Goal: Information Seeking & Learning: Learn about a topic

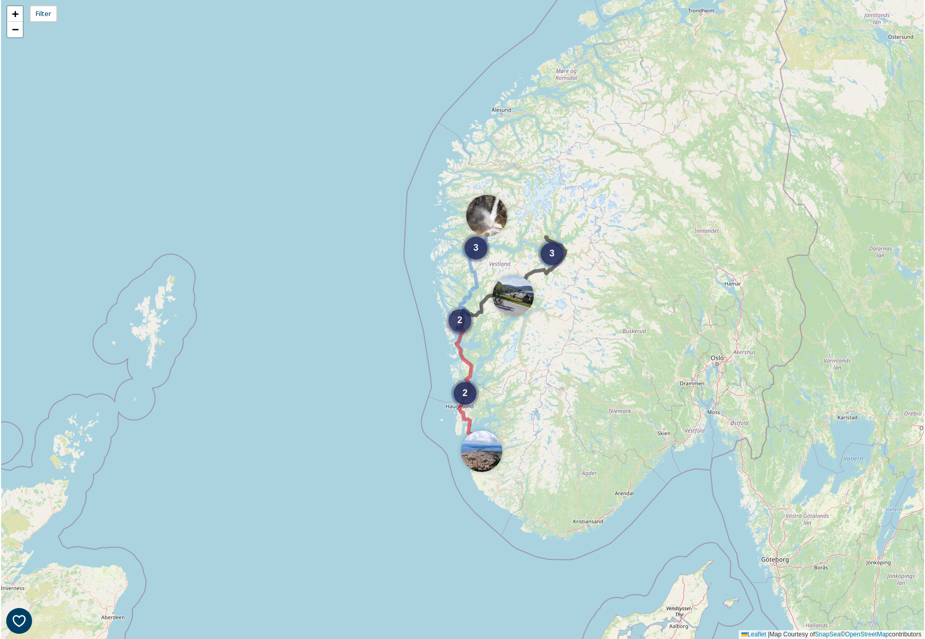
click at [461, 324] on span "2" at bounding box center [459, 320] width 5 height 10
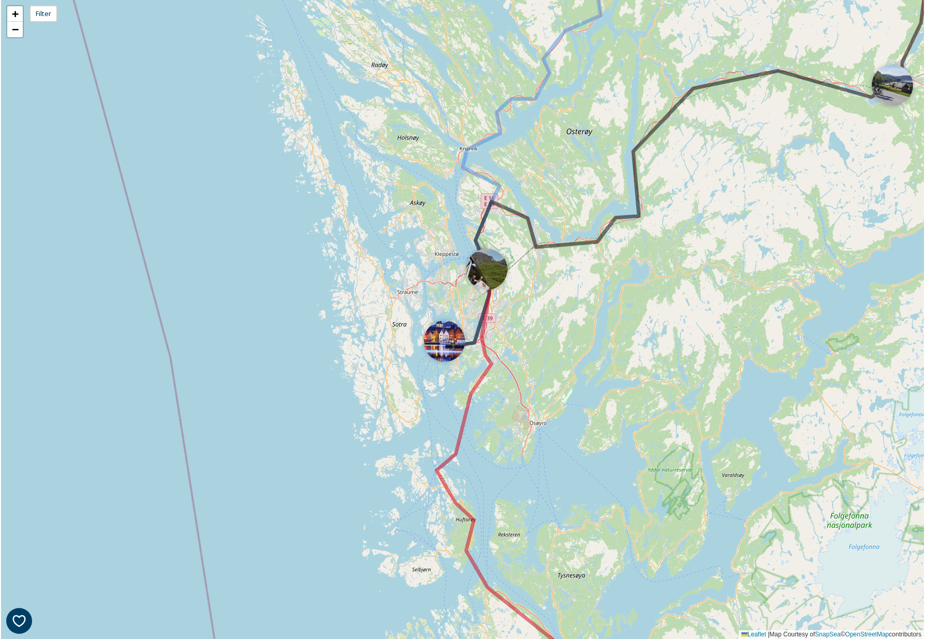
click at [490, 276] on div at bounding box center [486, 269] width 41 height 41
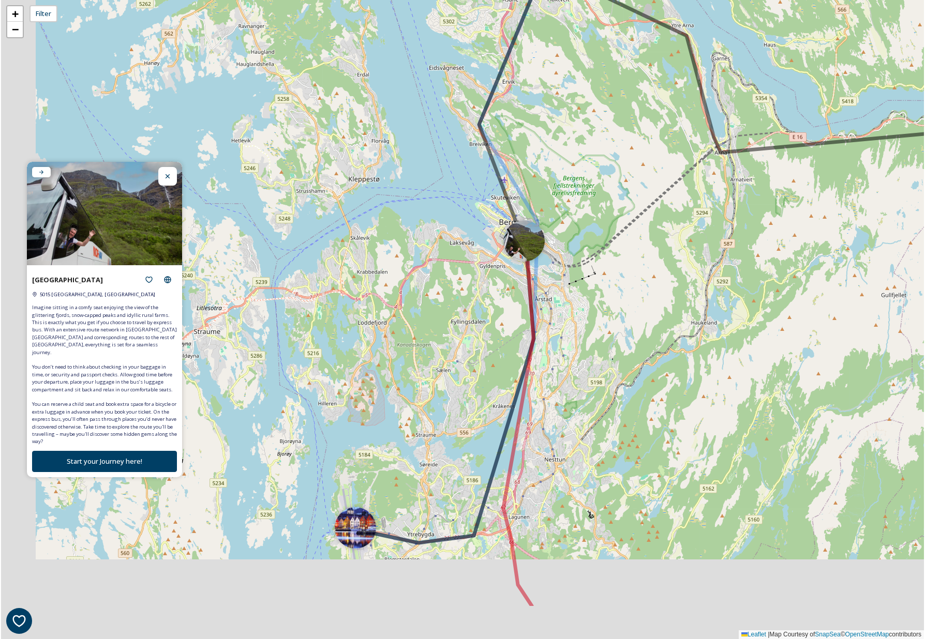
drag, startPoint x: 491, startPoint y: 336, endPoint x: 528, endPoint y: 267, distance: 77.5
click at [531, 262] on icon at bounding box center [518, 424] width 30 height 365
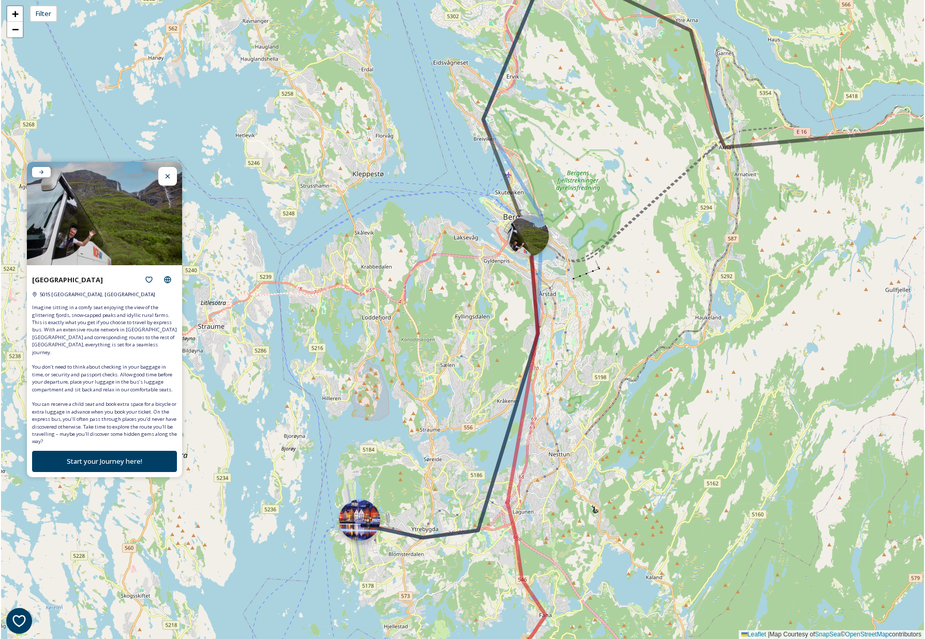
click at [363, 523] on div at bounding box center [359, 520] width 41 height 41
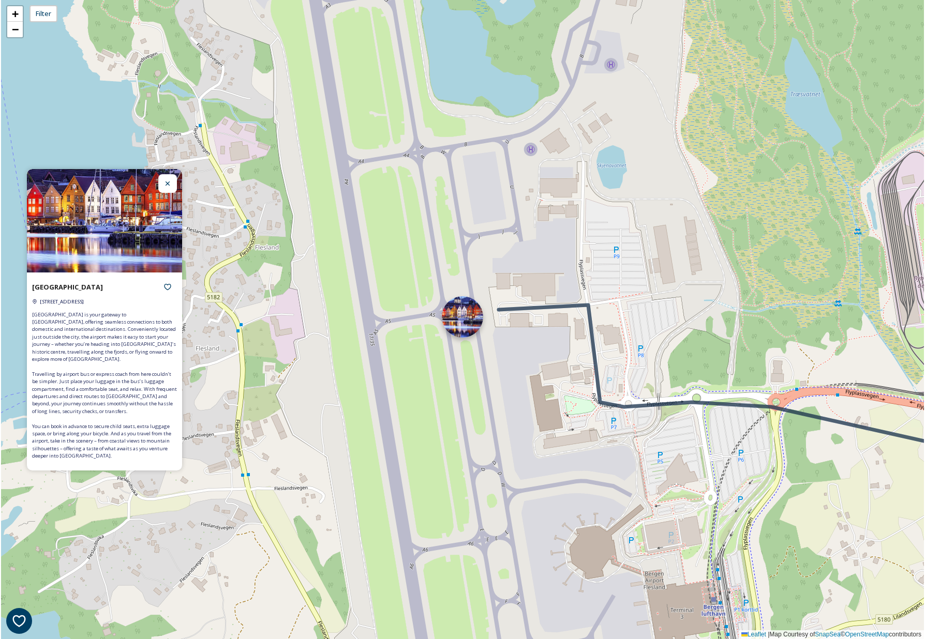
click at [461, 327] on div at bounding box center [462, 316] width 41 height 41
click at [464, 317] on div at bounding box center [462, 316] width 41 height 41
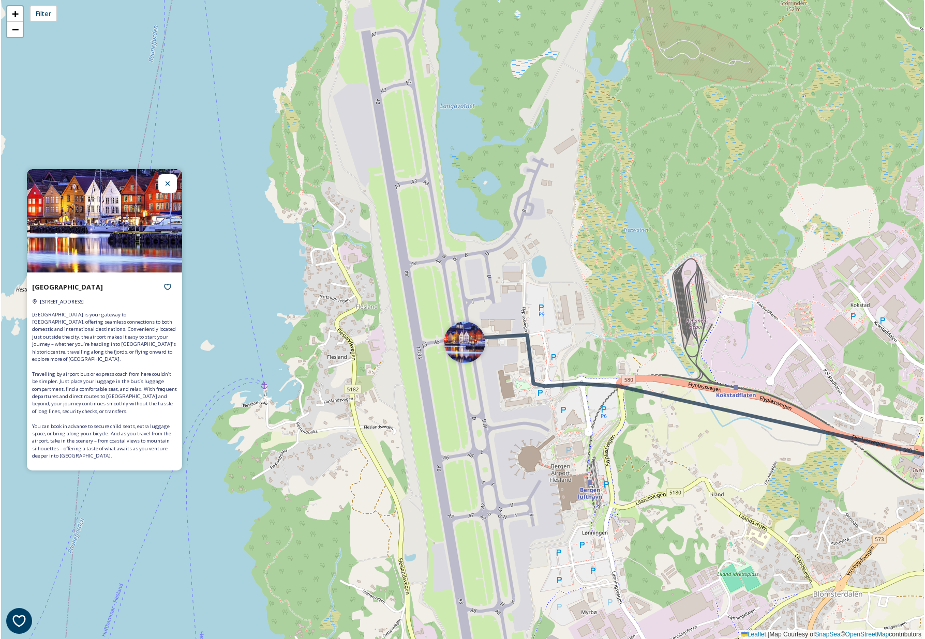
drag, startPoint x: 523, startPoint y: 304, endPoint x: 439, endPoint y: 435, distance: 155.4
click at [439, 435] on div "+ − Leaflet | Map Courtesy of SnapSea © OpenStreetMap contributors" at bounding box center [462, 319] width 923 height 639
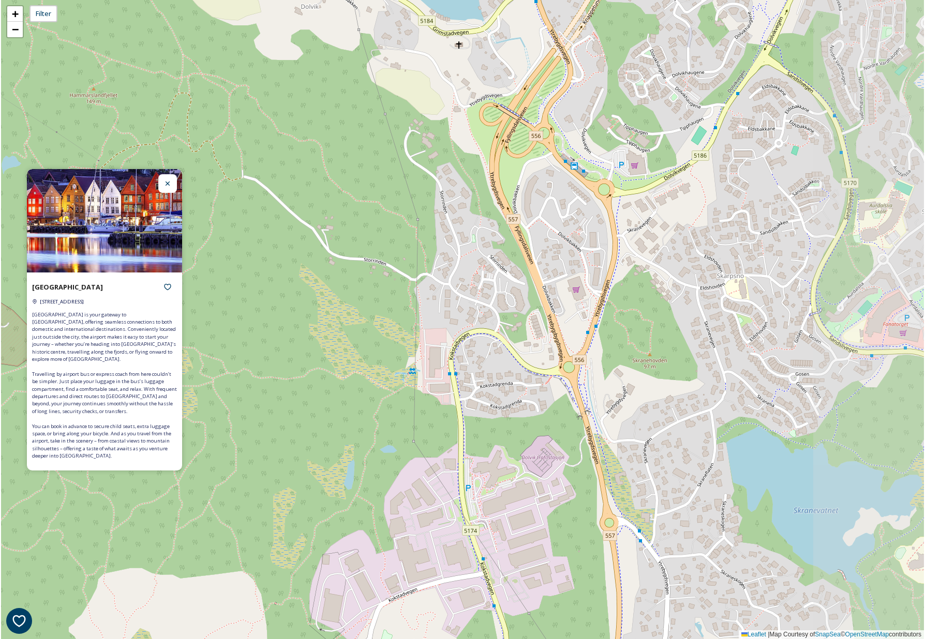
drag, startPoint x: 596, startPoint y: 249, endPoint x: 408, endPoint y: 310, distance: 198.1
click at [408, 310] on div "+ − Leaflet | Map Courtesy of SnapSea © OpenStreetMap contributors" at bounding box center [462, 319] width 923 height 639
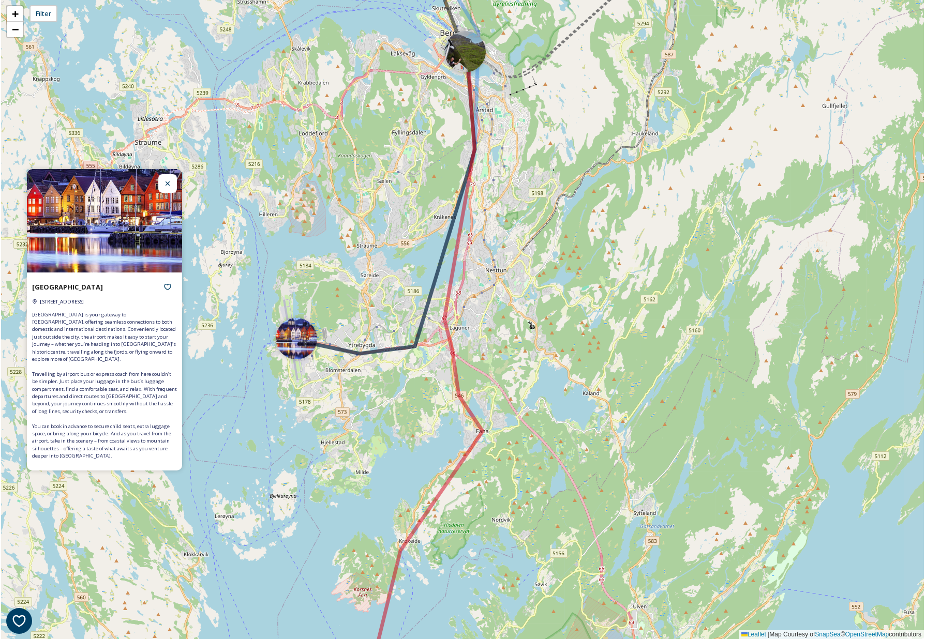
drag, startPoint x: 448, startPoint y: 300, endPoint x: 365, endPoint y: 299, distance: 82.8
click at [360, 302] on div "+ − Leaflet | Map Courtesy of SnapSea © OpenStreetMap contributors" at bounding box center [462, 319] width 923 height 639
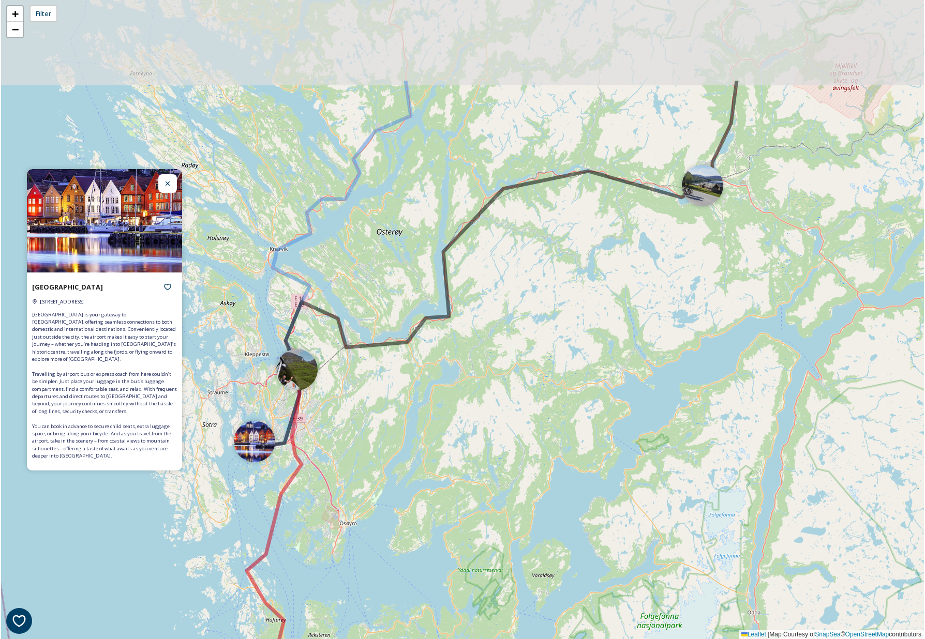
drag, startPoint x: 519, startPoint y: 264, endPoint x: 399, endPoint y: 410, distance: 188.5
click at [399, 410] on div "2 + − Leaflet | Map Courtesy of SnapSea © OpenStreetMap contributors" at bounding box center [462, 319] width 923 height 639
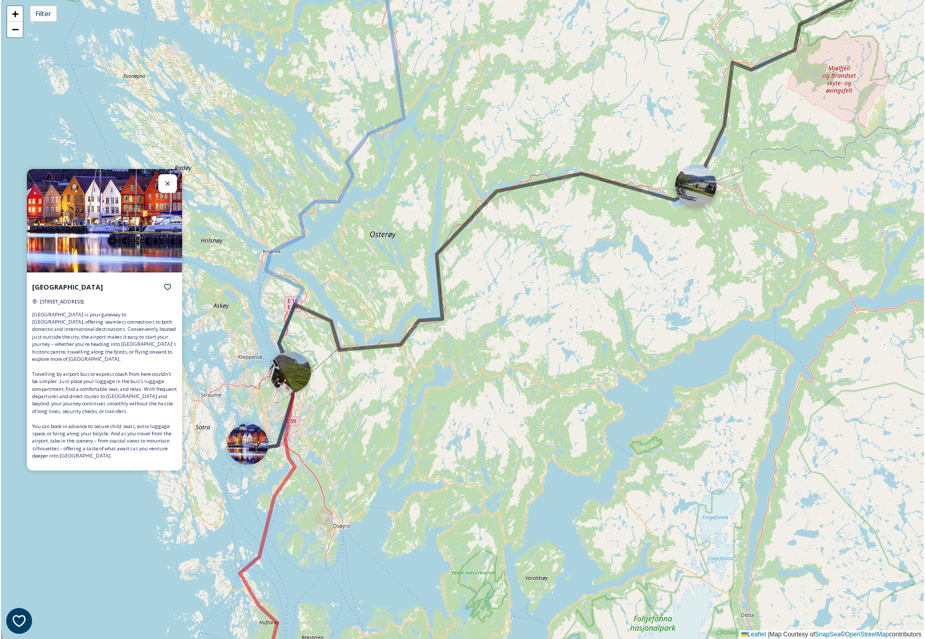
click at [696, 186] on div at bounding box center [695, 185] width 41 height 41
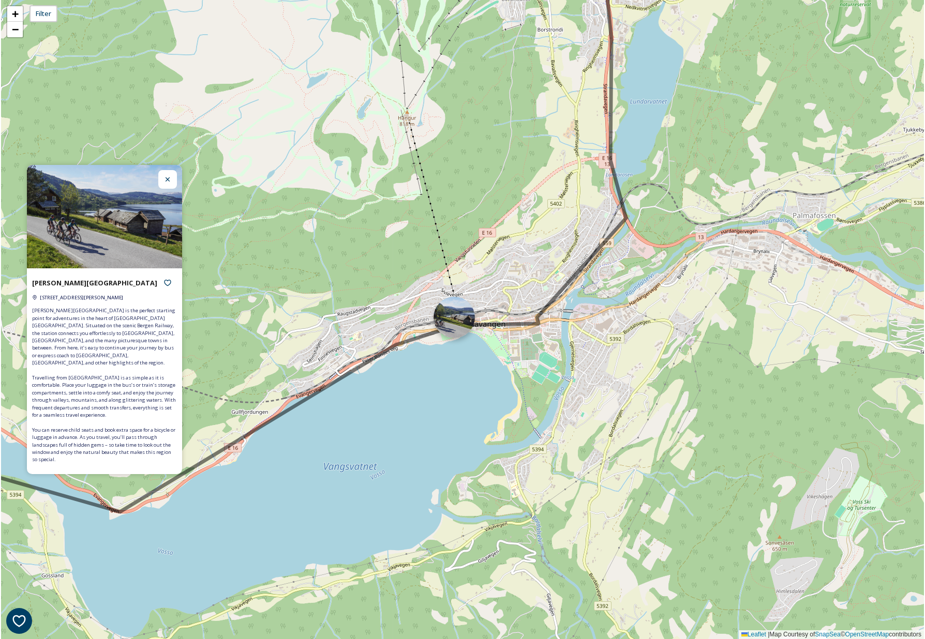
click at [456, 320] on div at bounding box center [453, 317] width 41 height 41
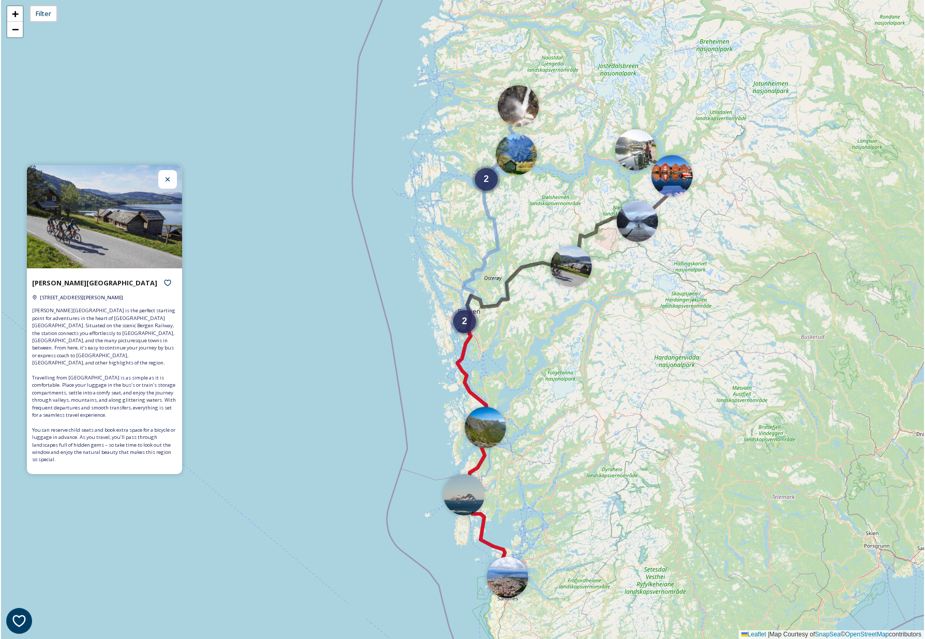
click at [467, 381] on div "2 2 + − Leaflet | Map Courtesy of SnapSea © OpenStreetMap contributors" at bounding box center [462, 319] width 923 height 639
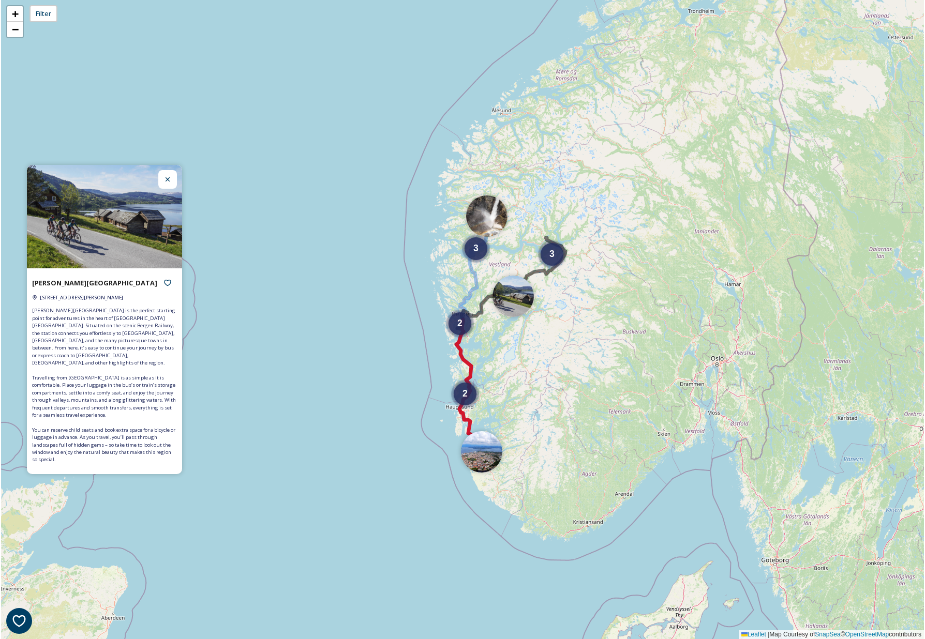
click at [462, 360] on icon at bounding box center [468, 386] width 25 height 132
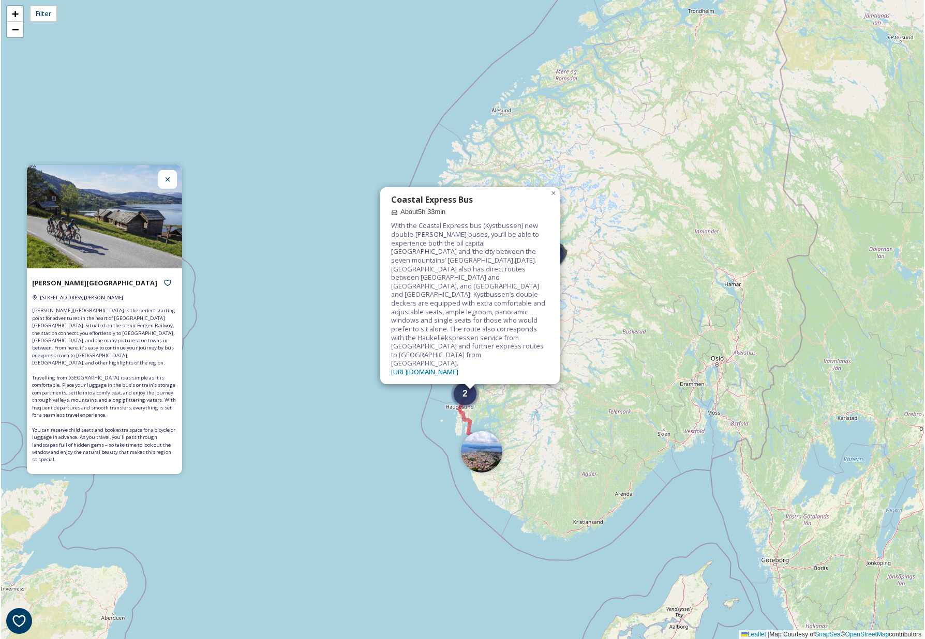
click at [465, 425] on div "2 2 3 3 Coastal Express Bus About 5h 33min With the Coastal Express bus (Kystbu…" at bounding box center [462, 319] width 923 height 639
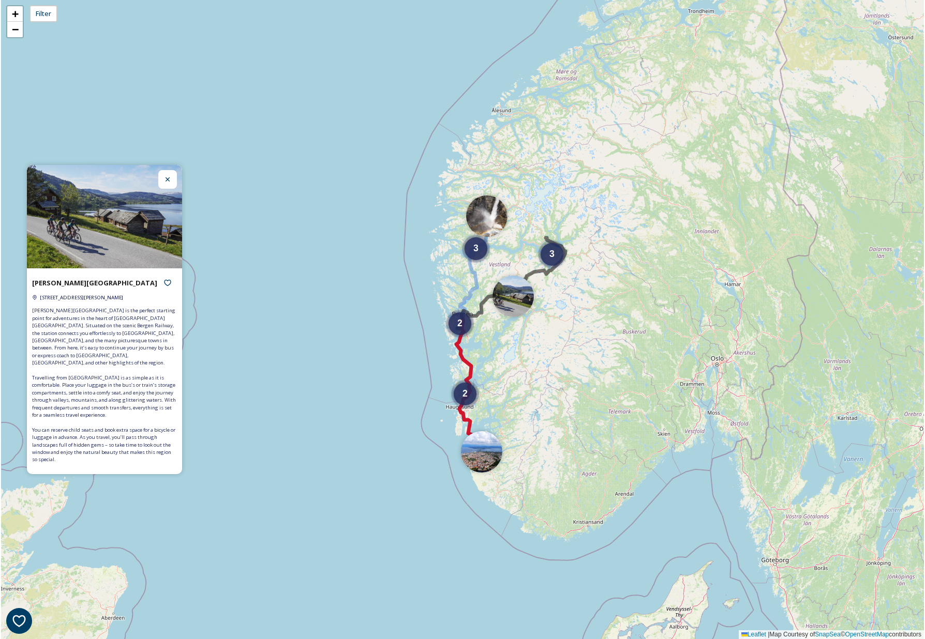
click at [470, 422] on icon at bounding box center [468, 386] width 25 height 132
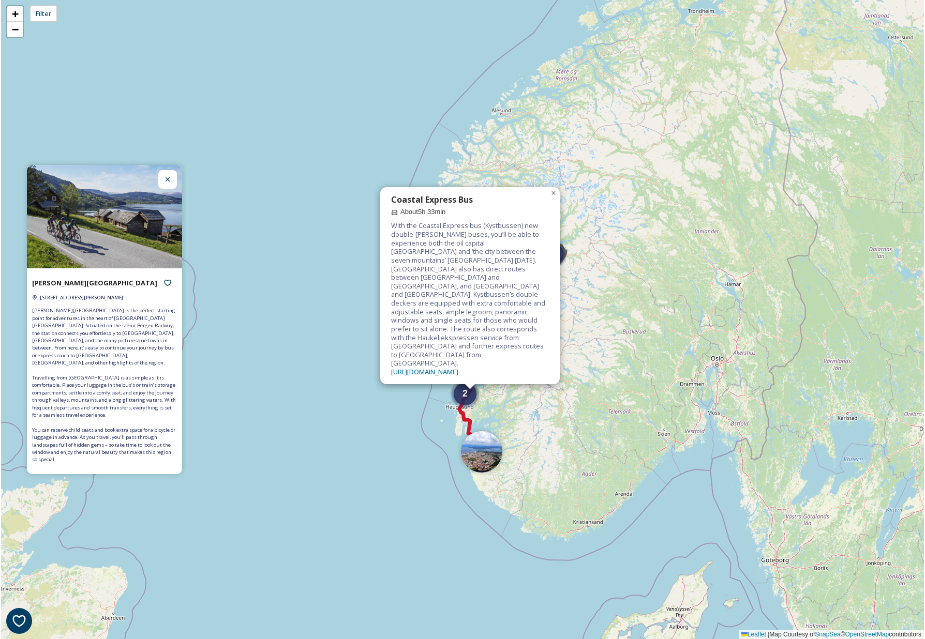
click at [470, 422] on icon at bounding box center [468, 386] width 25 height 132
click at [560, 231] on div "3 2 2 3 Coastal Express Bus About 5h 33min With the Coastal Express bus (Kystbu…" at bounding box center [462, 319] width 923 height 639
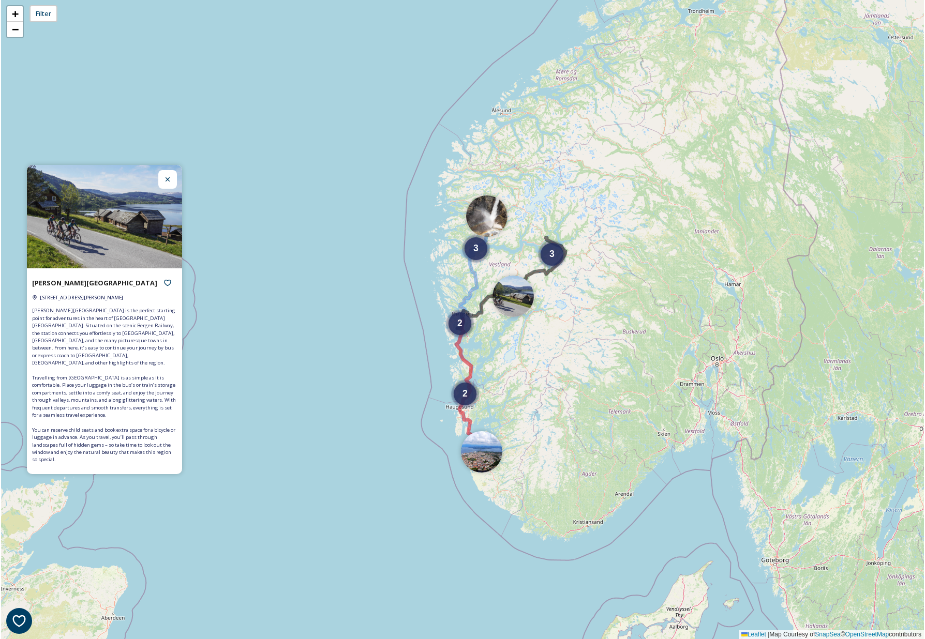
drag, startPoint x: 556, startPoint y: 231, endPoint x: 548, endPoint y: 234, distance: 8.4
click at [556, 231] on div "3 2 2 3 + − Leaflet | Map Courtesy of SnapSea © OpenStreetMap contributors" at bounding box center [462, 319] width 923 height 639
click at [476, 314] on icon at bounding box center [511, 283] width 108 height 91
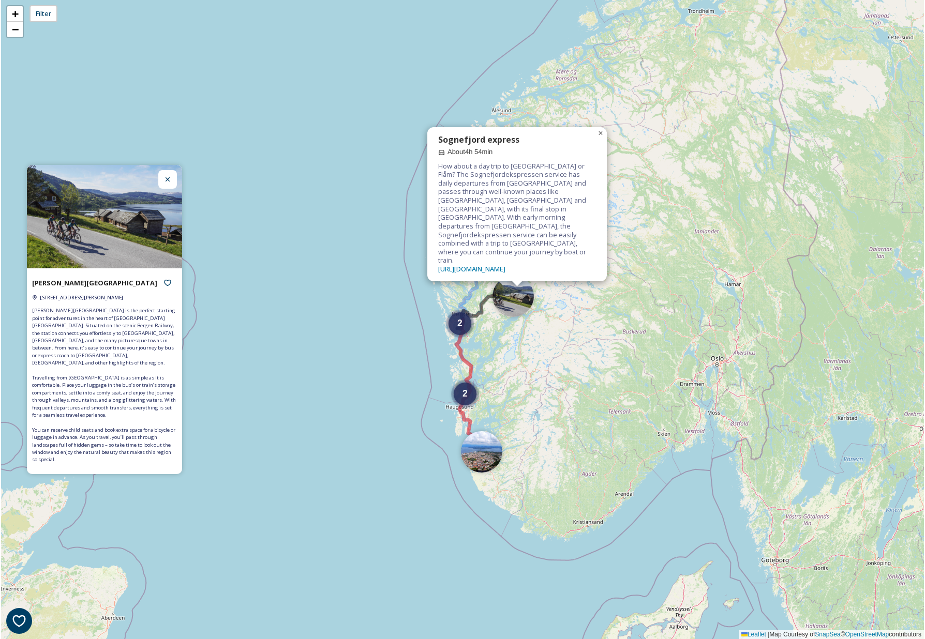
click at [600, 138] on span "×" at bounding box center [600, 133] width 5 height 9
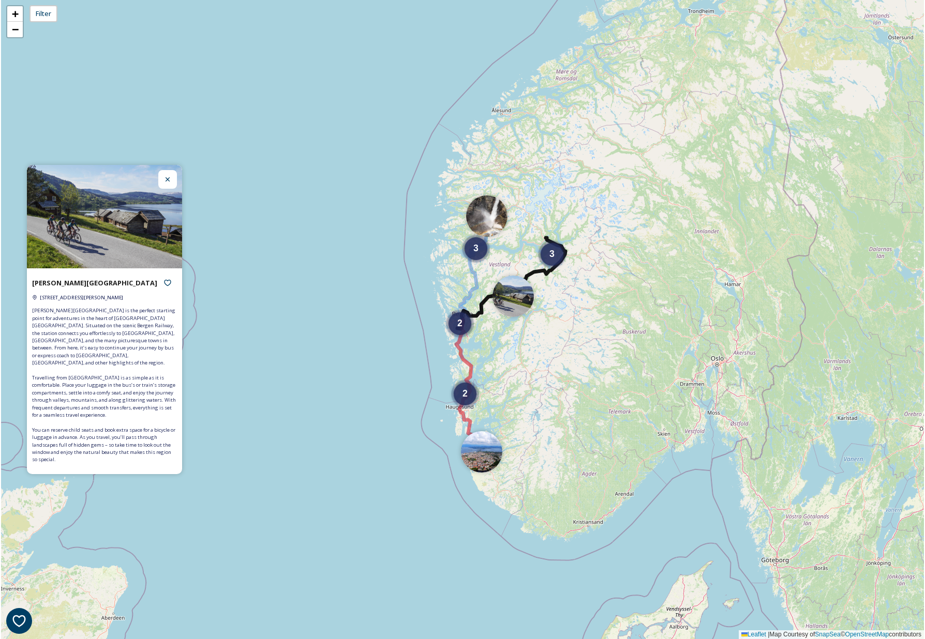
click at [536, 272] on icon at bounding box center [511, 283] width 108 height 91
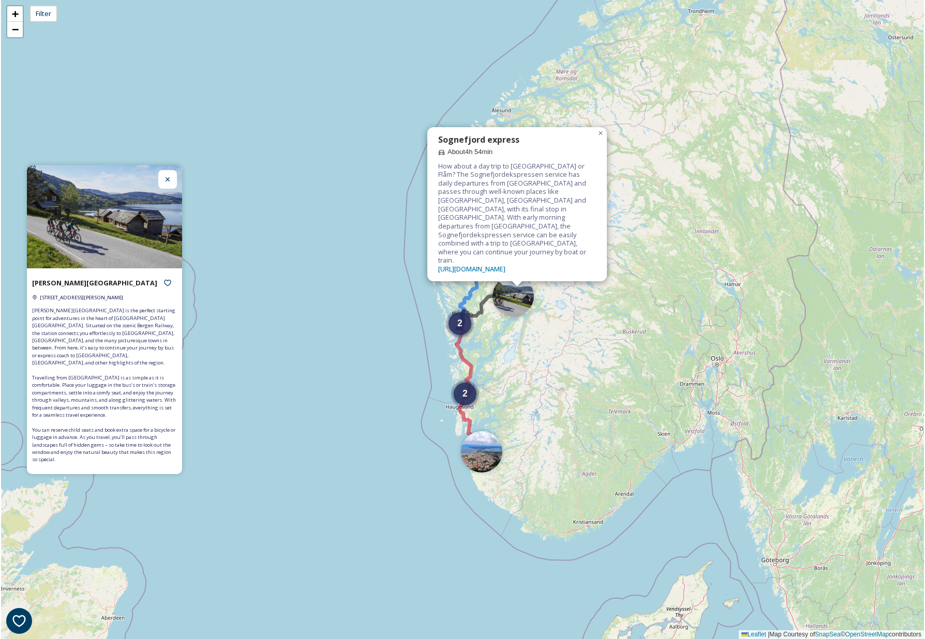
click at [472, 294] on icon at bounding box center [471, 272] width 29 height 113
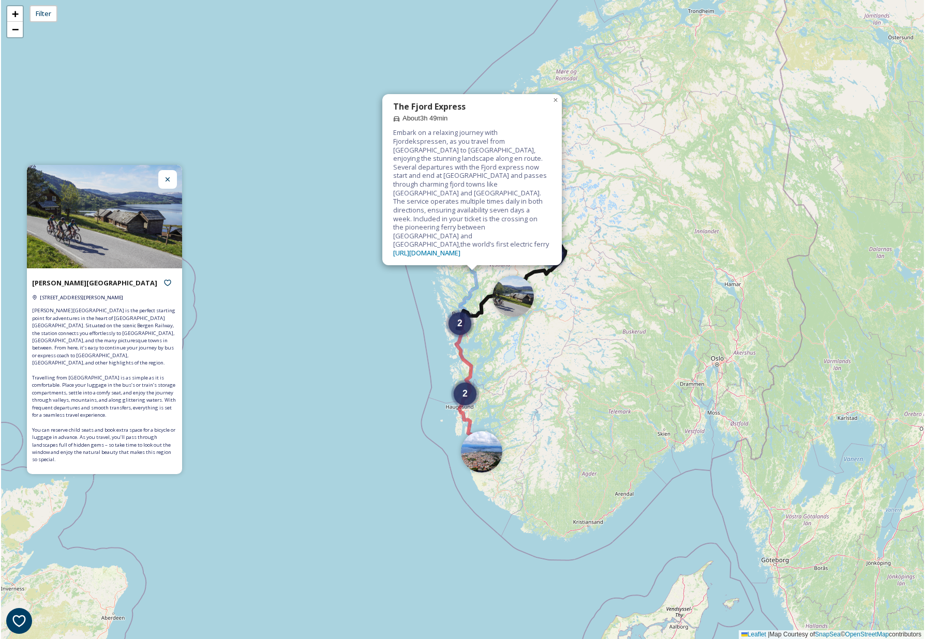
click at [479, 314] on icon at bounding box center [511, 283] width 108 height 91
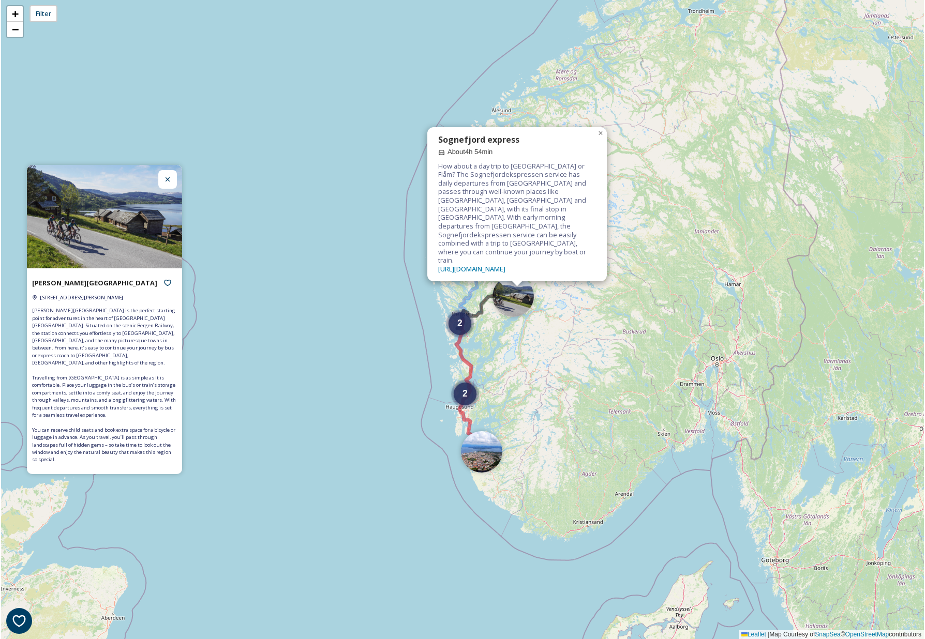
click at [467, 300] on div "2 2 3 3 Sognefjord express About 4h 54min How about a day trip to [GEOGRAPHIC_D…" at bounding box center [462, 319] width 923 height 639
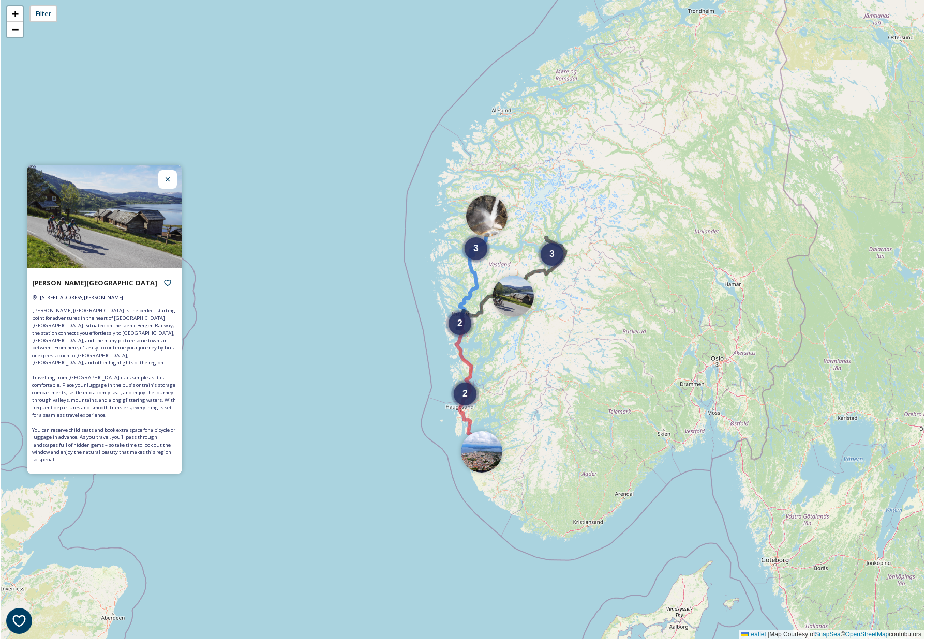
click at [471, 296] on icon at bounding box center [471, 272] width 29 height 113
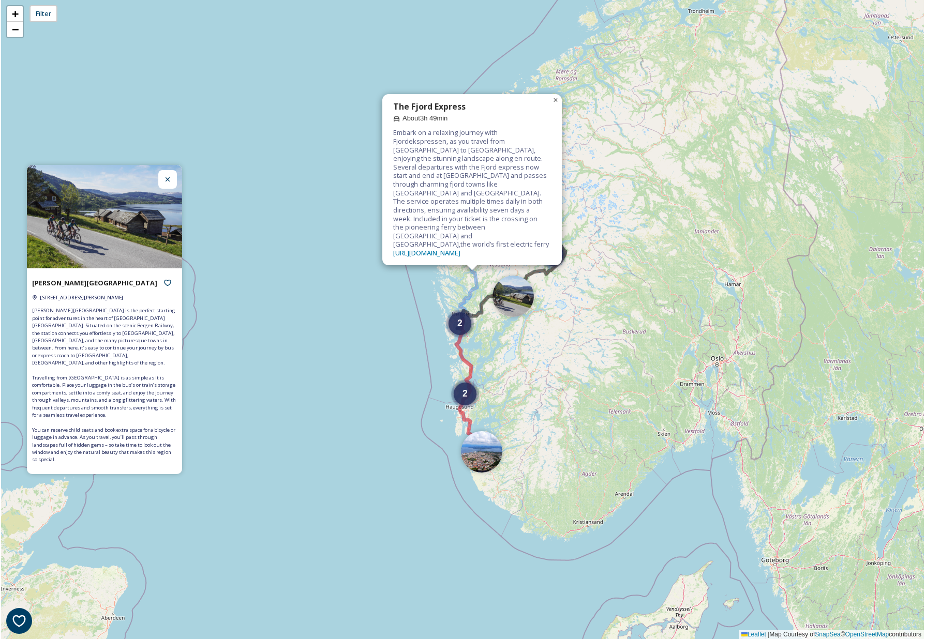
click at [555, 104] on span "×" at bounding box center [555, 100] width 5 height 9
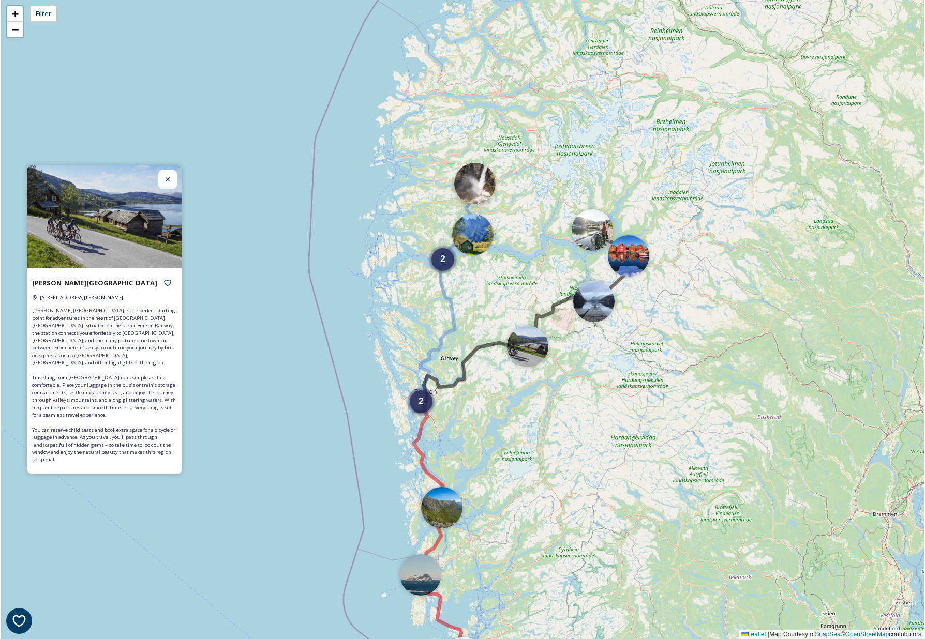
click at [474, 182] on div at bounding box center [474, 183] width 41 height 41
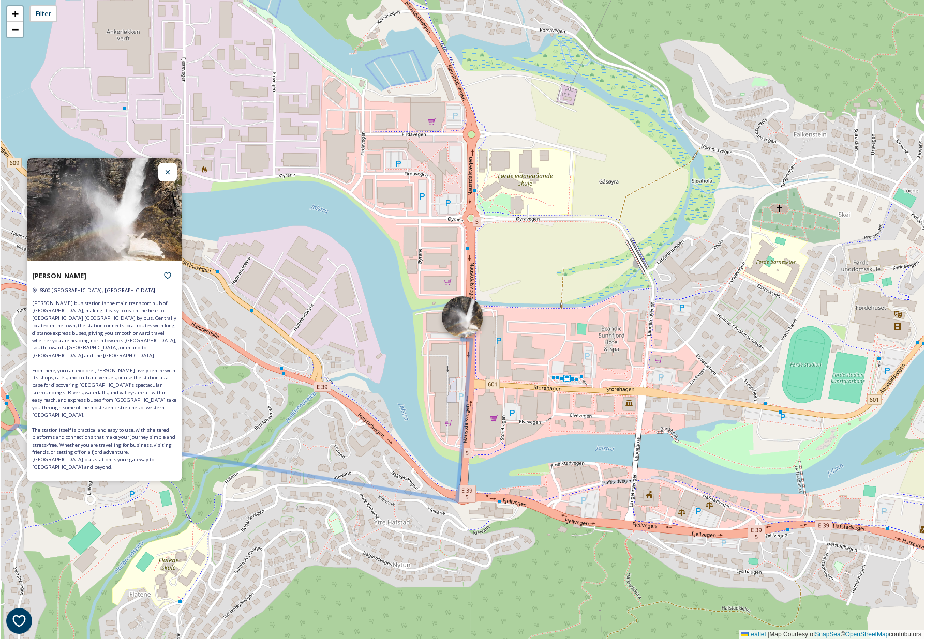
click at [472, 320] on div at bounding box center [462, 316] width 41 height 41
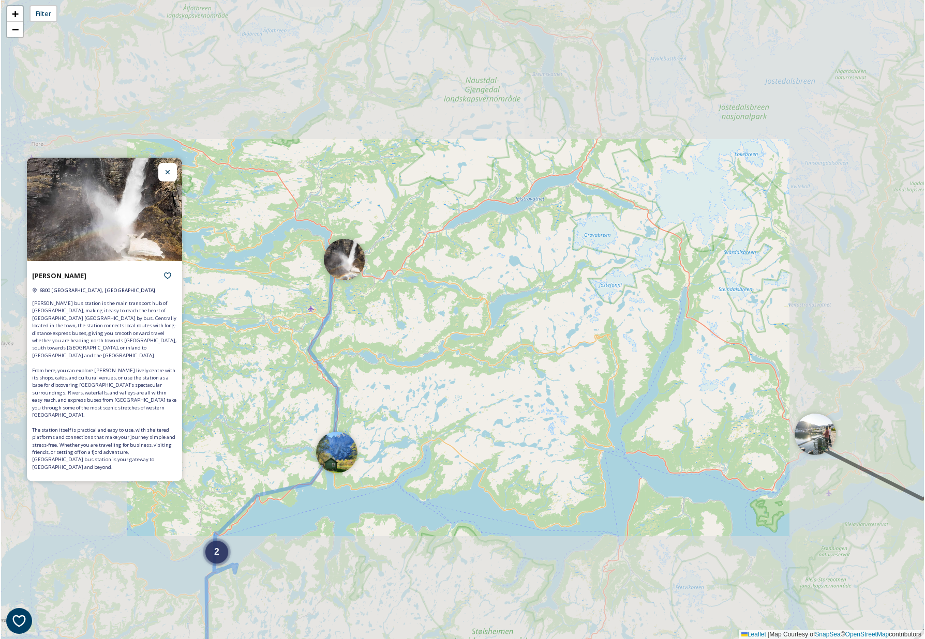
drag, startPoint x: 429, startPoint y: 293, endPoint x: 527, endPoint y: 243, distance: 110.1
click at [524, 244] on div "2 + − Leaflet | Map Courtesy of SnapSea © OpenStreetMap contributors" at bounding box center [462, 319] width 923 height 639
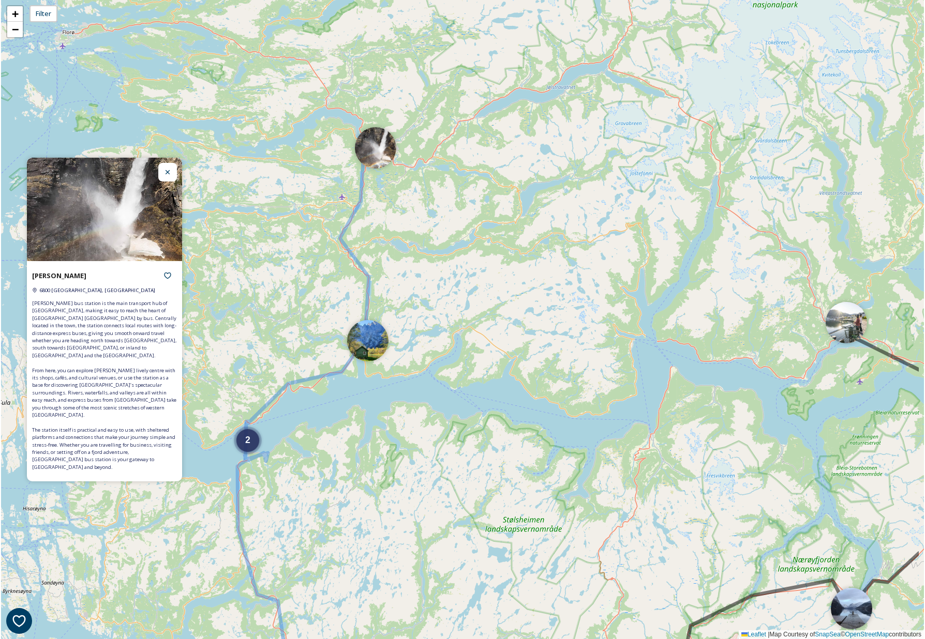
drag, startPoint x: 539, startPoint y: 301, endPoint x: 364, endPoint y: 234, distance: 187.6
click at [364, 234] on div "2 + − Leaflet | Map Courtesy of SnapSea © OpenStreetMap contributors" at bounding box center [462, 319] width 923 height 639
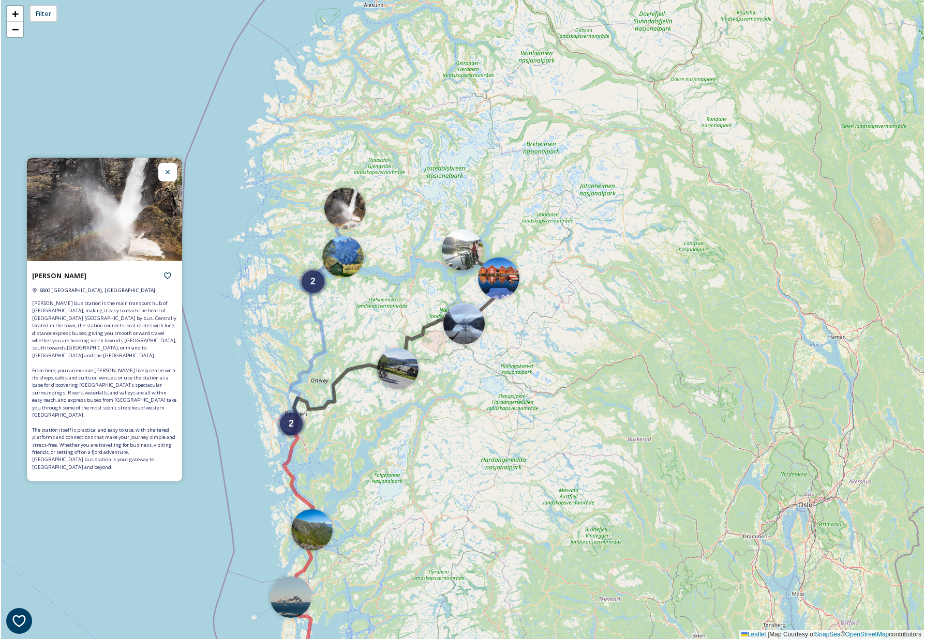
click at [465, 252] on div at bounding box center [462, 249] width 41 height 41
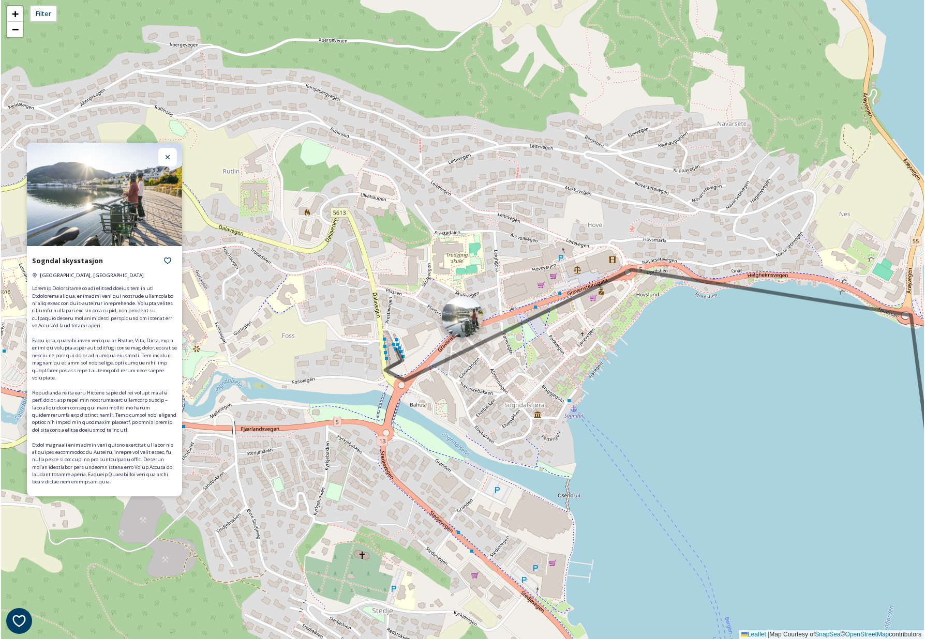
click at [460, 318] on div at bounding box center [462, 316] width 41 height 41
click at [460, 316] on div at bounding box center [462, 316] width 41 height 41
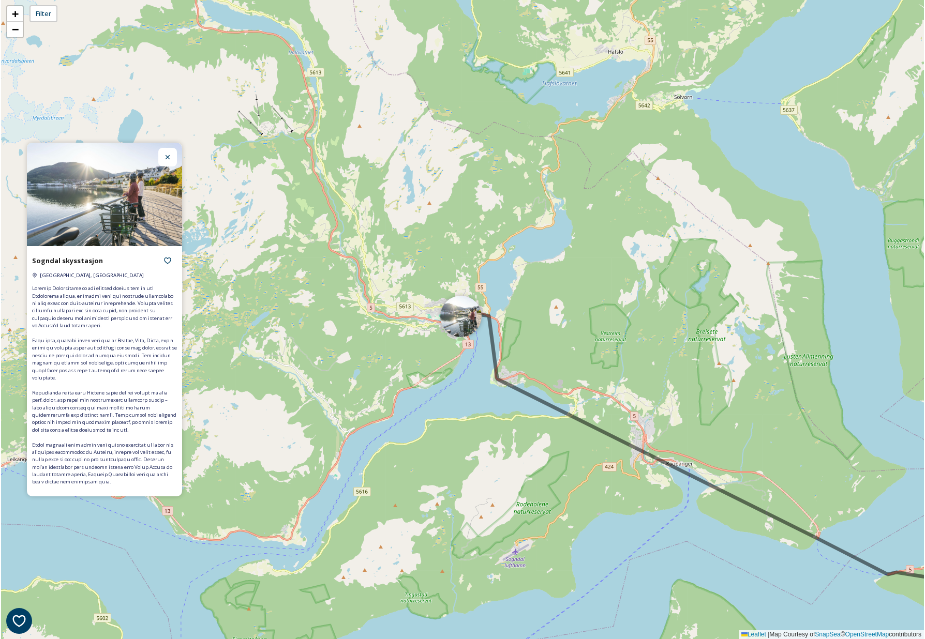
click at [507, 384] on icon at bounding box center [734, 507] width 556 height 389
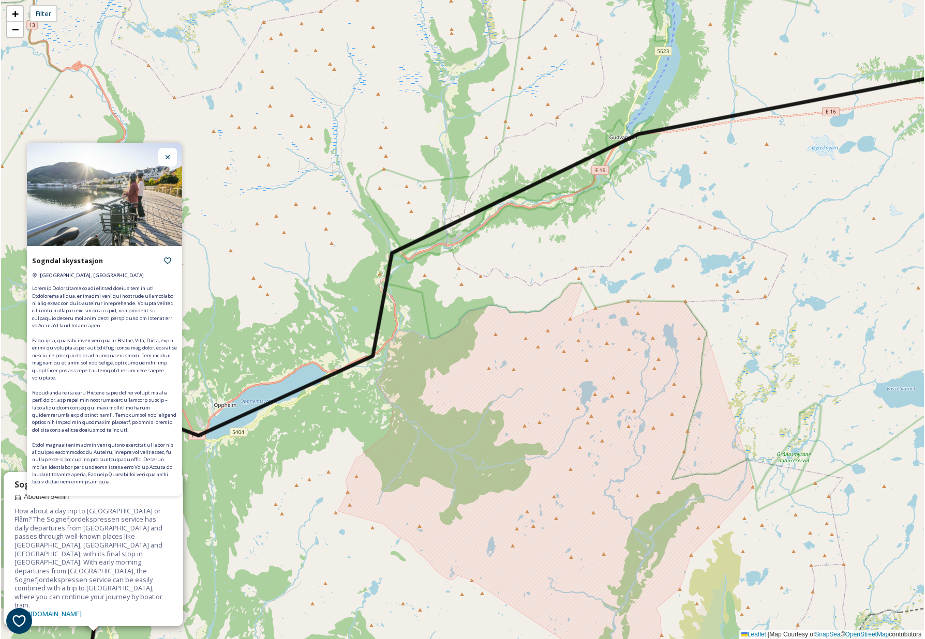
click at [376, 336] on icon at bounding box center [543, 387] width 946 height 631
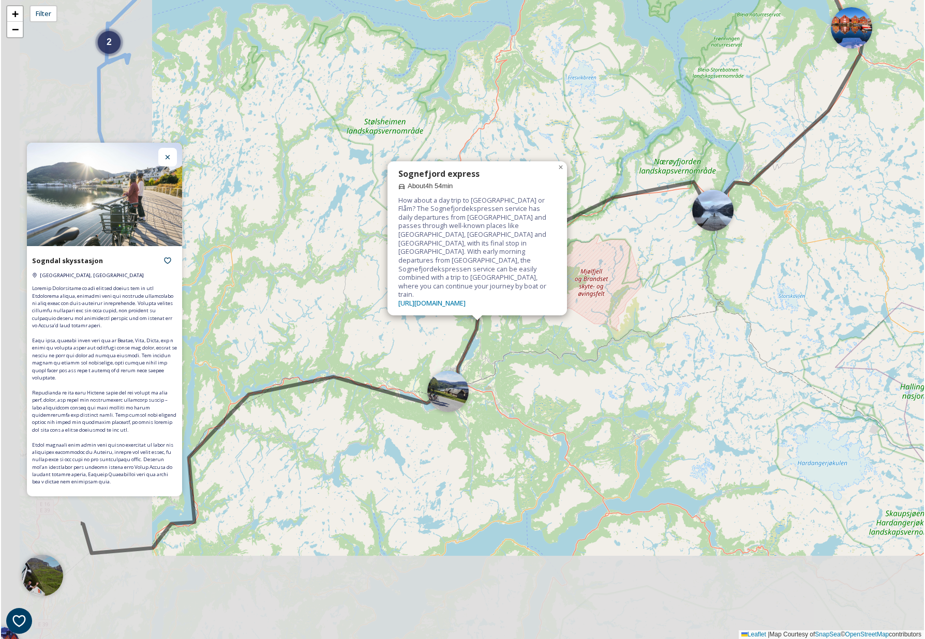
drag, startPoint x: 466, startPoint y: 323, endPoint x: 602, endPoint y: 251, distance: 153.9
click at [608, 249] on div "2 Sognefjord express About 4h 54min How about a day trip to [GEOGRAPHIC_DATA] o…" at bounding box center [462, 319] width 923 height 639
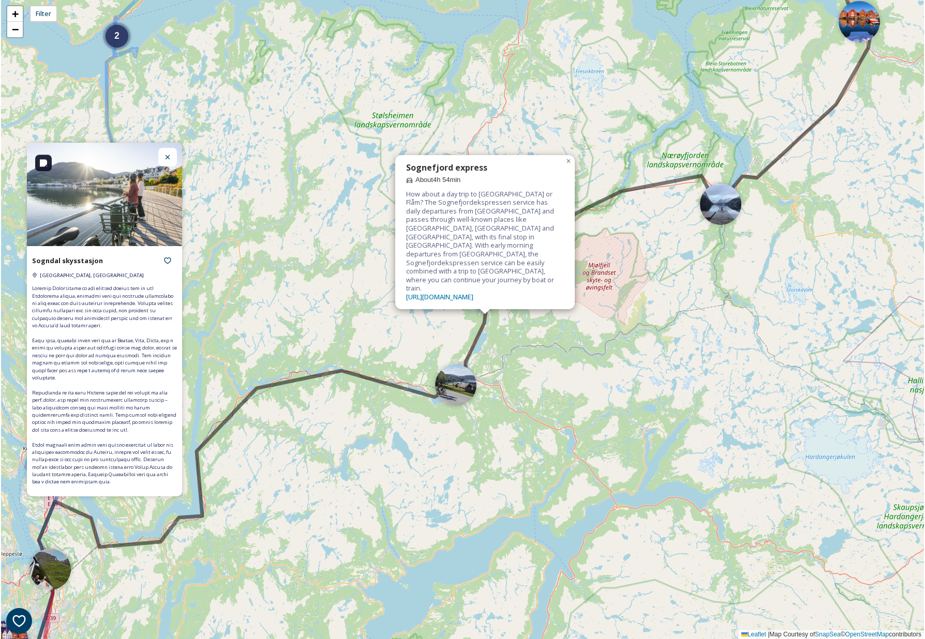
drag, startPoint x: 170, startPoint y: 167, endPoint x: 179, endPoint y: 174, distance: 11.5
click at [170, 167] on div at bounding box center [167, 157] width 19 height 19
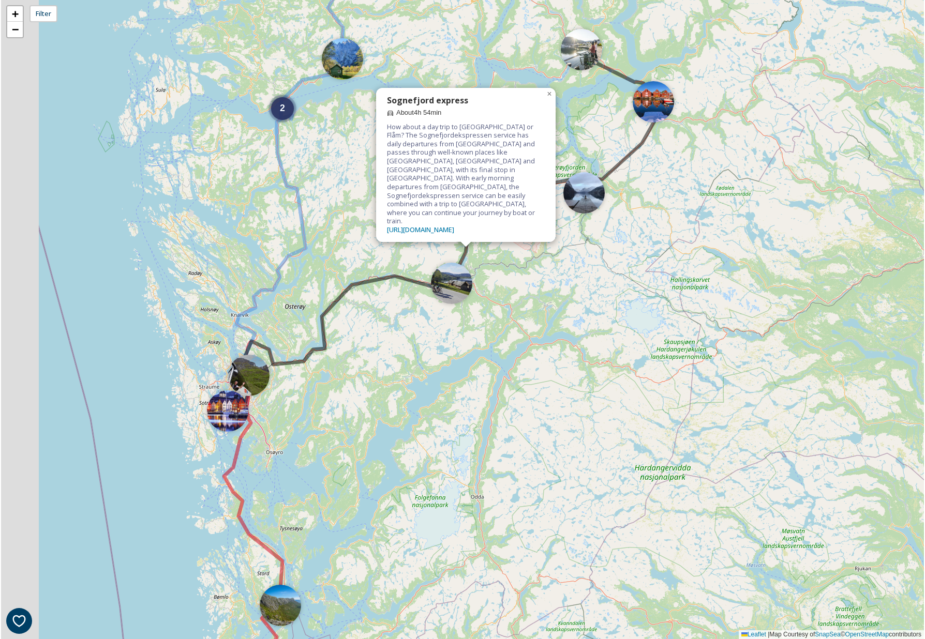
drag, startPoint x: 310, startPoint y: 293, endPoint x: 446, endPoint y: 177, distance: 178.7
click at [446, 177] on div "2 Sognefjord express About 4h 54min How about a day trip to [GEOGRAPHIC_DATA] o…" at bounding box center [462, 319] width 923 height 639
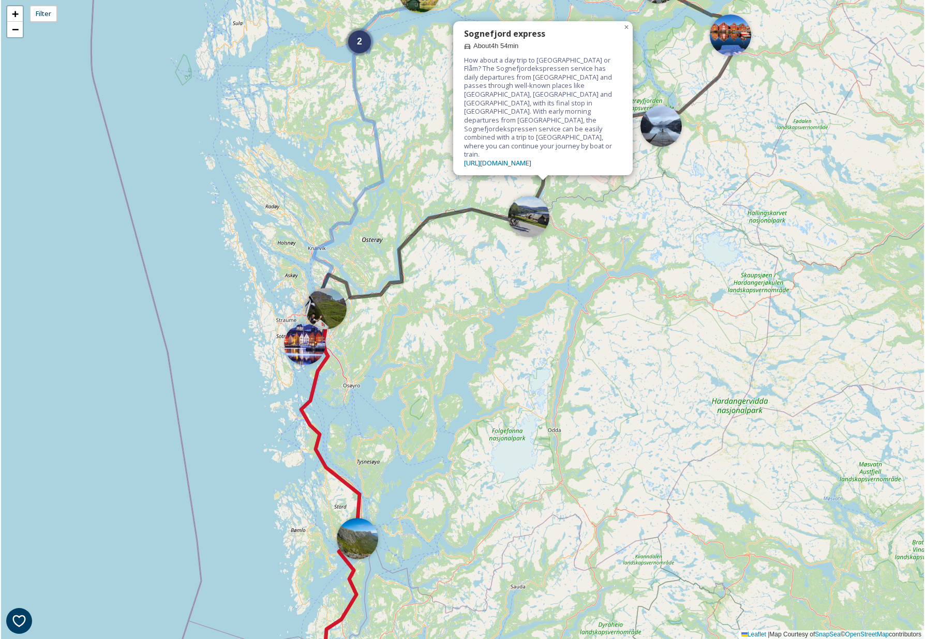
click at [308, 422] on icon at bounding box center [330, 506] width 58 height 394
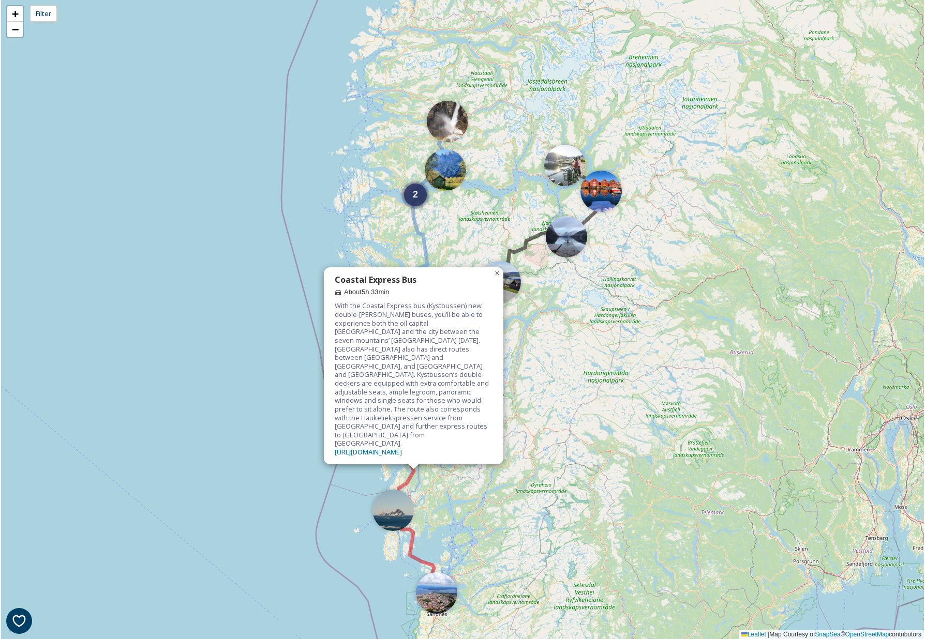
click at [498, 278] on span "×" at bounding box center [496, 273] width 5 height 9
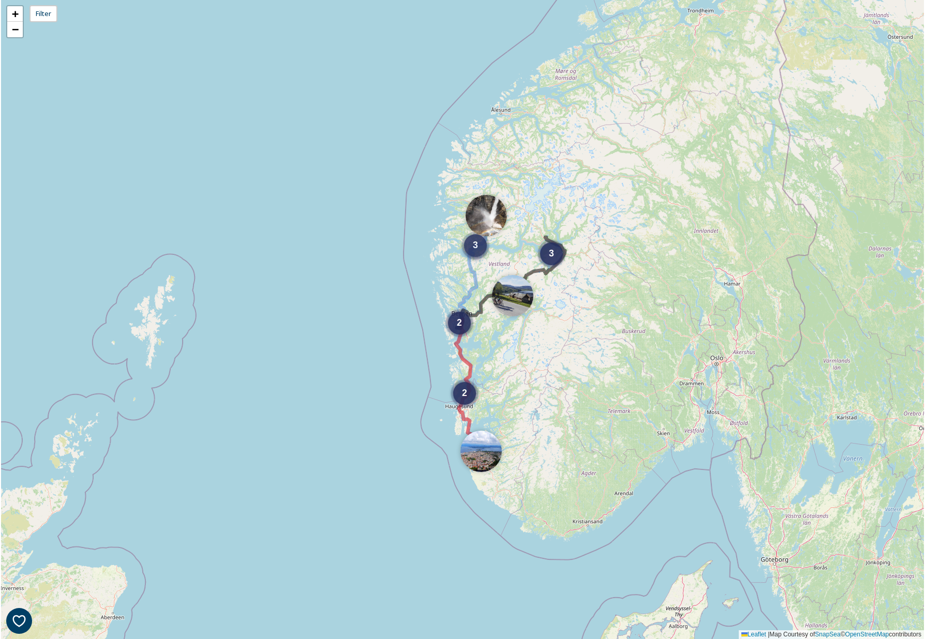
click at [476, 242] on span "3" at bounding box center [475, 245] width 5 height 10
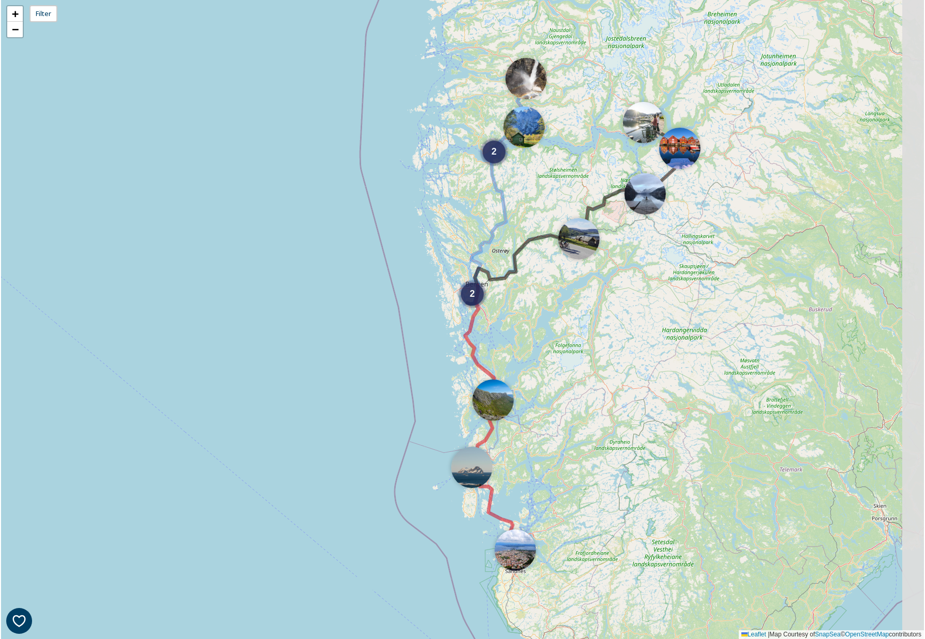
drag, startPoint x: 475, startPoint y: 348, endPoint x: 418, endPoint y: 344, distance: 57.6
click at [418, 344] on div "2 2 + − Leaflet | Map Courtesy of SnapSea © OpenStreetMap contributors" at bounding box center [462, 319] width 923 height 639
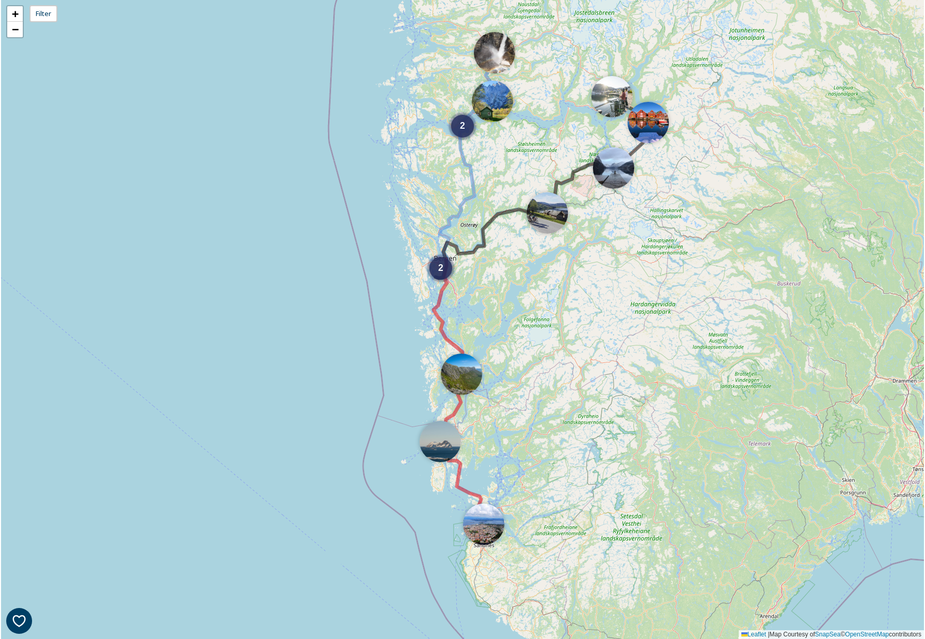
drag, startPoint x: 567, startPoint y: 319, endPoint x: 632, endPoint y: 225, distance: 114.2
click at [632, 225] on div "2 2 + − Leaflet | Map Courtesy of SnapSea © OpenStreetMap contributors" at bounding box center [462, 319] width 923 height 639
click at [463, 125] on span "2" at bounding box center [462, 122] width 5 height 10
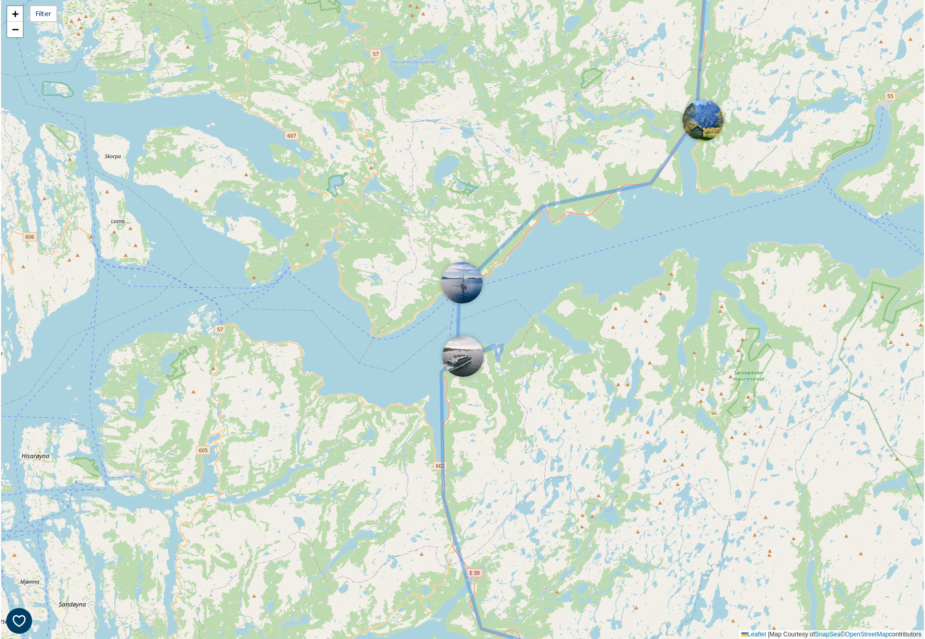
click at [458, 358] on div at bounding box center [462, 356] width 41 height 41
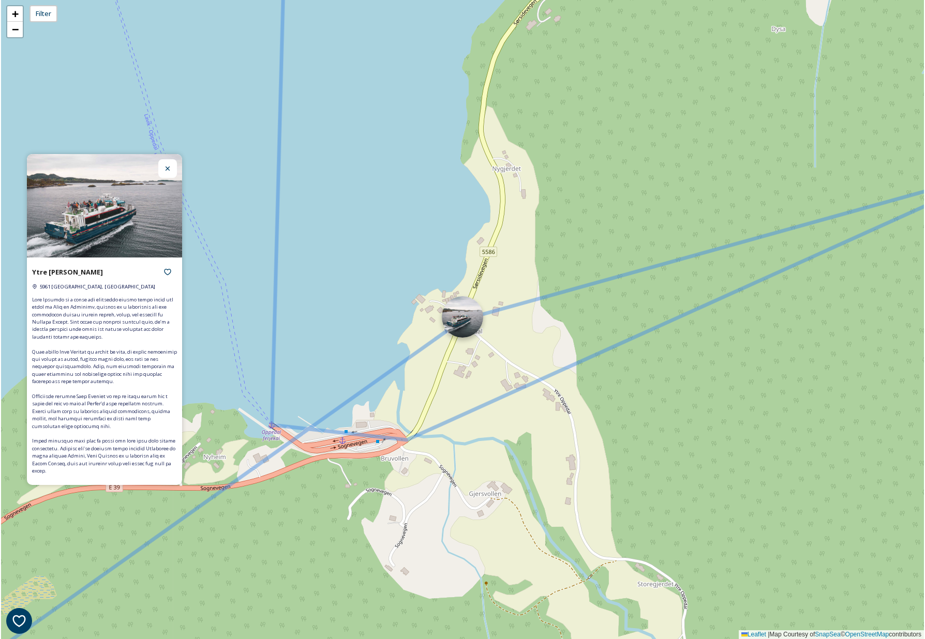
click at [463, 316] on div at bounding box center [462, 316] width 41 height 41
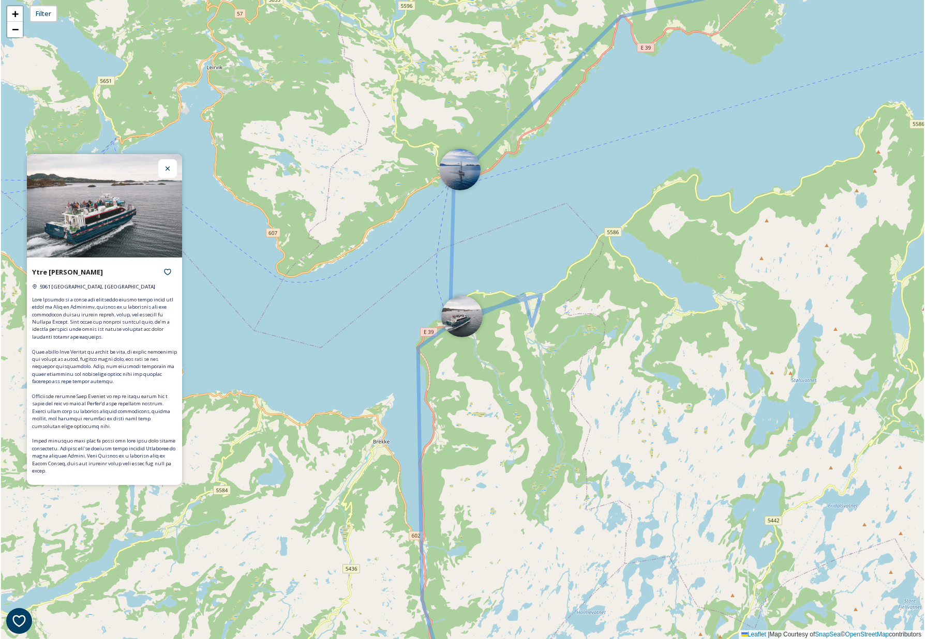
drag, startPoint x: 170, startPoint y: 175, endPoint x: 177, endPoint y: 177, distance: 7.9
click at [170, 175] on div at bounding box center [167, 168] width 19 height 19
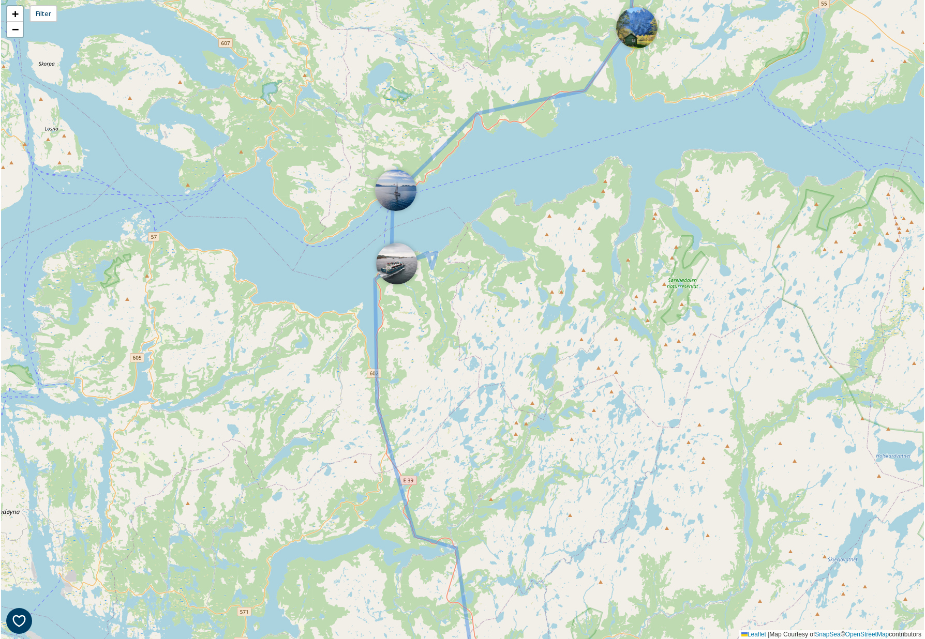
click at [402, 191] on div at bounding box center [395, 190] width 41 height 41
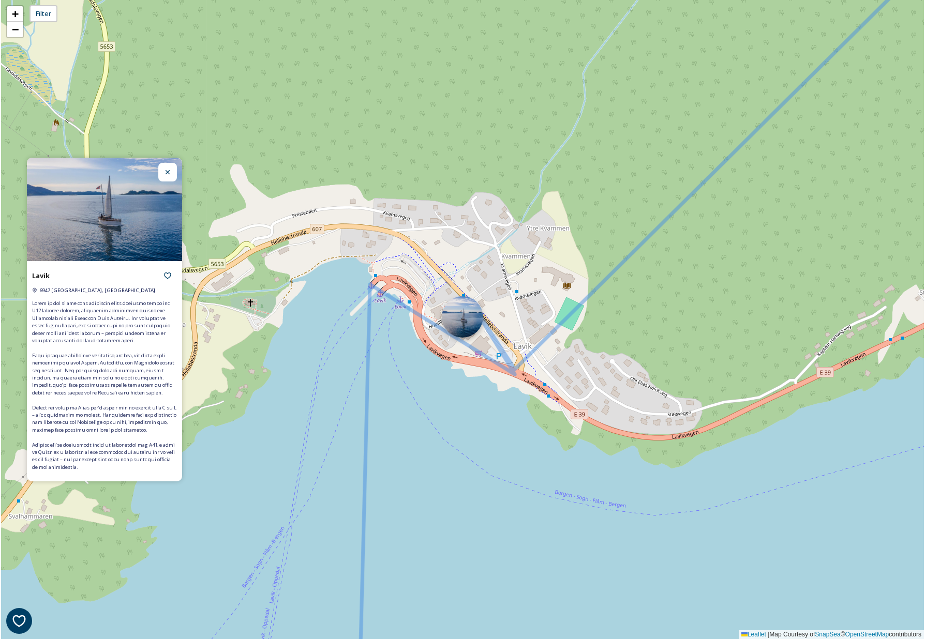
click at [464, 320] on div at bounding box center [462, 316] width 41 height 41
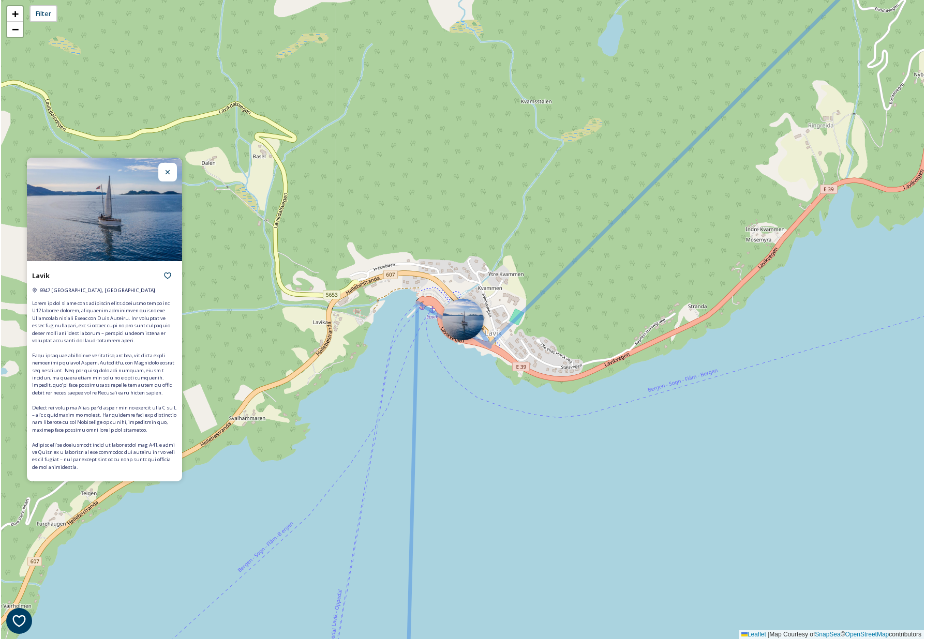
click at [169, 175] on icon at bounding box center [167, 172] width 8 height 8
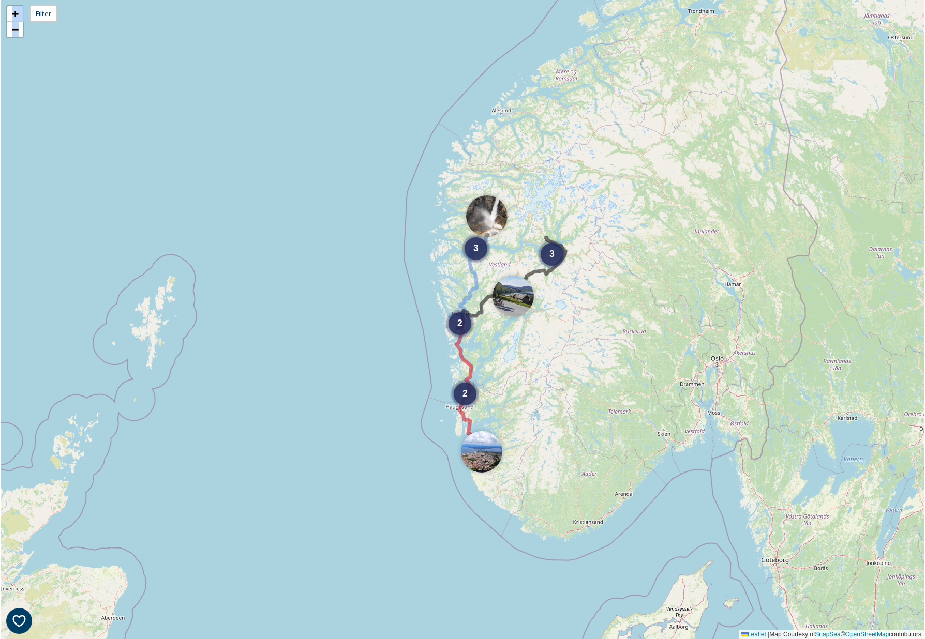
drag, startPoint x: 523, startPoint y: 358, endPoint x: 489, endPoint y: 321, distance: 50.2
click at [489, 321] on div "3 2 2 3 + − Leaflet | Map Courtesy of SnapSea © OpenStreetMap contributors" at bounding box center [462, 319] width 923 height 639
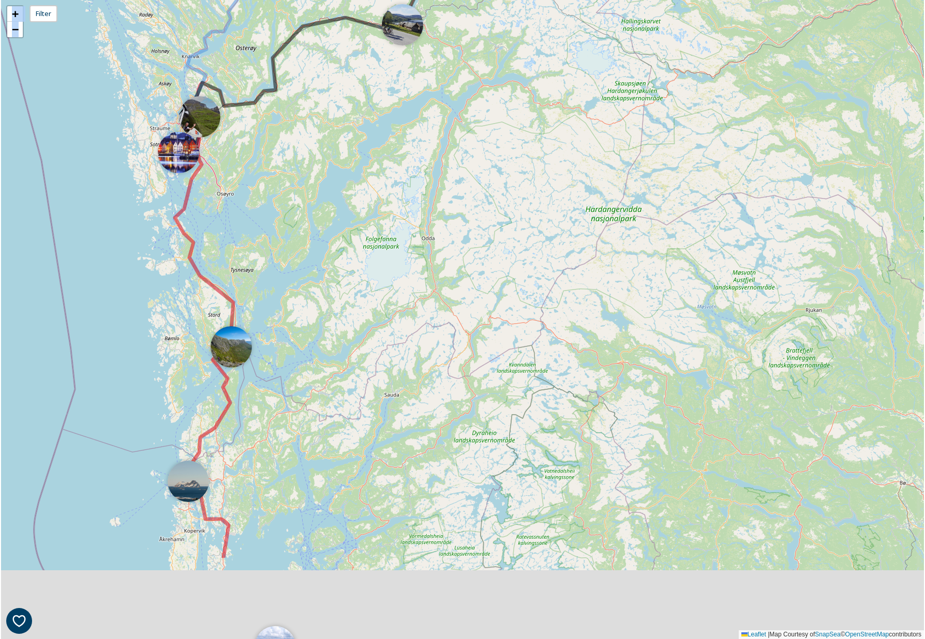
drag, startPoint x: 452, startPoint y: 363, endPoint x: 433, endPoint y: 96, distance: 268.0
click at [433, 96] on div "2 + − Leaflet | Map Courtesy of SnapSea © OpenStreetMap contributors" at bounding box center [462, 319] width 923 height 639
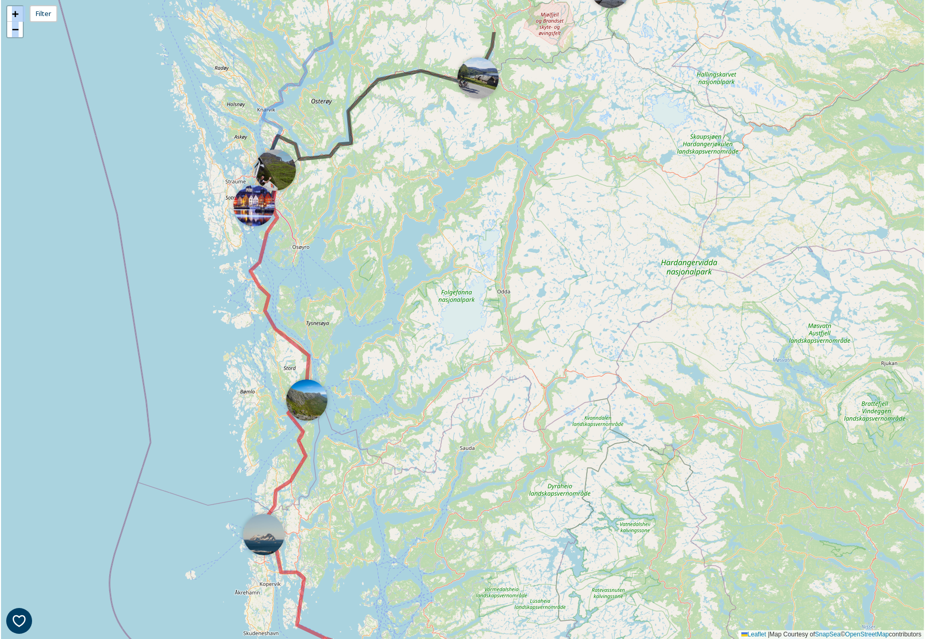
drag, startPoint x: 409, startPoint y: 290, endPoint x: 461, endPoint y: 375, distance: 100.1
click at [461, 375] on div "2 + − Leaflet | Map Courtesy of SnapSea © OpenStreetMap contributors" at bounding box center [462, 319] width 923 height 639
click at [40, 16] on div "Filter" at bounding box center [43, 13] width 28 height 17
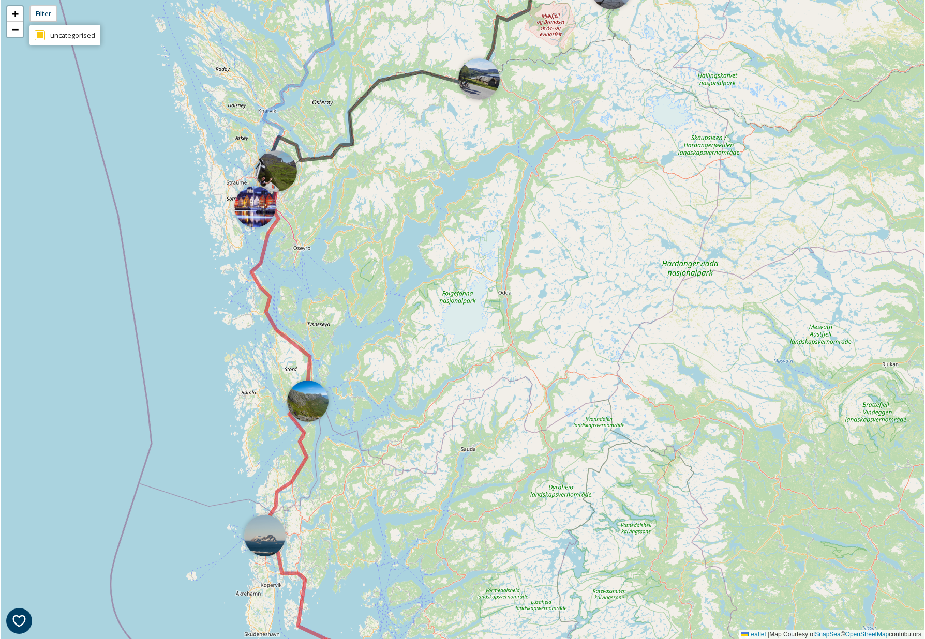
click at [51, 36] on span "uncategorised" at bounding box center [72, 36] width 45 height 10
checkbox input "false"
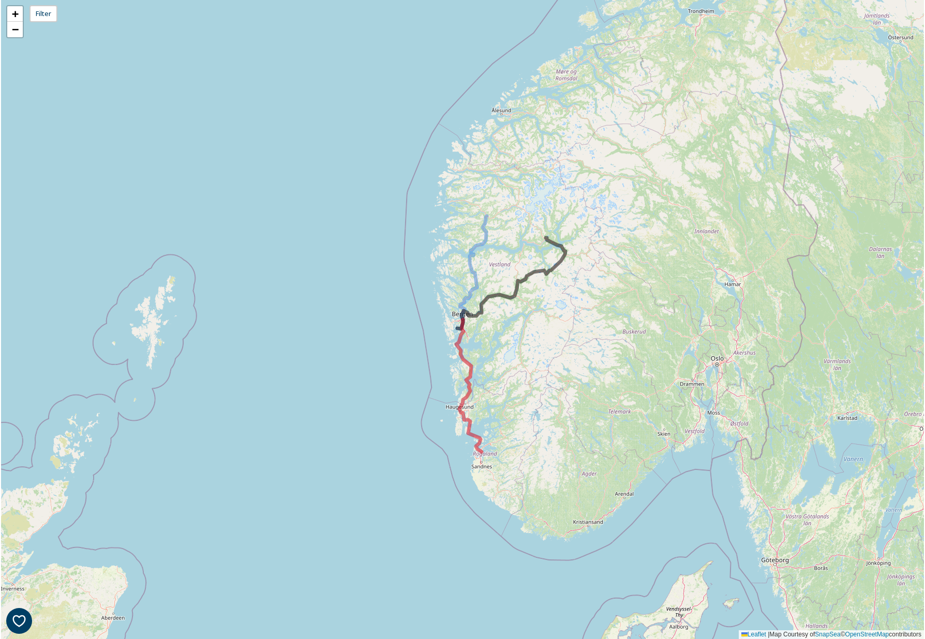
drag, startPoint x: 295, startPoint y: 126, endPoint x: 356, endPoint y: 218, distance: 111.2
click at [356, 220] on div "+ − Leaflet | Map Courtesy of SnapSea © OpenStreetMap contributors" at bounding box center [462, 319] width 923 height 639
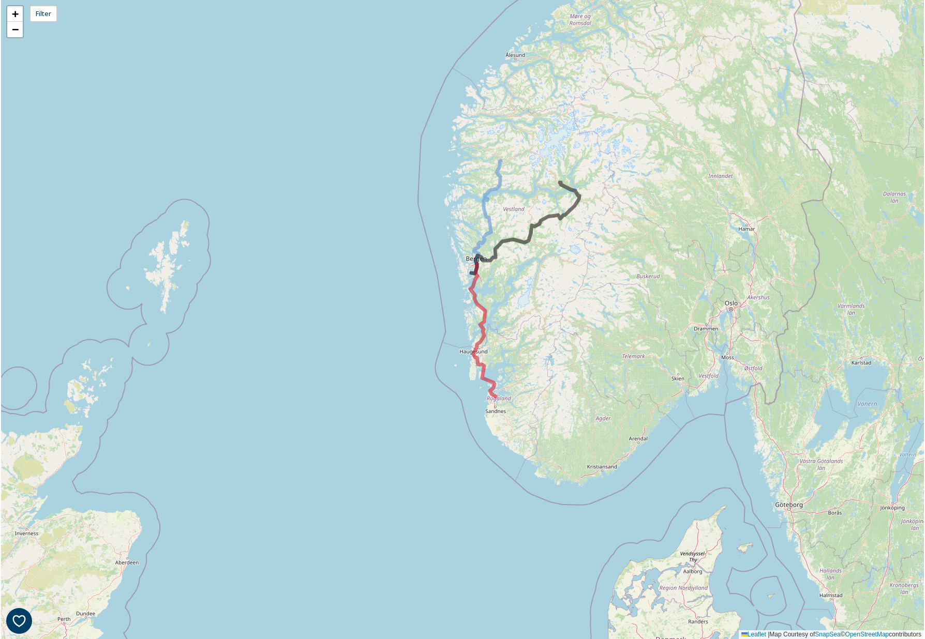
drag, startPoint x: 531, startPoint y: 302, endPoint x: 532, endPoint y: 267, distance: 34.7
click at [539, 268] on div "+ − Leaflet | Map Courtesy of SnapSea © OpenStreetMap contributors" at bounding box center [462, 319] width 923 height 639
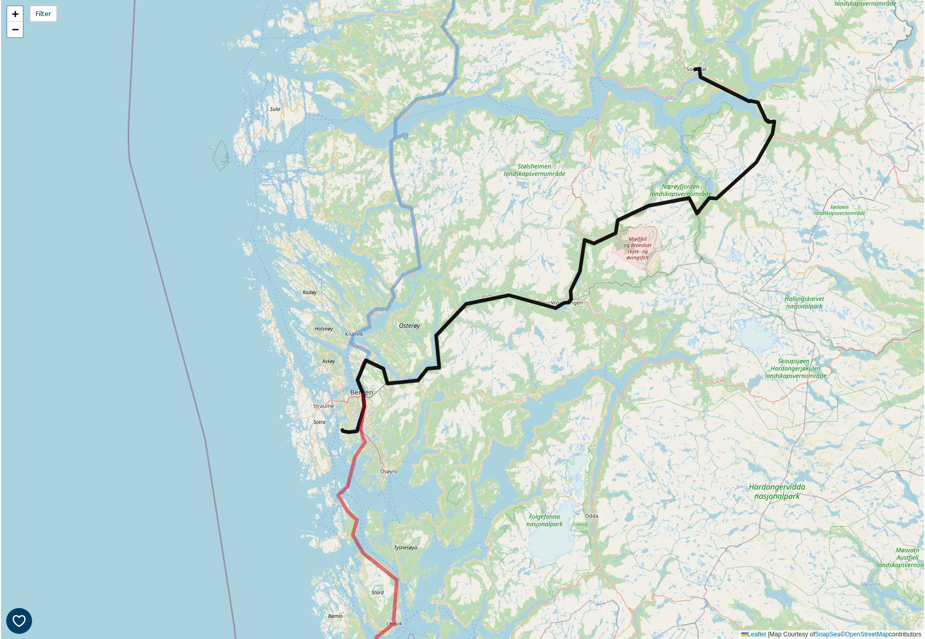
click at [451, 322] on icon at bounding box center [558, 251] width 432 height 364
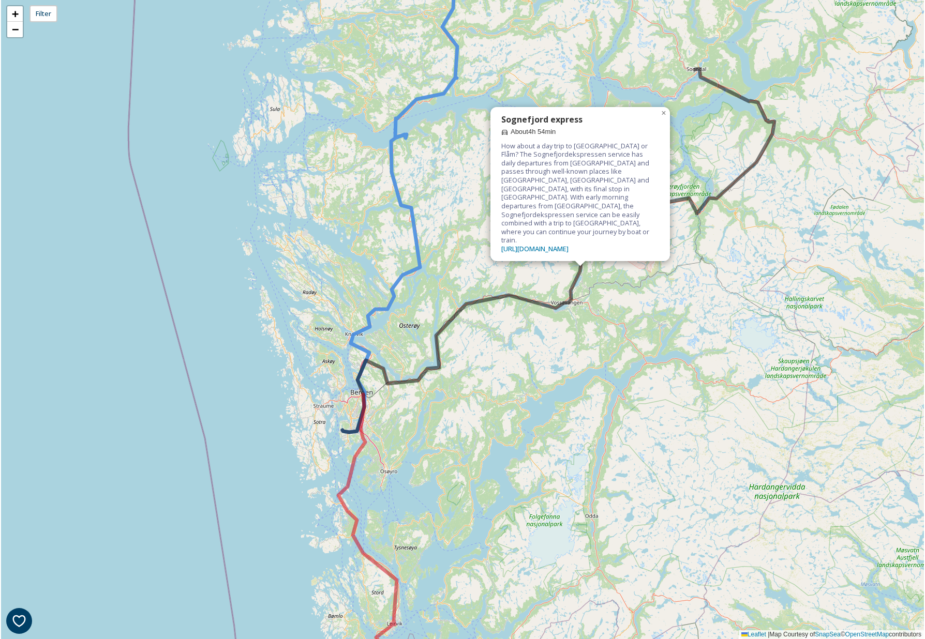
click at [419, 254] on icon at bounding box center [401, 207] width 118 height 450
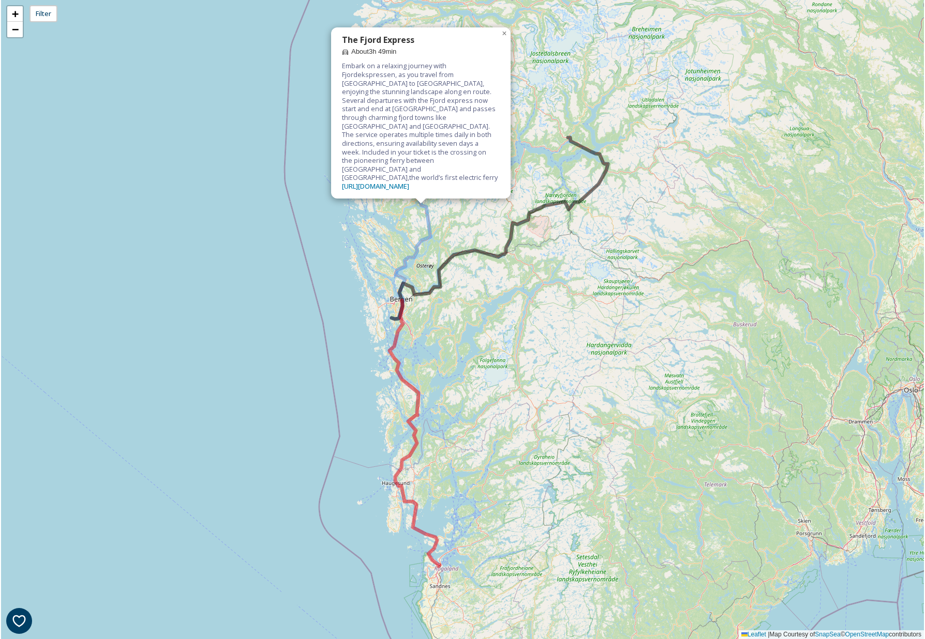
drag, startPoint x: 493, startPoint y: 330, endPoint x: 508, endPoint y: 290, distance: 43.0
click at [501, 313] on div "The Fjord Express About 3h 49min Embark on a relaxing journey with Fjordekspres…" at bounding box center [462, 319] width 923 height 639
click at [503, 38] on span "×" at bounding box center [503, 33] width 5 height 9
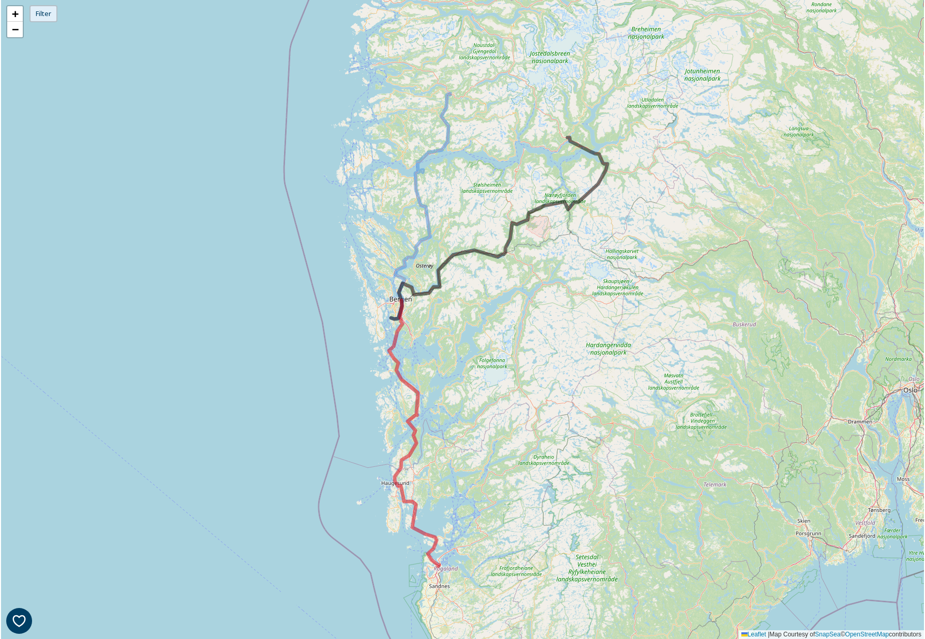
click at [45, 13] on div "Filter" at bounding box center [43, 13] width 28 height 17
click at [55, 39] on span "uncategorised" at bounding box center [72, 36] width 45 height 10
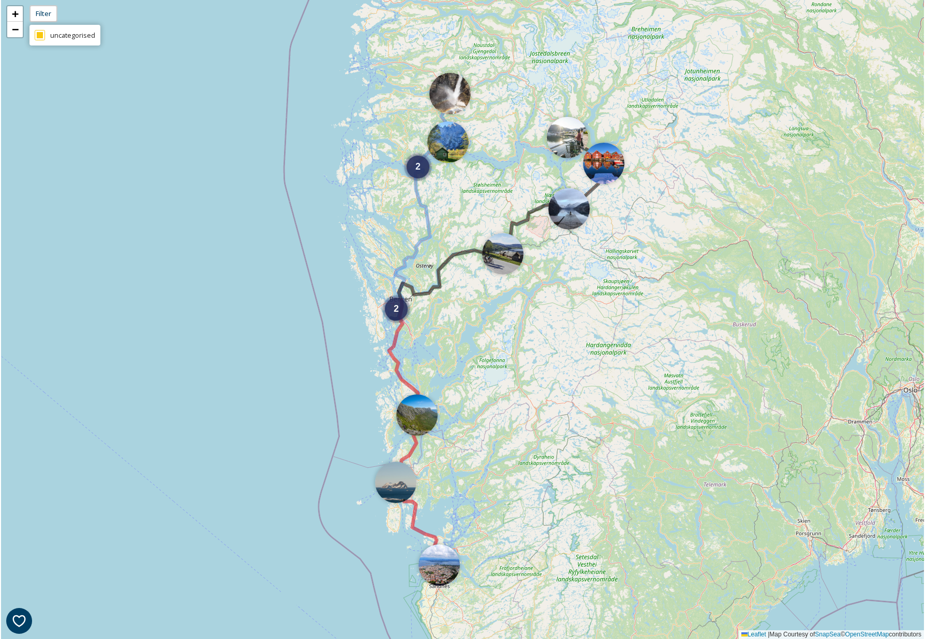
click at [58, 36] on span "uncategorised" at bounding box center [72, 36] width 45 height 10
checkbox input "false"
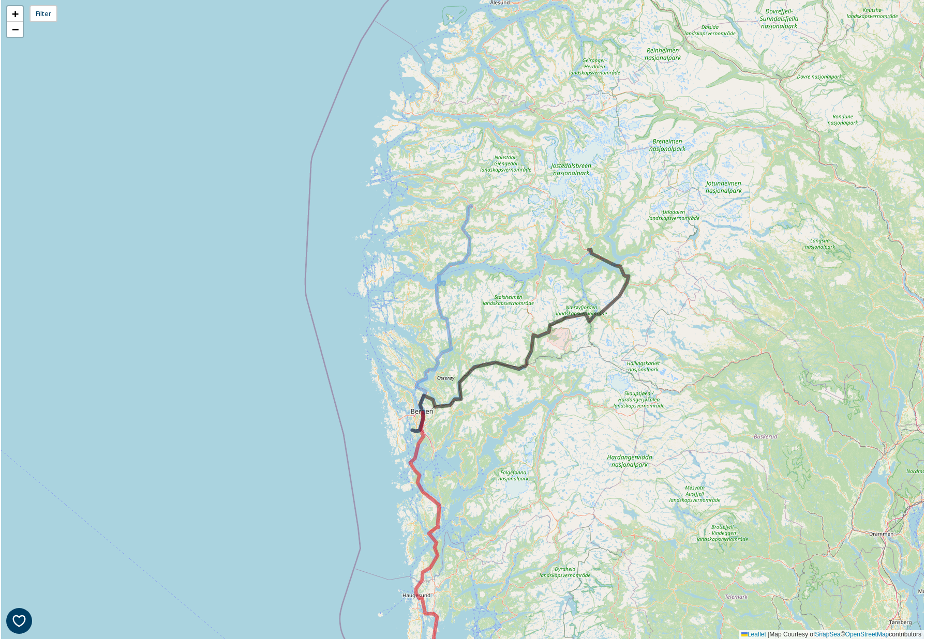
drag, startPoint x: 761, startPoint y: 196, endPoint x: 786, endPoint y: 271, distance: 79.0
click at [786, 271] on div "+ − Leaflet | Map Courtesy of SnapSea © OpenStreetMap contributors" at bounding box center [462, 319] width 923 height 639
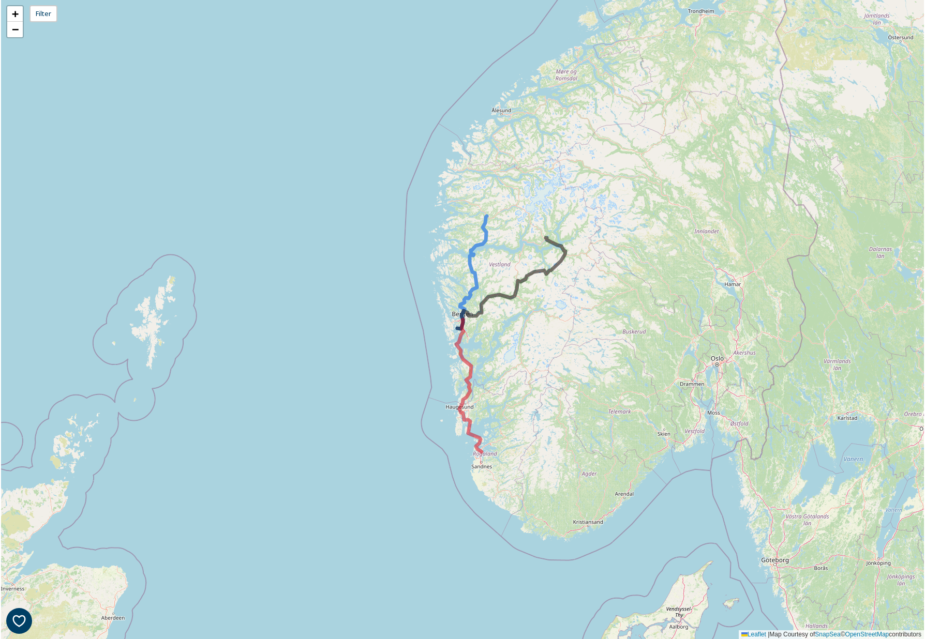
click at [475, 283] on icon at bounding box center [471, 272] width 29 height 113
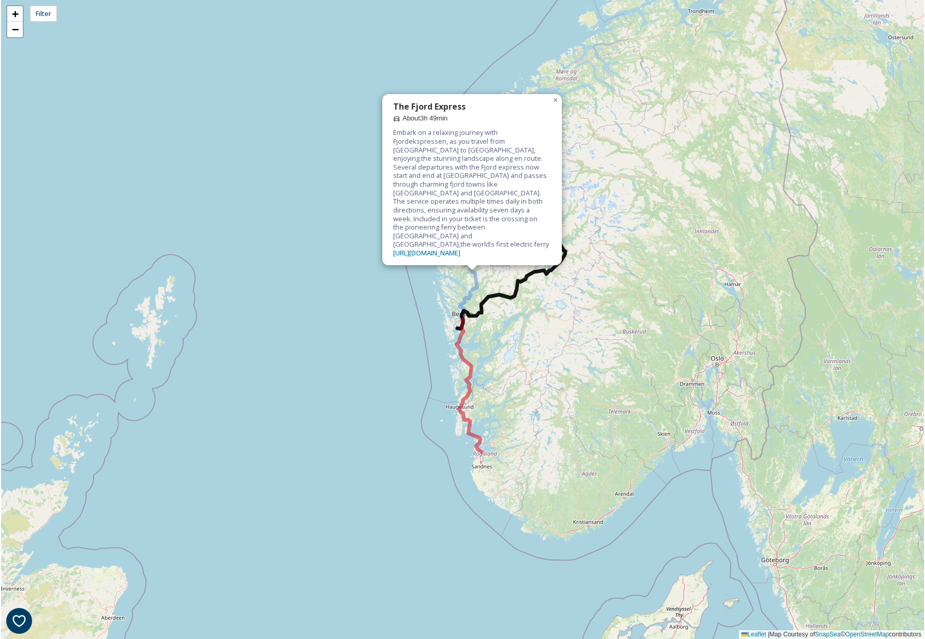
click at [499, 295] on icon at bounding box center [511, 283] width 108 height 91
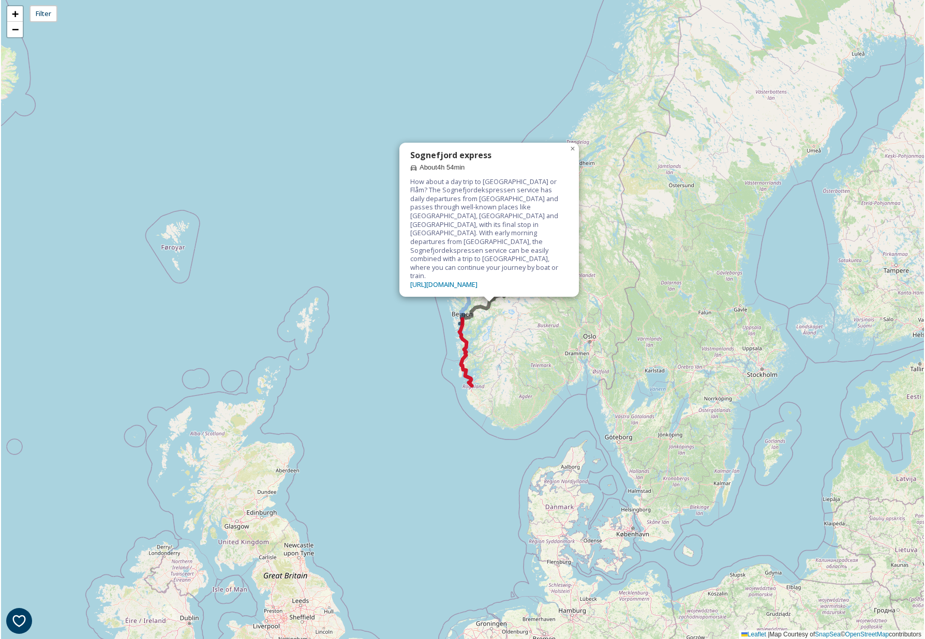
click at [467, 345] on icon at bounding box center [465, 352] width 12 height 67
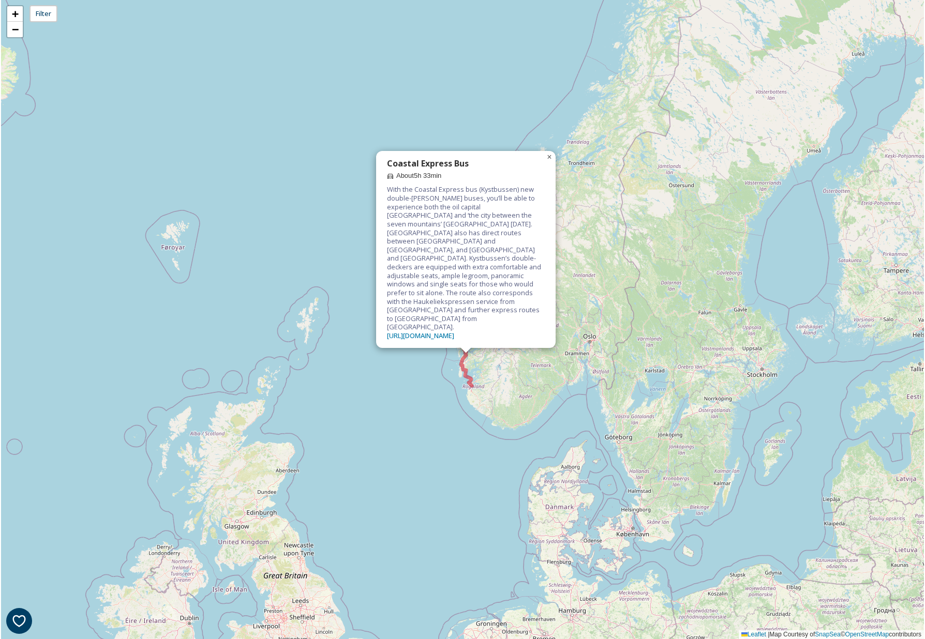
click at [550, 161] on span "×" at bounding box center [549, 157] width 5 height 9
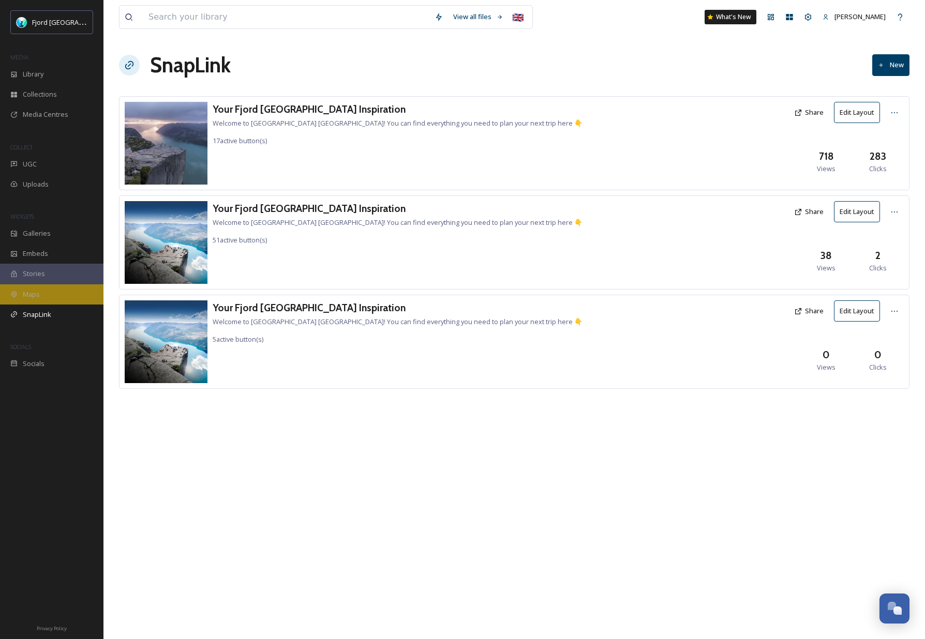
click at [38, 291] on span "Maps" at bounding box center [31, 295] width 17 height 10
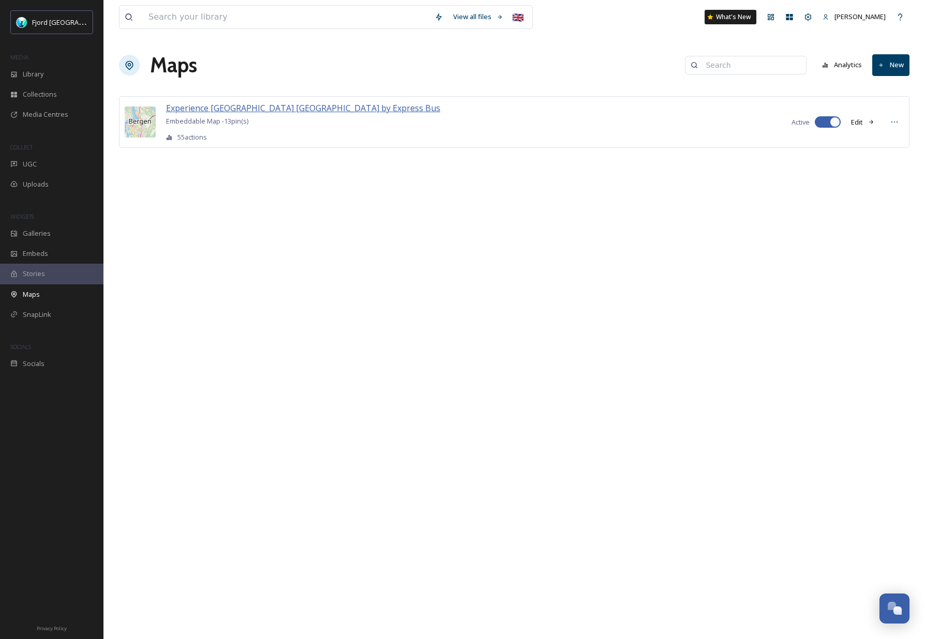
click at [232, 108] on span "Experience [GEOGRAPHIC_DATA] [GEOGRAPHIC_DATA] by Express Bus" at bounding box center [303, 107] width 274 height 11
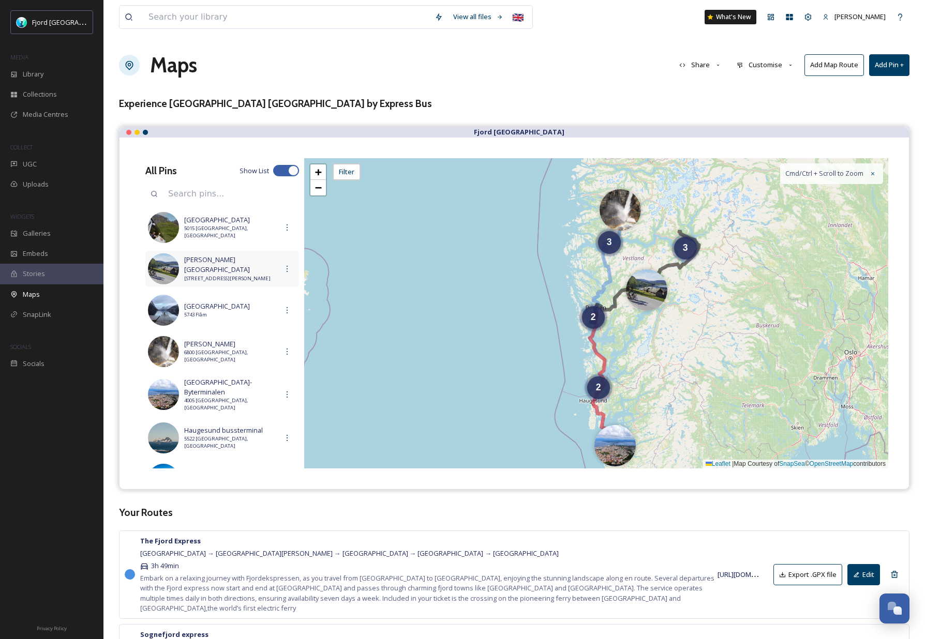
click at [168, 267] on img at bounding box center [163, 268] width 31 height 31
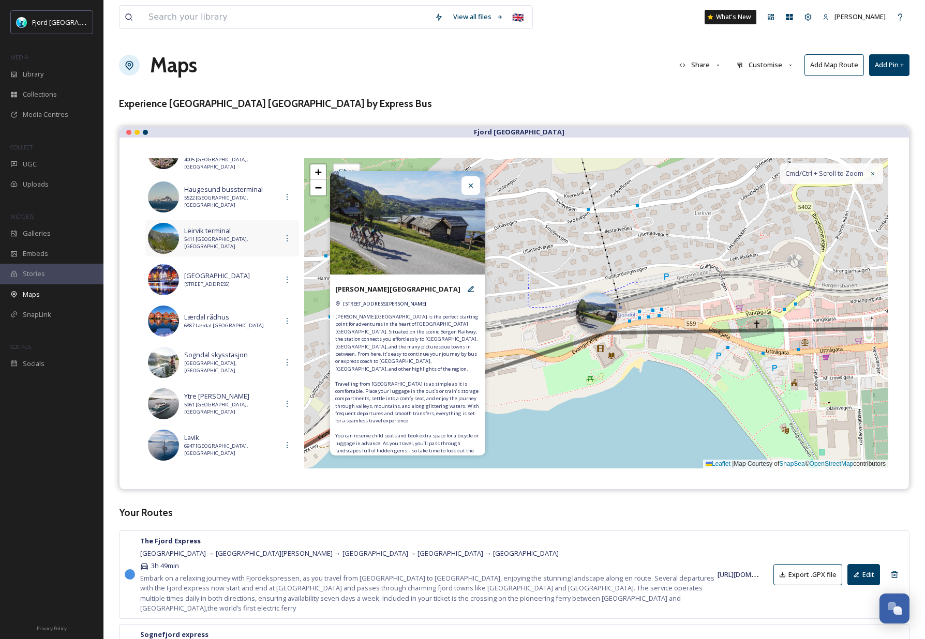
scroll to position [279, 0]
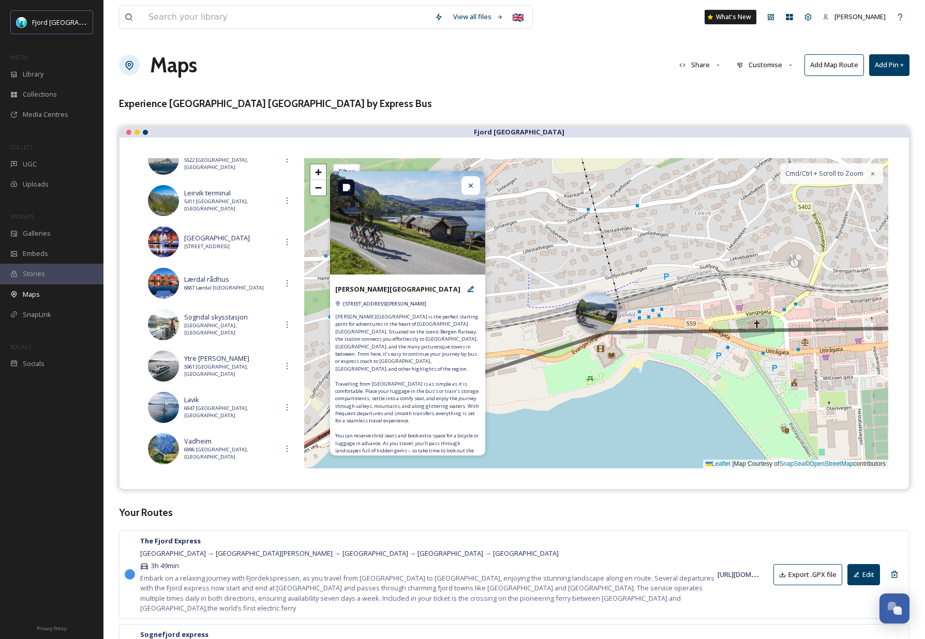
click at [473, 189] on icon at bounding box center [471, 186] width 8 height 8
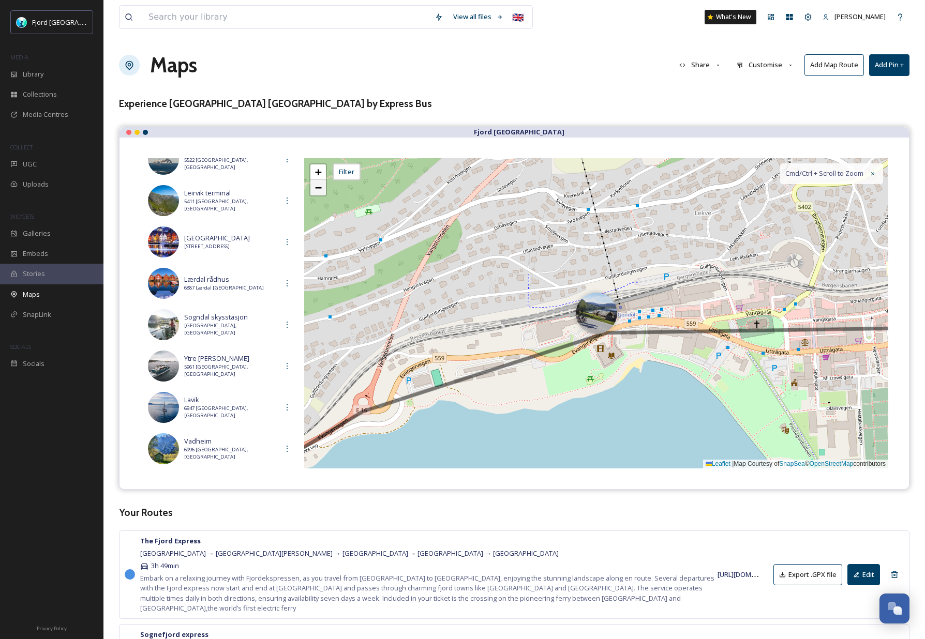
click at [318, 190] on span "−" at bounding box center [318, 187] width 7 height 13
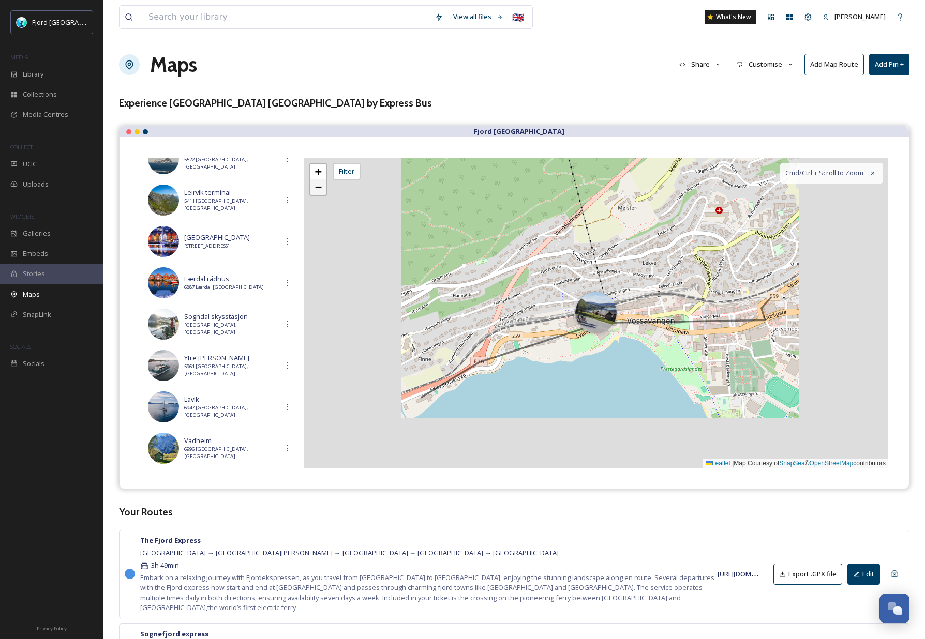
click at [318, 190] on span "−" at bounding box center [318, 187] width 7 height 13
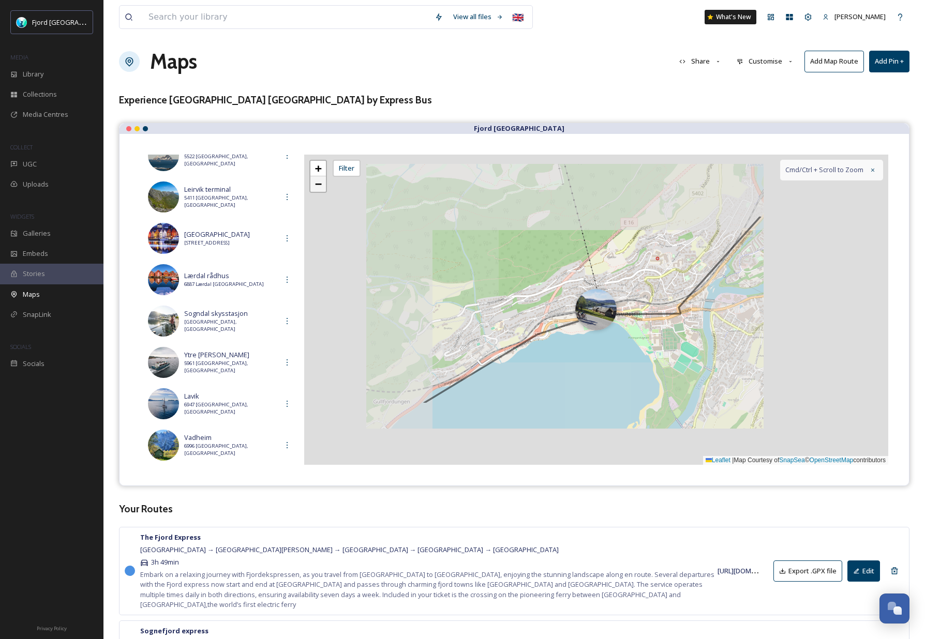
click at [318, 190] on span "−" at bounding box center [318, 183] width 7 height 13
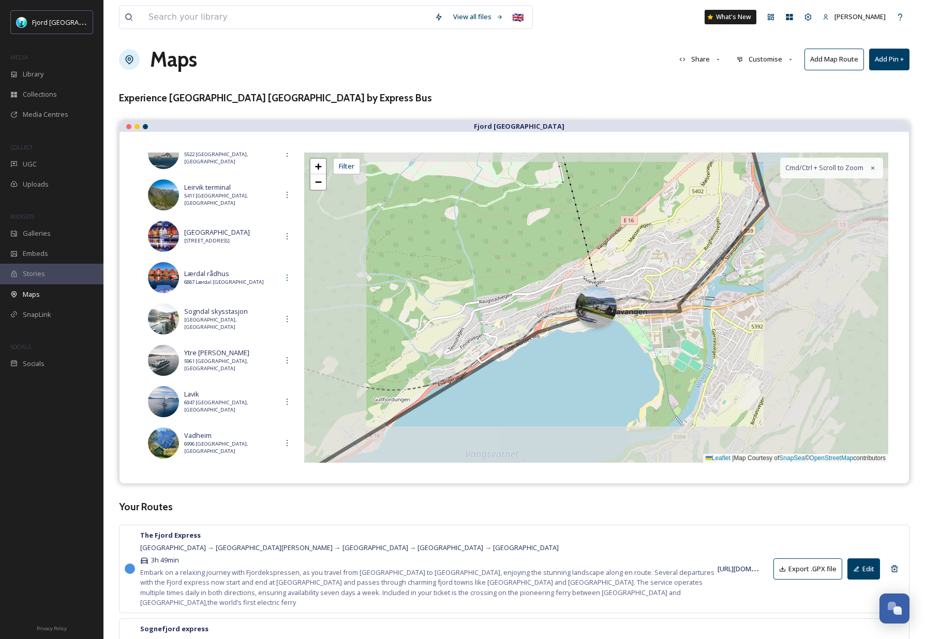
click at [318, 190] on div "+ − Leaflet | Map Courtesy of SnapSea © OpenStreetMap contributors Cmd/Ctrl + S…" at bounding box center [596, 308] width 584 height 310
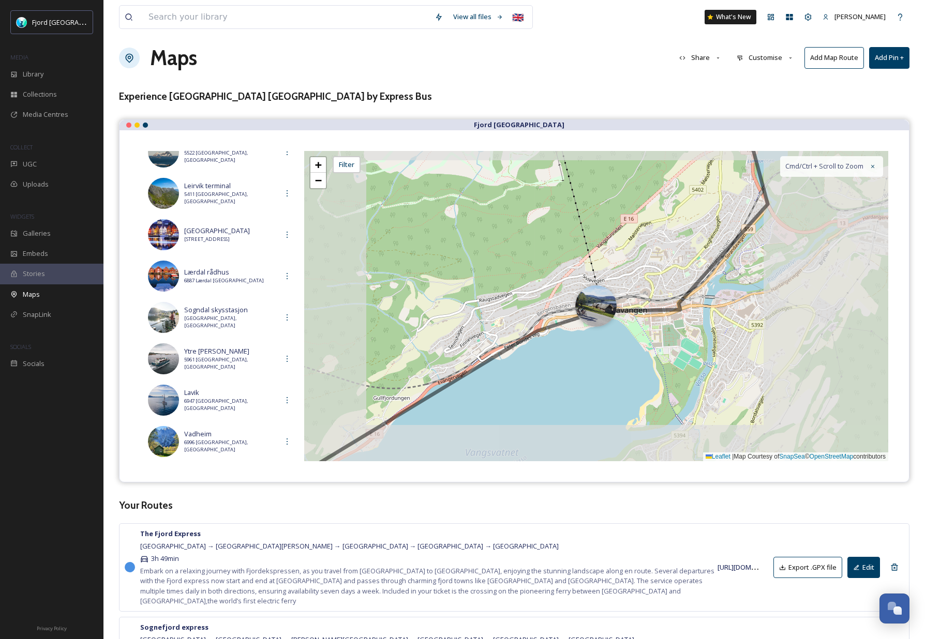
click at [318, 190] on div "+ − Leaflet | Map Courtesy of SnapSea © OpenStreetMap contributors Cmd/Ctrl + S…" at bounding box center [596, 306] width 584 height 310
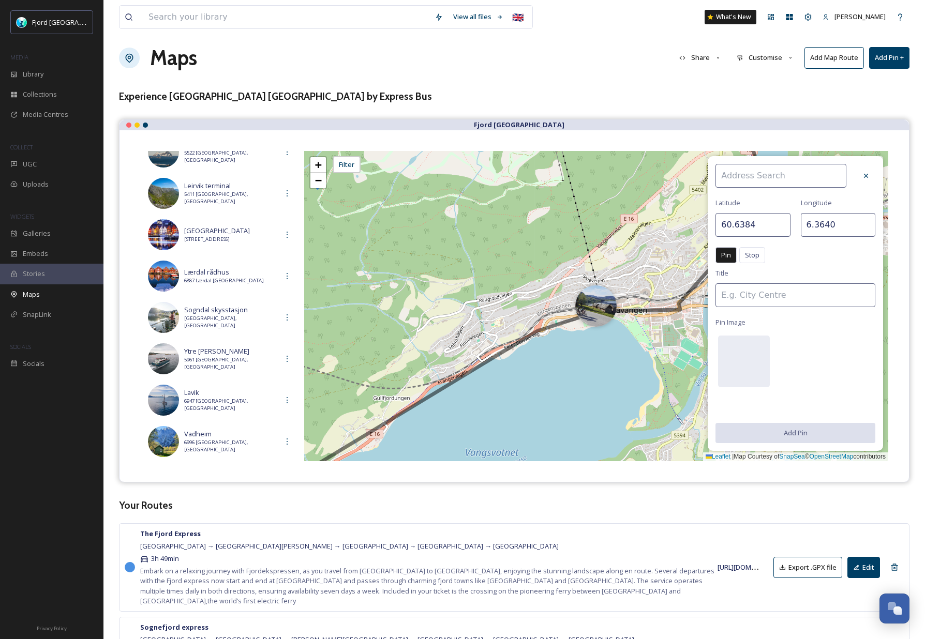
scroll to position [8, 0]
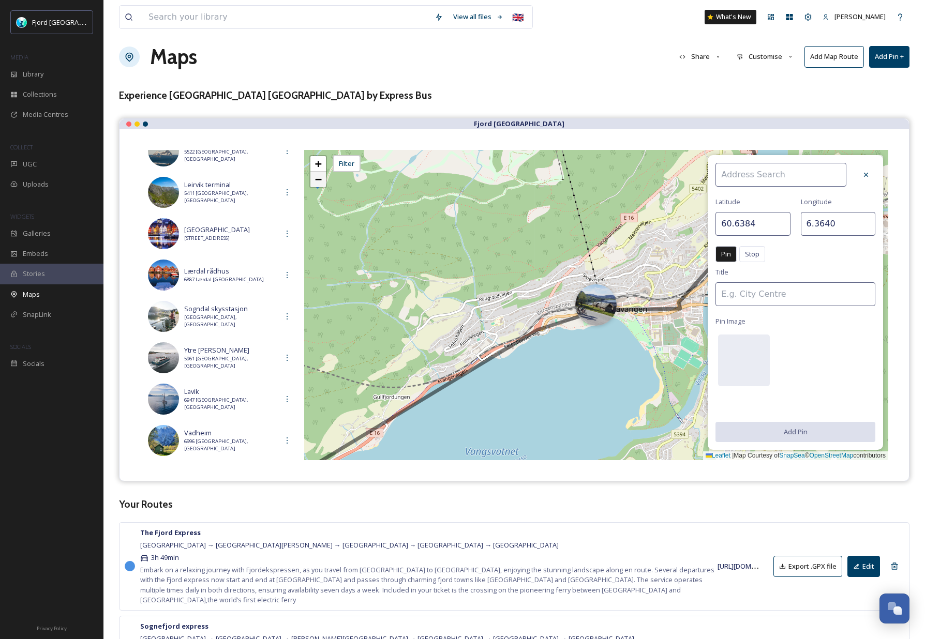
click at [323, 184] on link "−" at bounding box center [318, 180] width 16 height 16
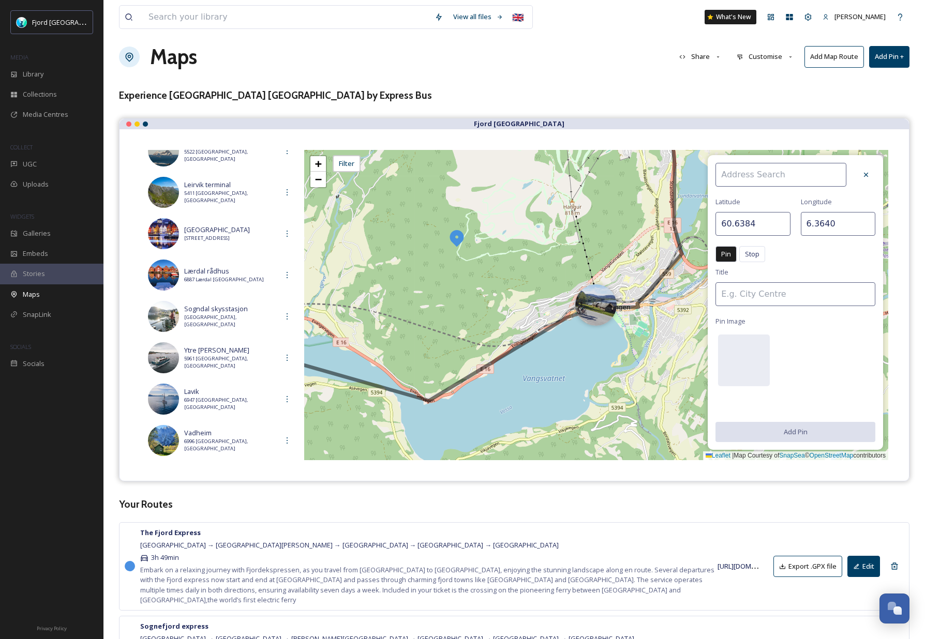
click at [326, 179] on div "+ −" at bounding box center [318, 171] width 18 height 33
type input "60.6494"
click at [326, 179] on div "+ −" at bounding box center [318, 171] width 18 height 33
type input "6.3208"
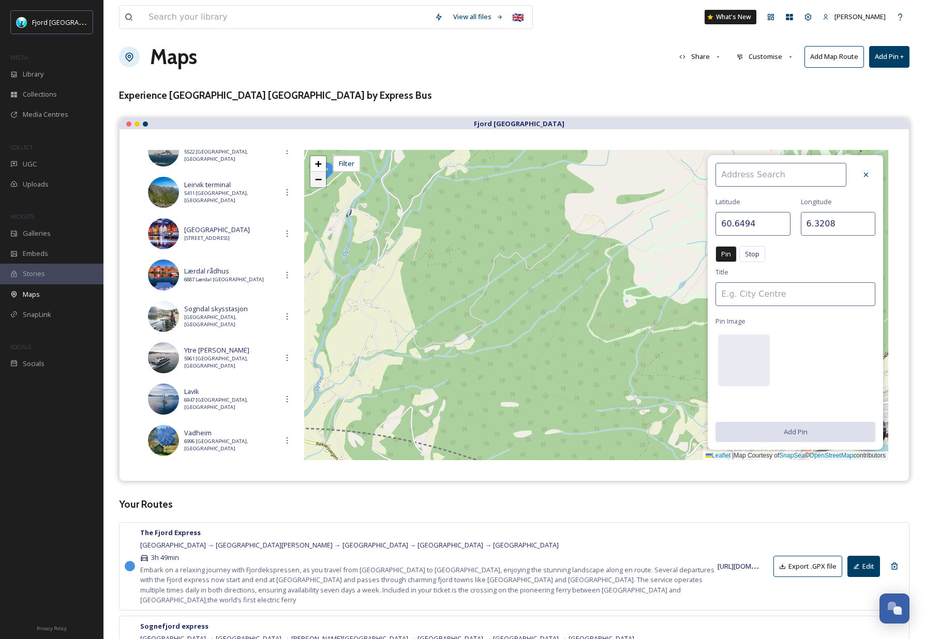
click at [313, 179] on link "−" at bounding box center [318, 180] width 16 height 16
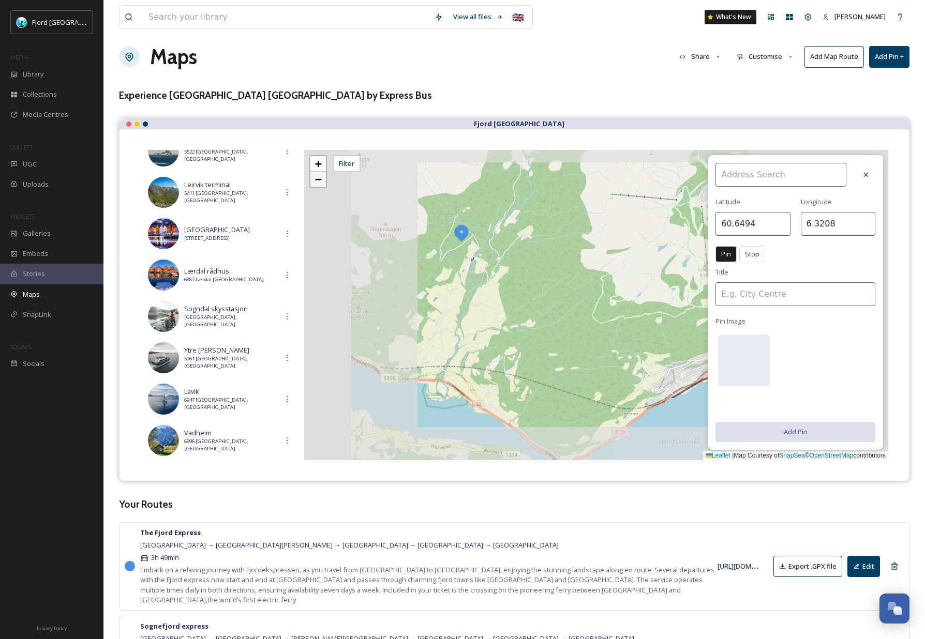
click at [313, 179] on link "−" at bounding box center [318, 180] width 16 height 16
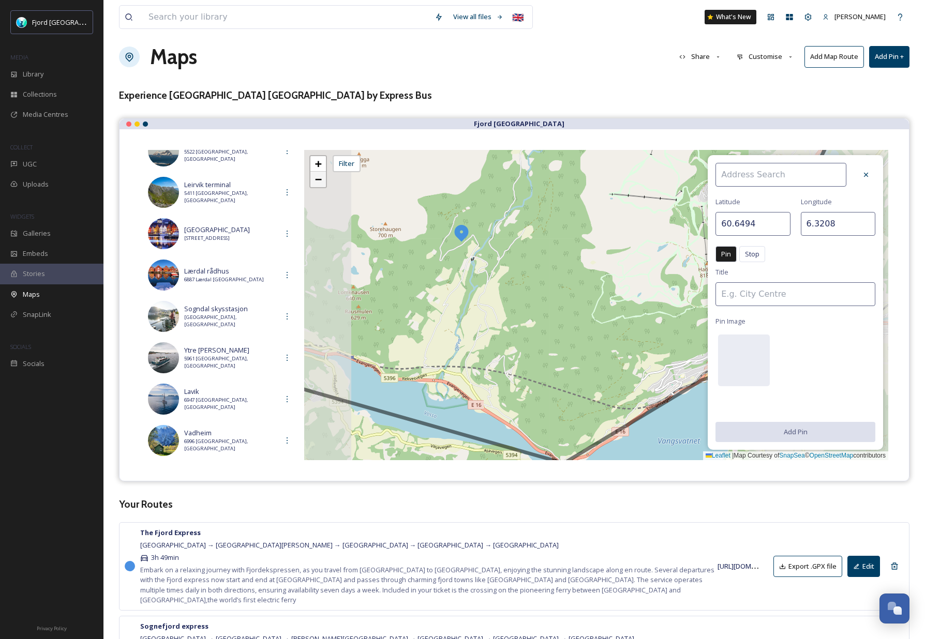
click at [314, 179] on link "−" at bounding box center [318, 180] width 16 height 16
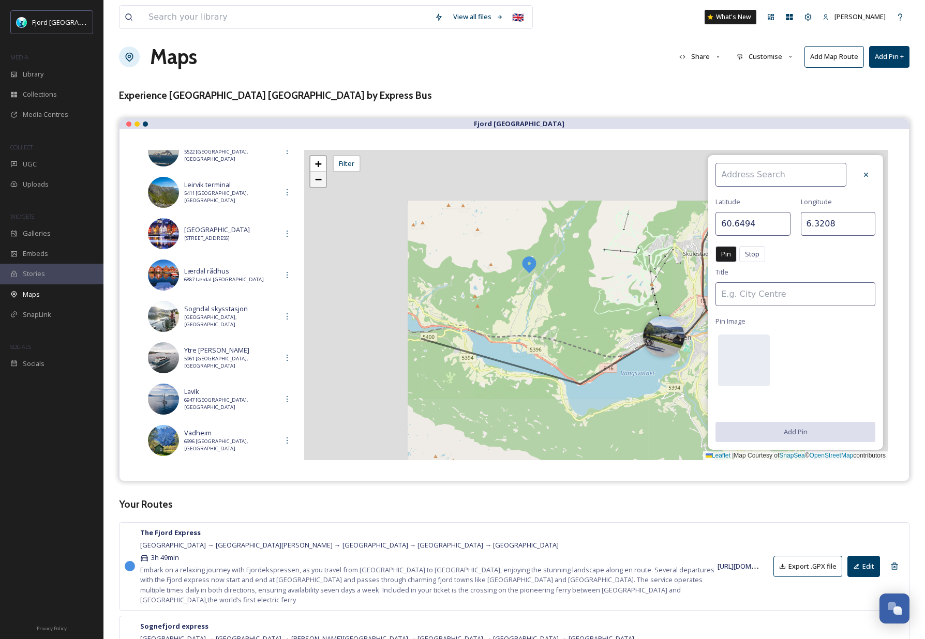
click at [314, 179] on link "−" at bounding box center [318, 180] width 16 height 16
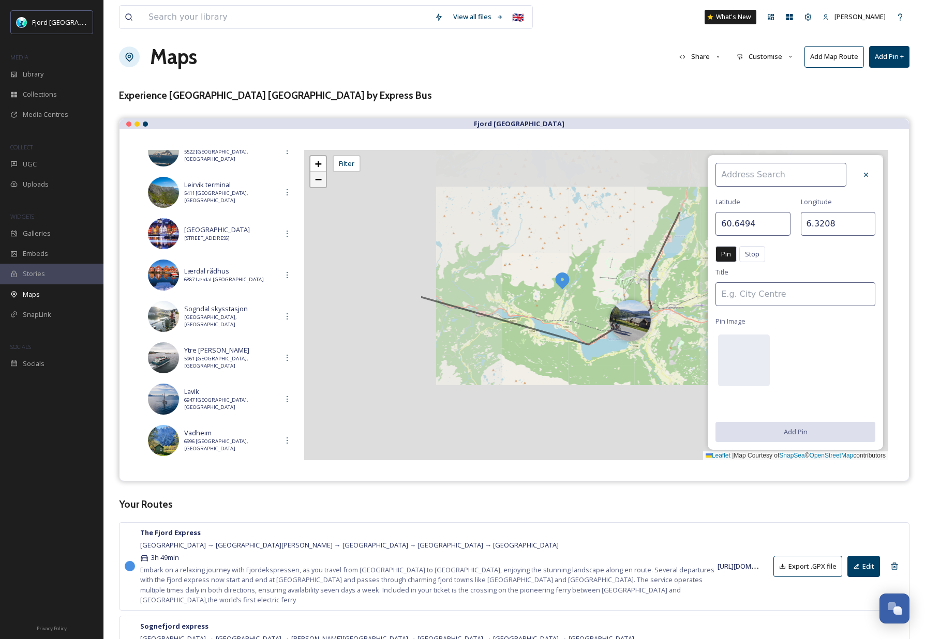
drag, startPoint x: 314, startPoint y: 179, endPoint x: 521, endPoint y: 201, distance: 208.0
click at [314, 179] on link "−" at bounding box center [318, 180] width 16 height 16
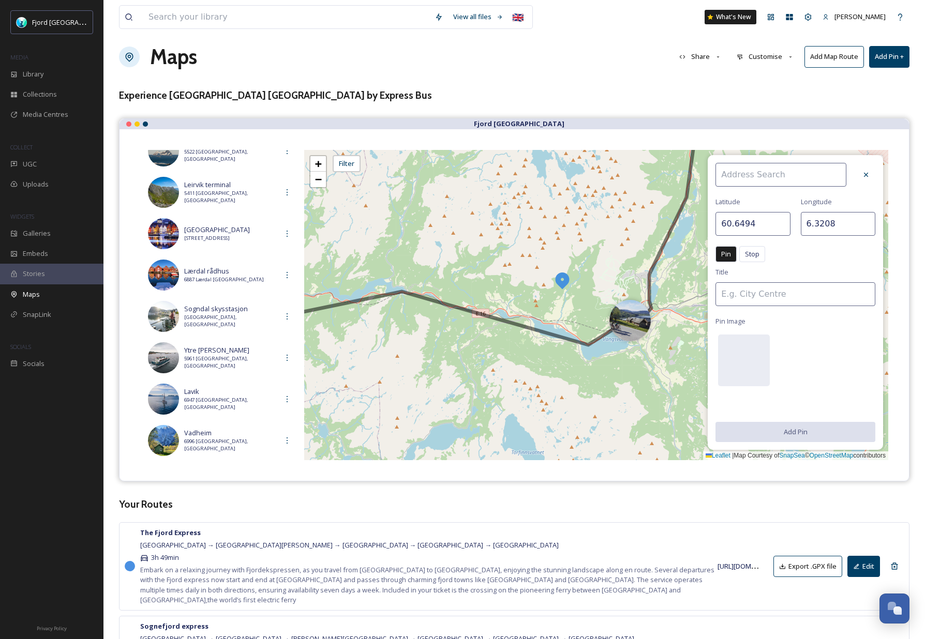
click at [866, 172] on icon at bounding box center [866, 175] width 8 height 8
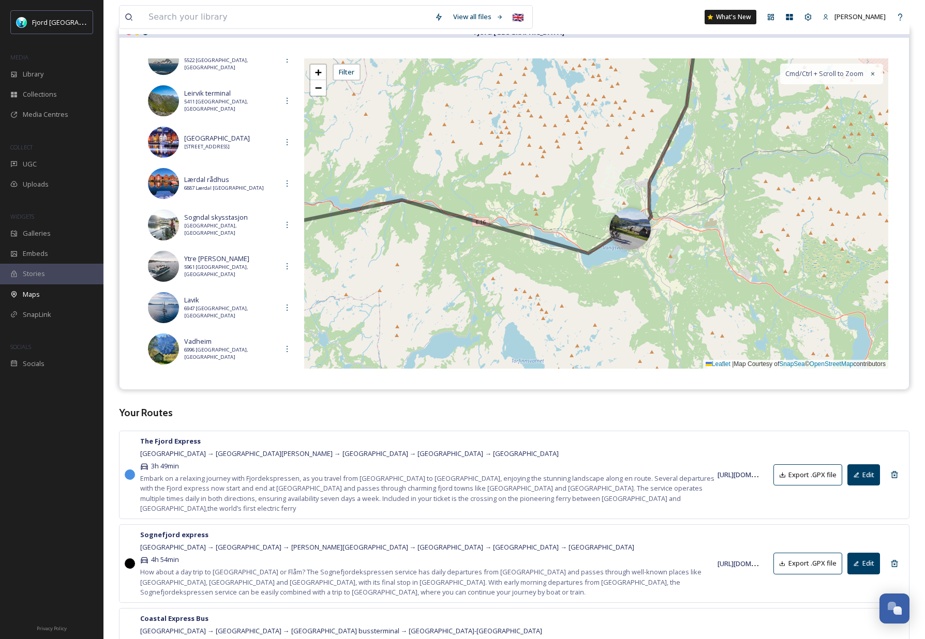
scroll to position [101, 0]
click at [320, 91] on span "−" at bounding box center [318, 86] width 7 height 13
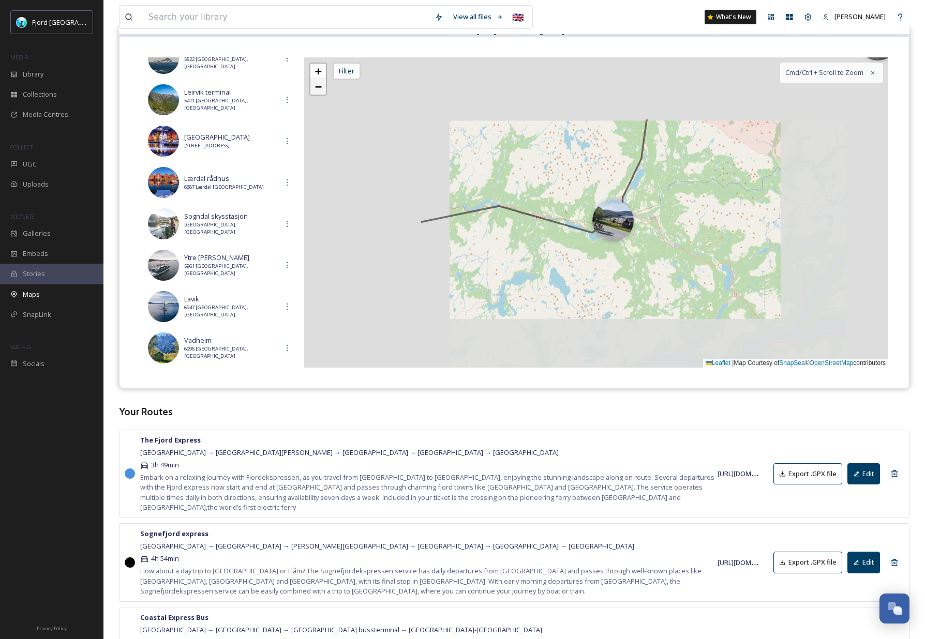
click at [320, 91] on span "−" at bounding box center [318, 86] width 7 height 13
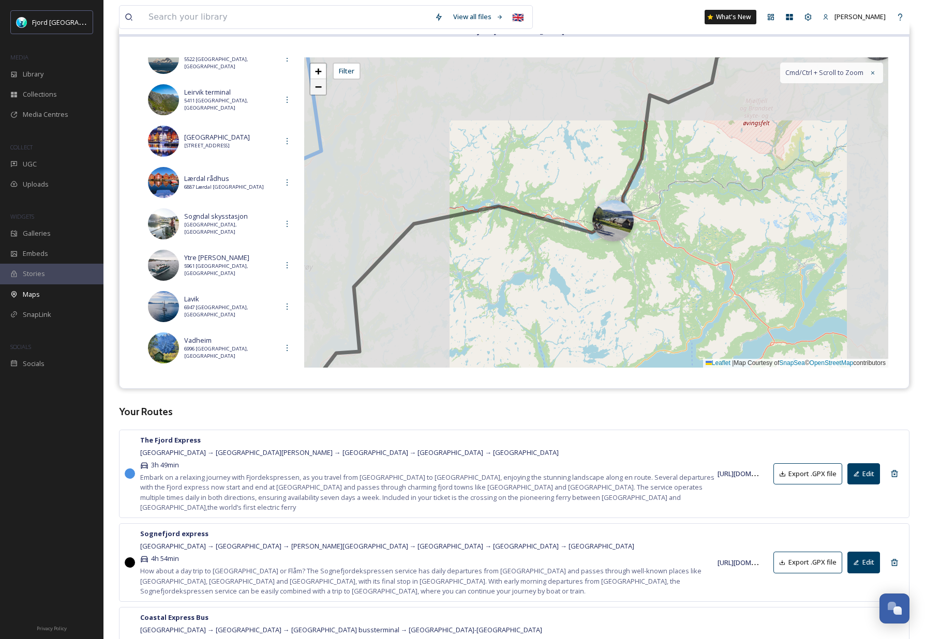
click at [320, 91] on span "−" at bounding box center [318, 86] width 7 height 13
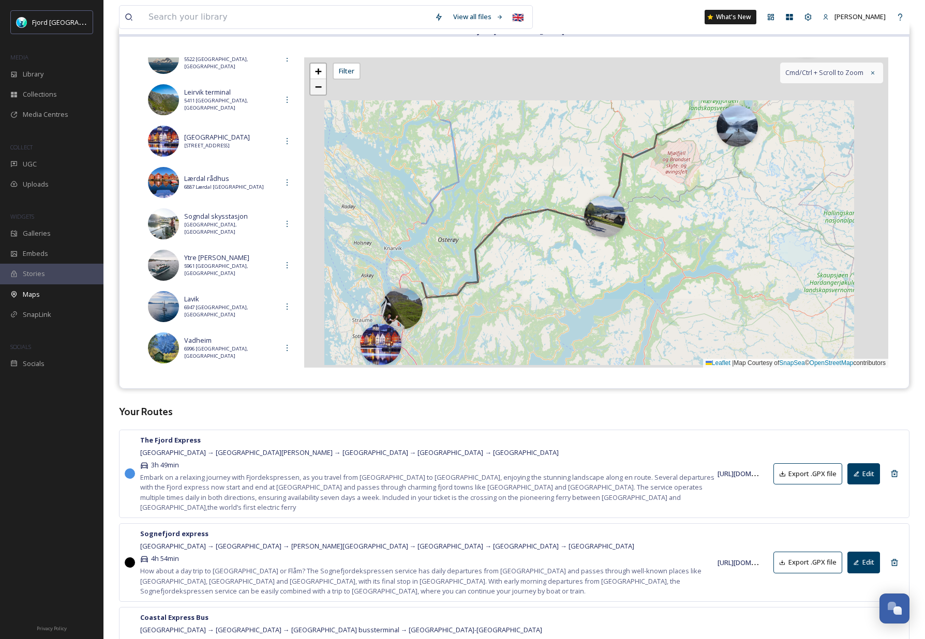
click at [320, 91] on span "−" at bounding box center [318, 86] width 7 height 13
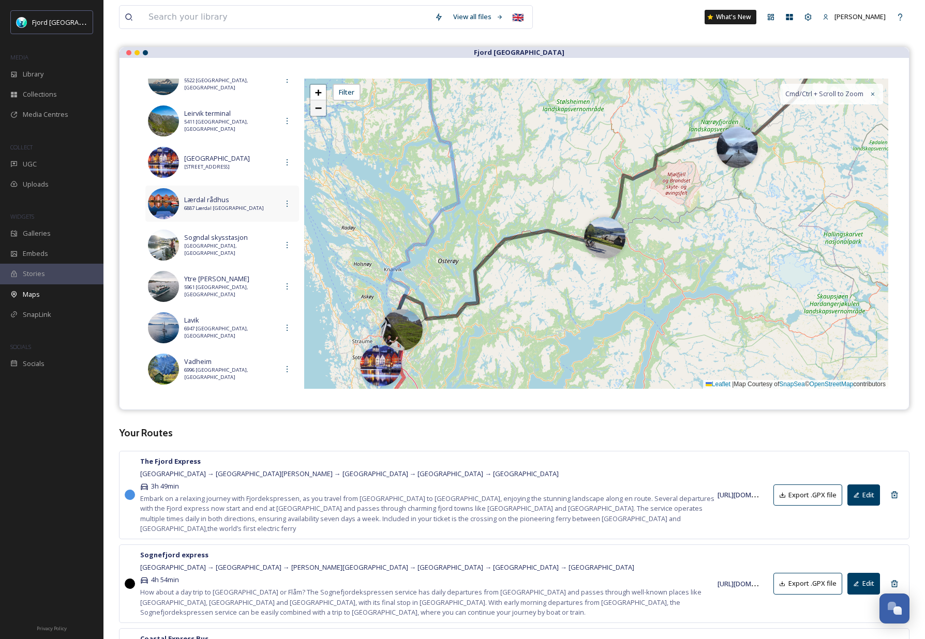
scroll to position [83, 0]
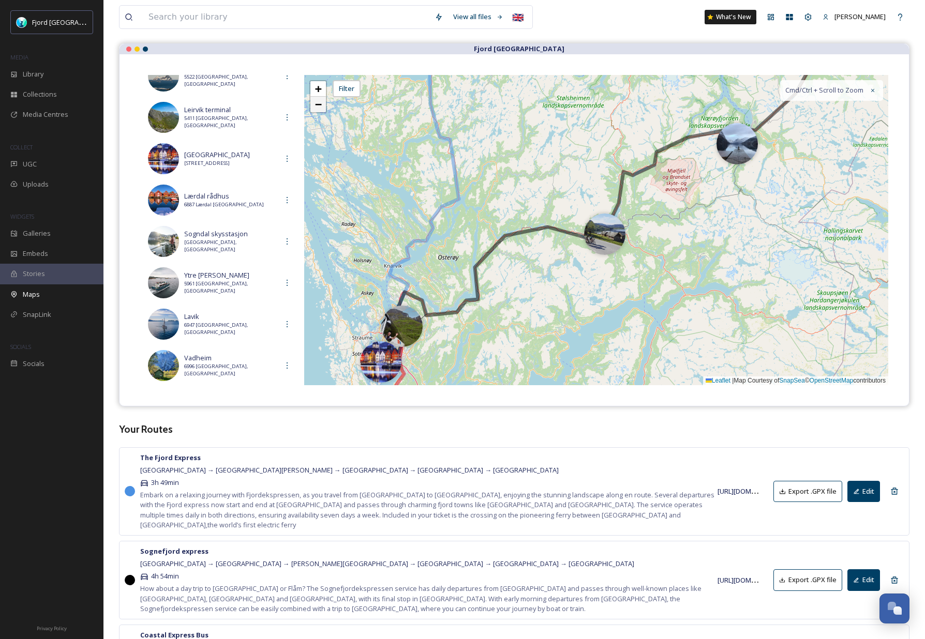
click at [321, 106] on span "−" at bounding box center [318, 104] width 7 height 13
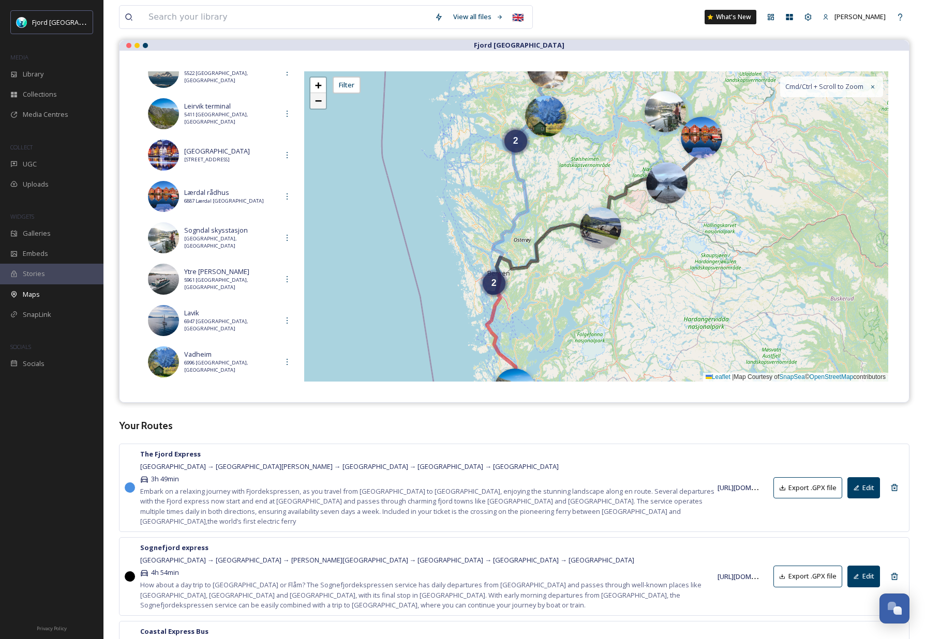
click at [321, 106] on span "−" at bounding box center [318, 100] width 7 height 13
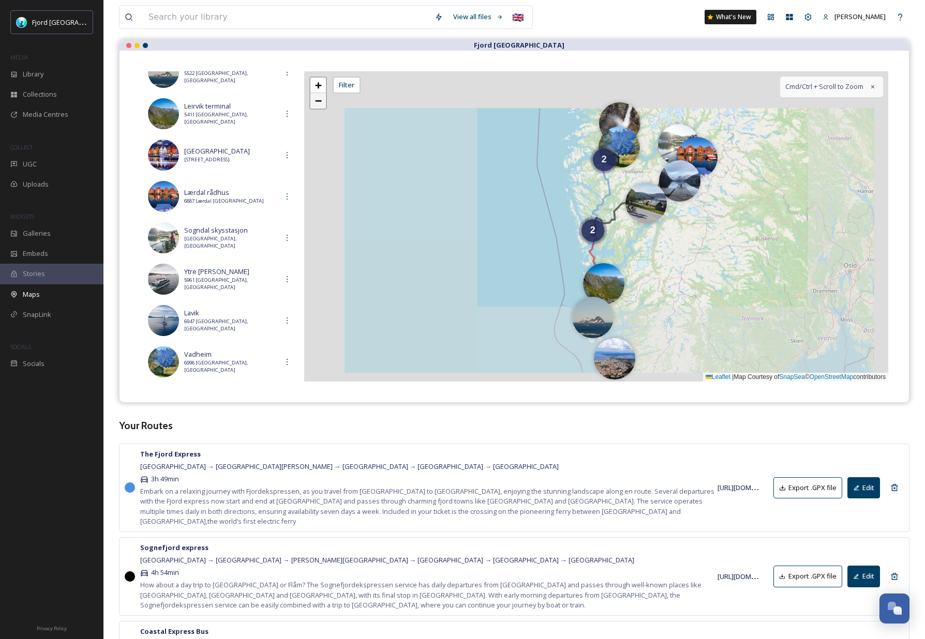
scroll to position [90, 0]
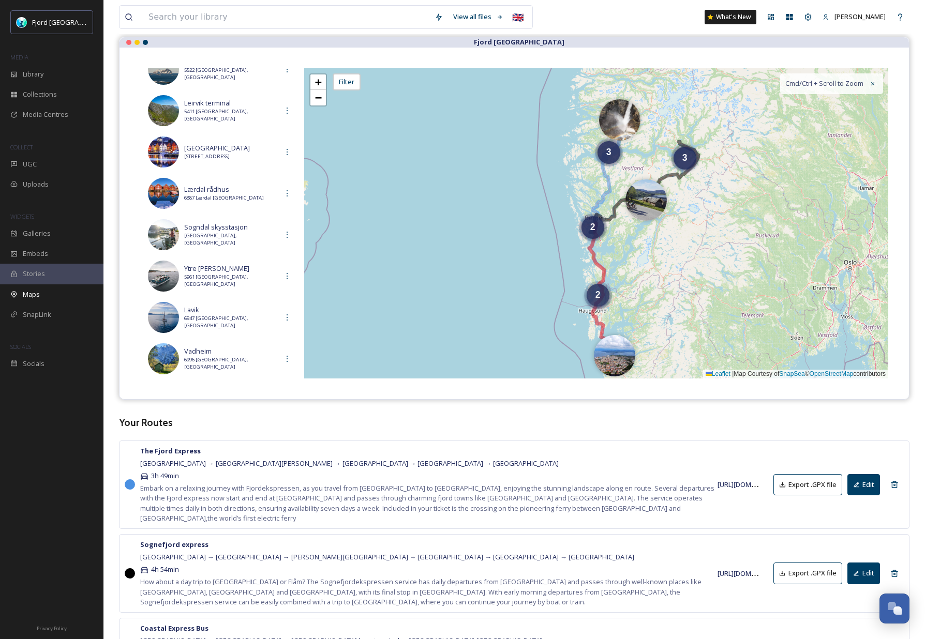
click at [600, 297] on span "2" at bounding box center [597, 295] width 5 height 10
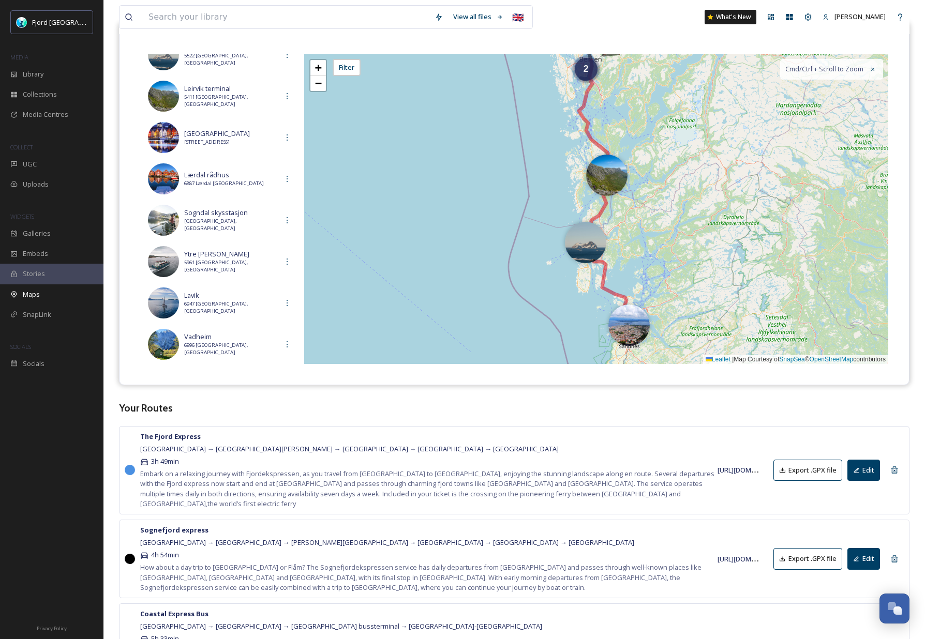
scroll to position [102, 0]
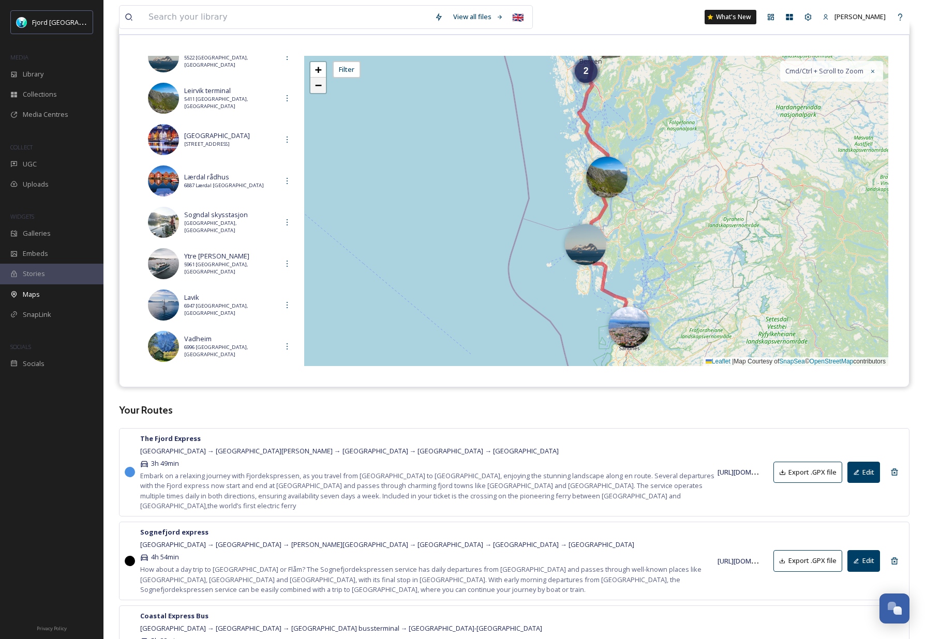
click at [320, 88] on span "−" at bounding box center [318, 85] width 7 height 13
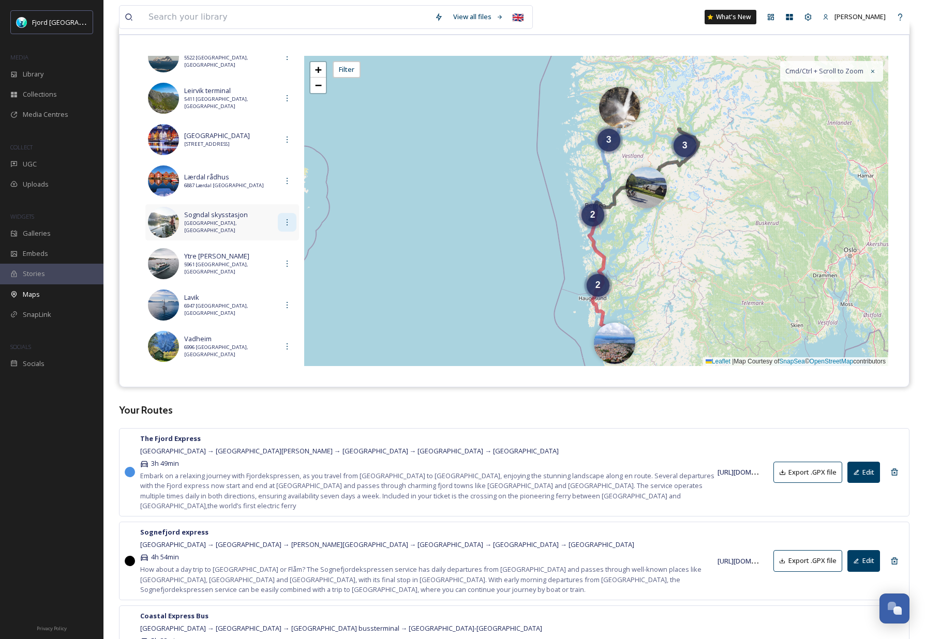
click at [288, 218] on icon at bounding box center [287, 222] width 8 height 8
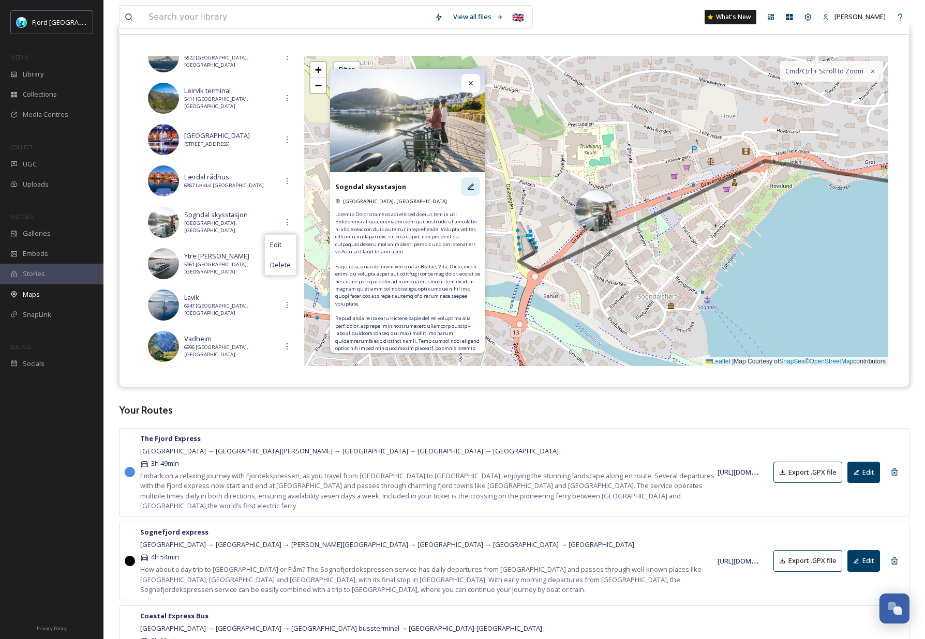
click at [470, 187] on icon at bounding box center [471, 187] width 8 height 8
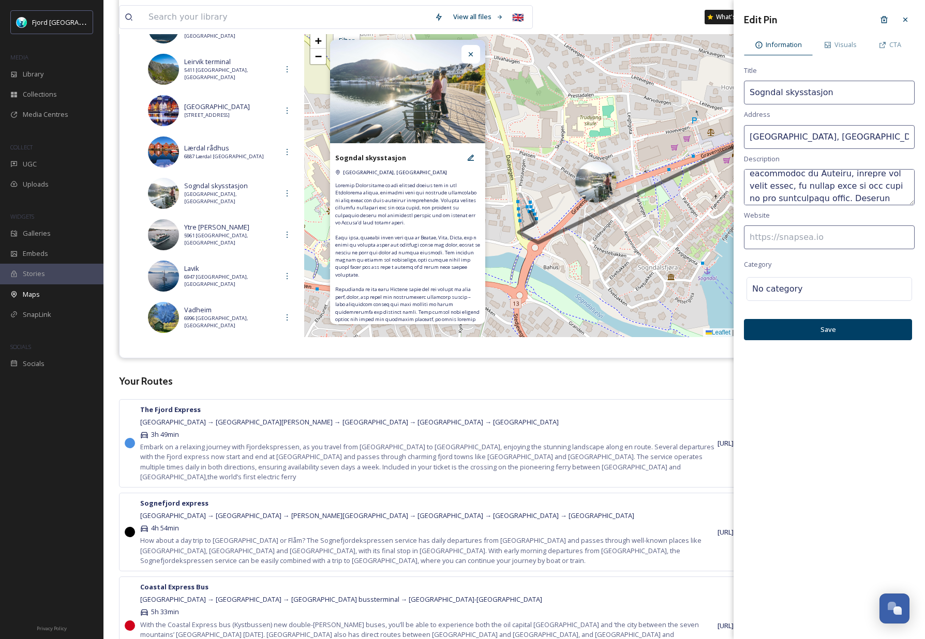
scroll to position [422, 0]
click at [848, 41] on span "Visuals" at bounding box center [845, 45] width 22 height 10
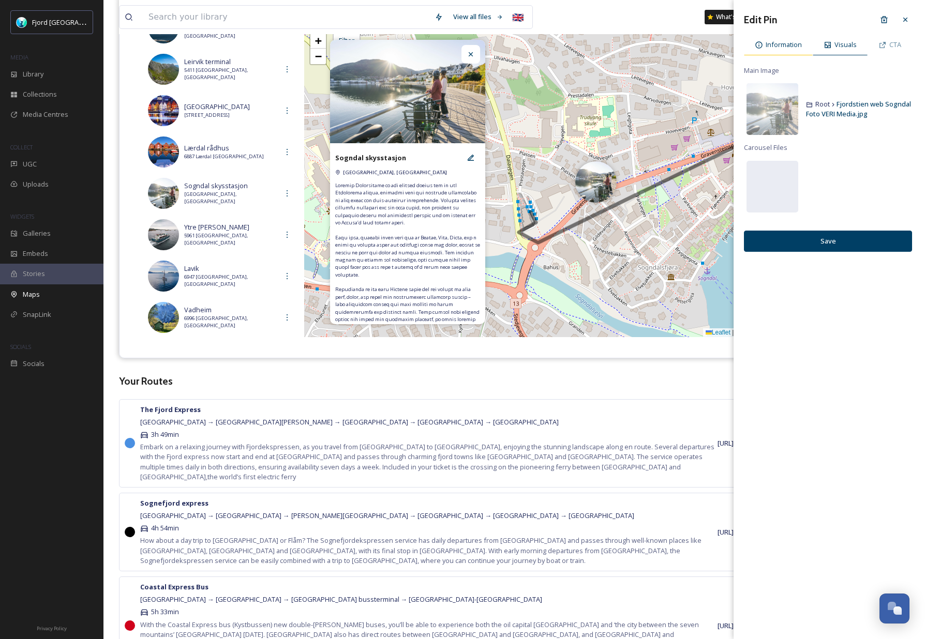
click at [786, 44] on span "Information" at bounding box center [783, 45] width 36 height 10
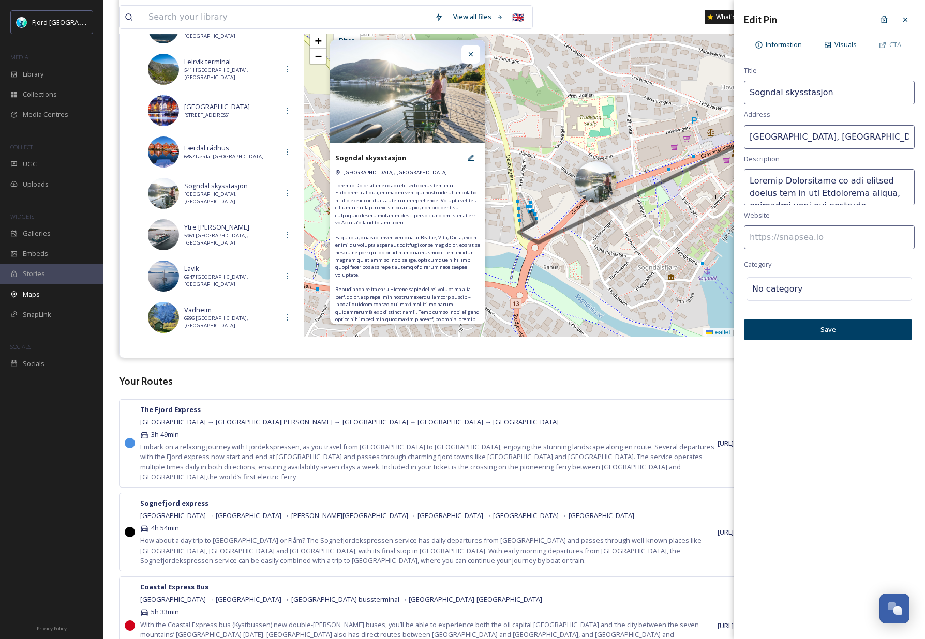
click at [837, 45] on span "Visuals" at bounding box center [845, 45] width 22 height 10
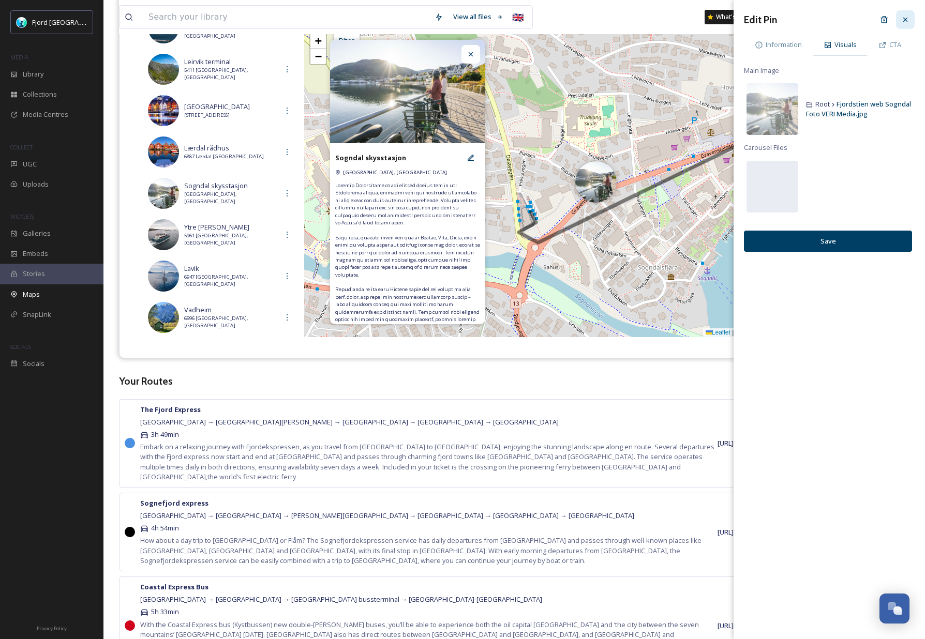
click at [905, 18] on icon at bounding box center [905, 20] width 8 height 8
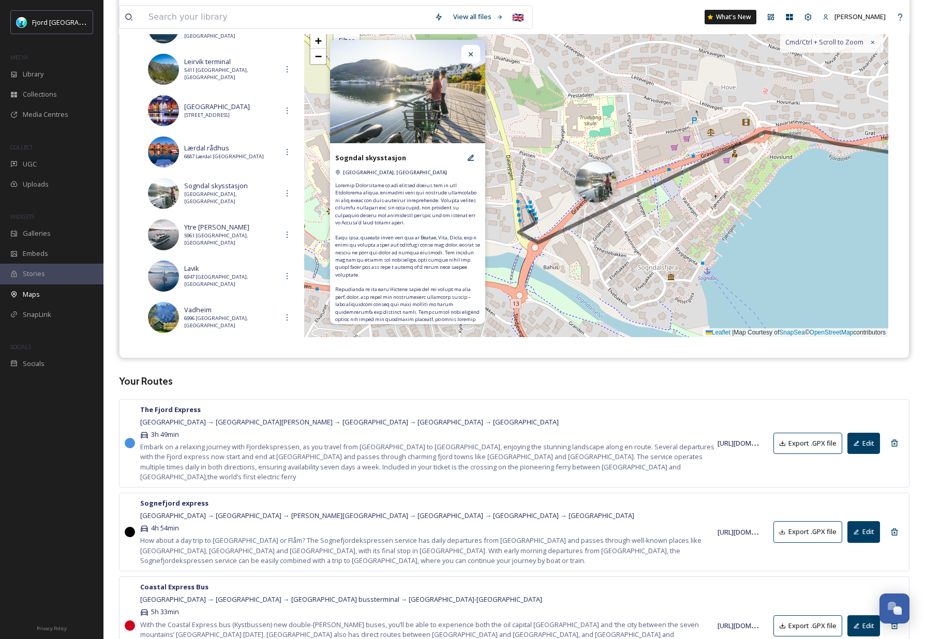
click at [467, 53] on icon at bounding box center [471, 54] width 8 height 8
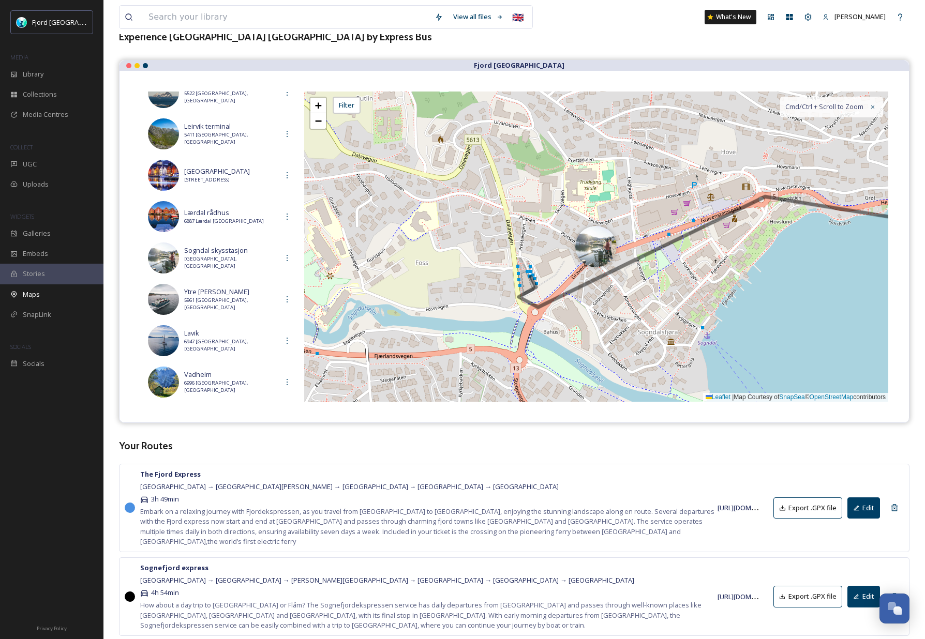
scroll to position [66, 0]
click at [153, 252] on img at bounding box center [163, 258] width 31 height 31
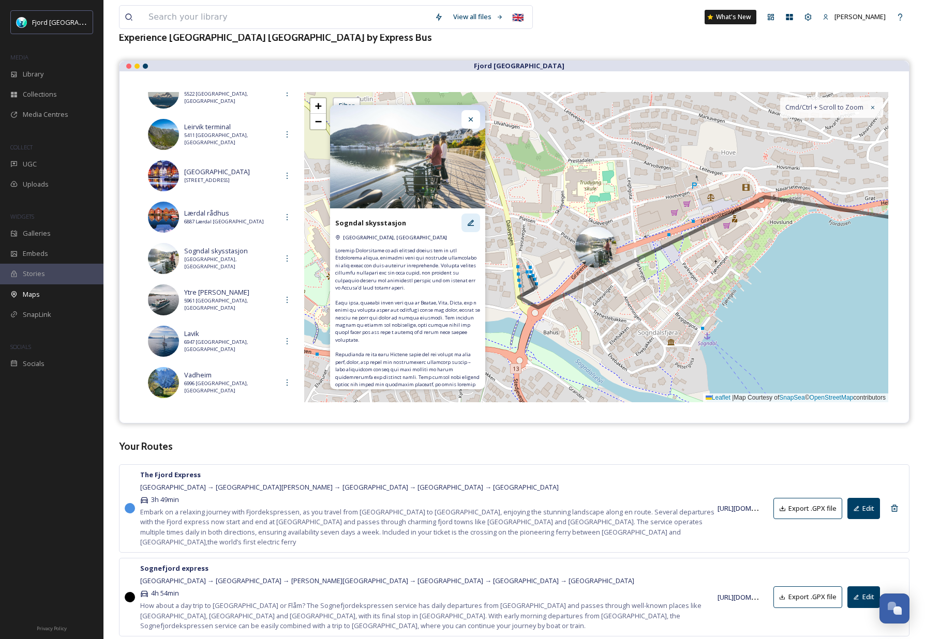
click at [471, 223] on icon at bounding box center [471, 223] width 6 height 6
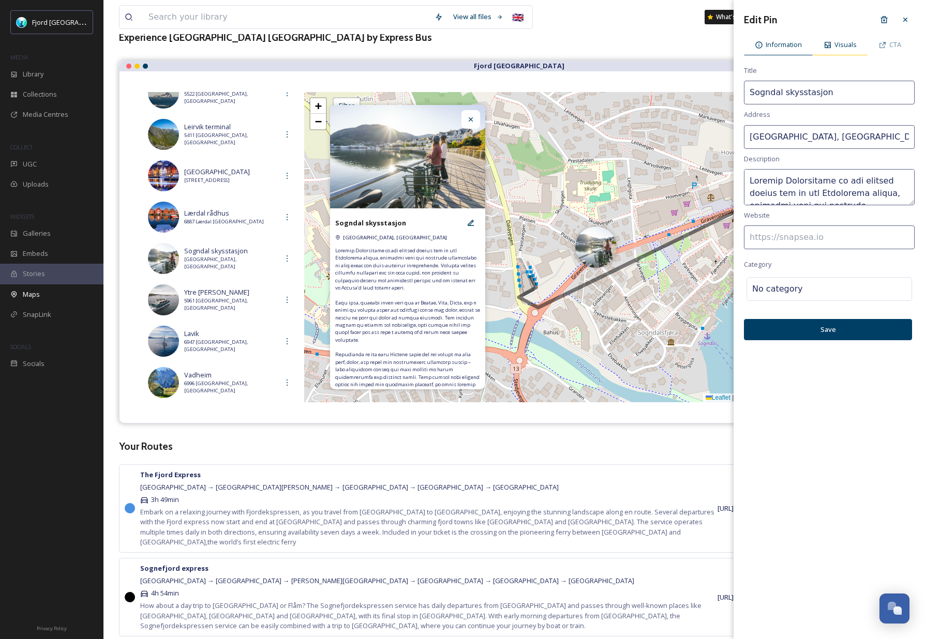
click at [841, 46] on span "Visuals" at bounding box center [845, 45] width 22 height 10
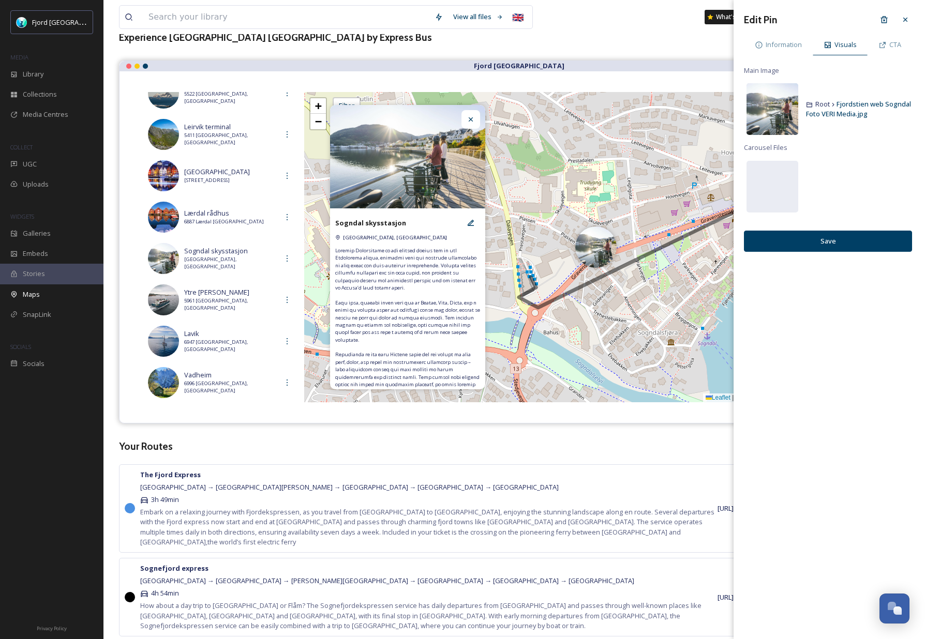
click at [772, 119] on img at bounding box center [772, 109] width 52 height 52
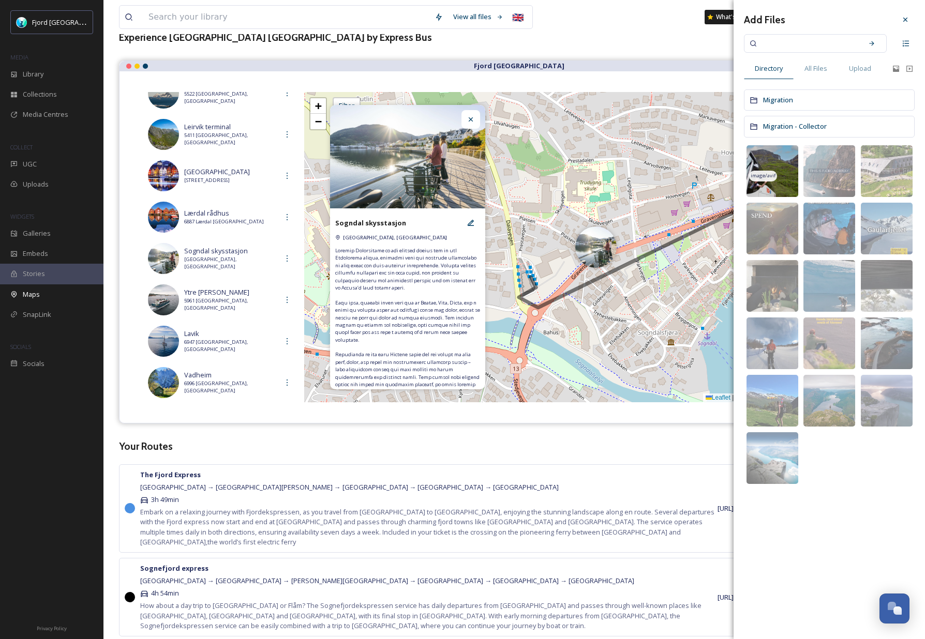
click at [782, 163] on img at bounding box center [772, 171] width 52 height 52
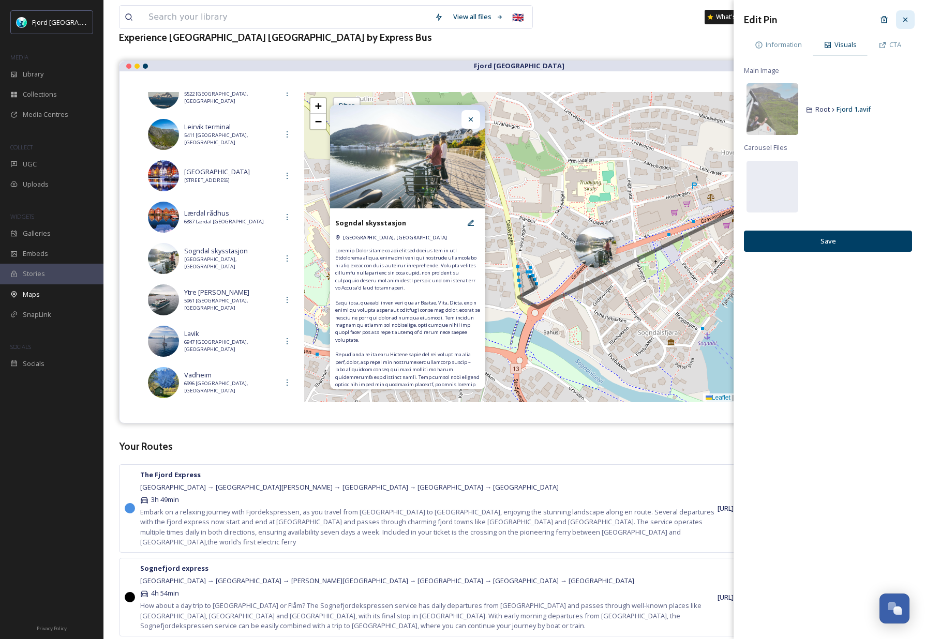
click at [905, 16] on icon at bounding box center [905, 20] width 8 height 8
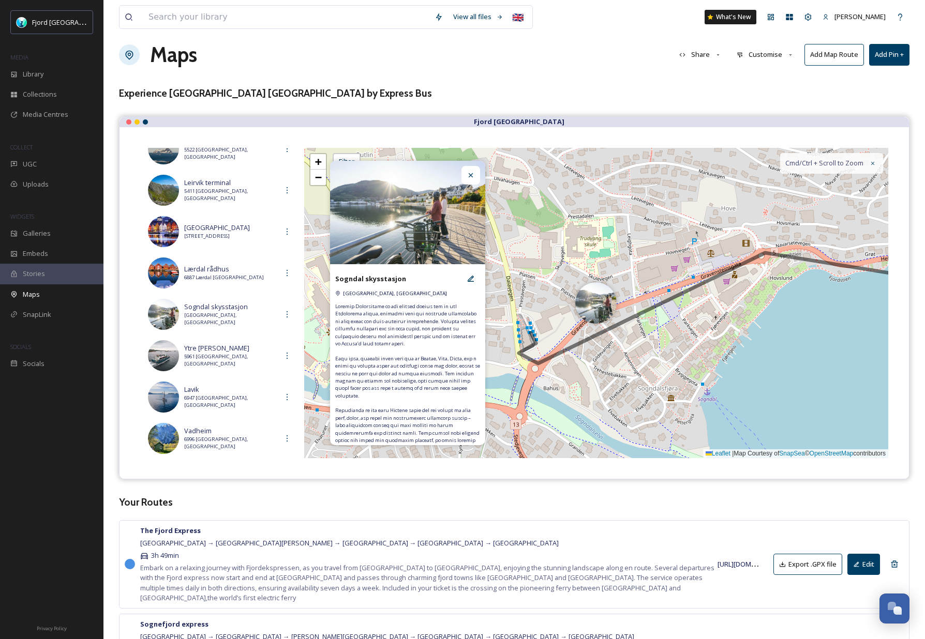
scroll to position [0, 0]
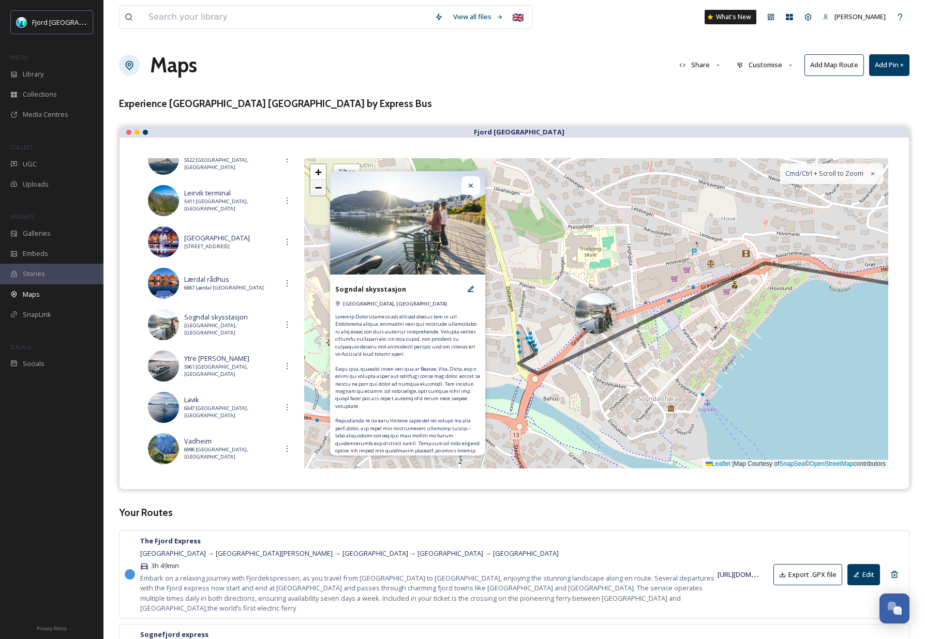
click at [319, 193] on span "−" at bounding box center [318, 187] width 7 height 13
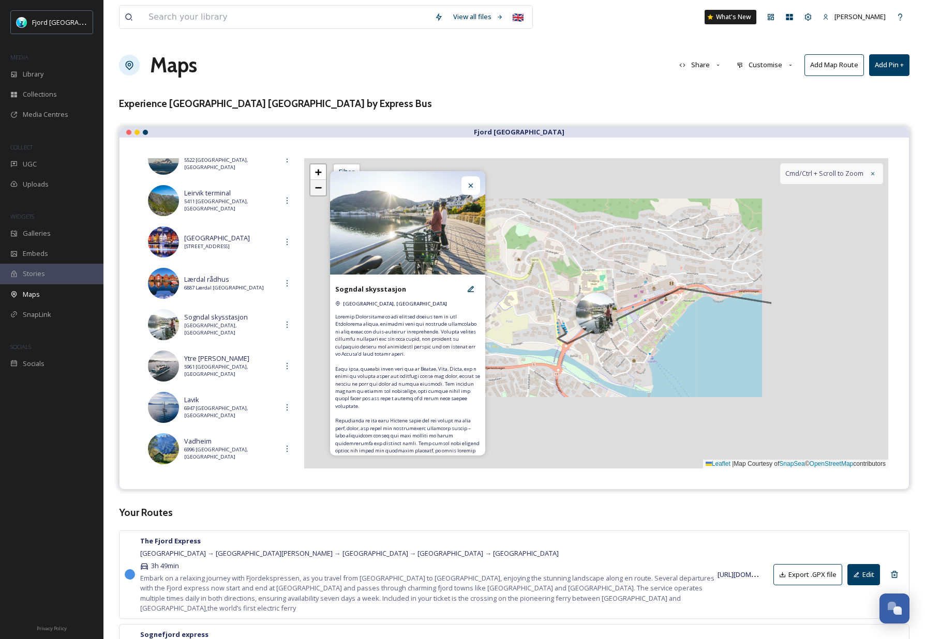
click at [319, 193] on span "−" at bounding box center [318, 187] width 7 height 13
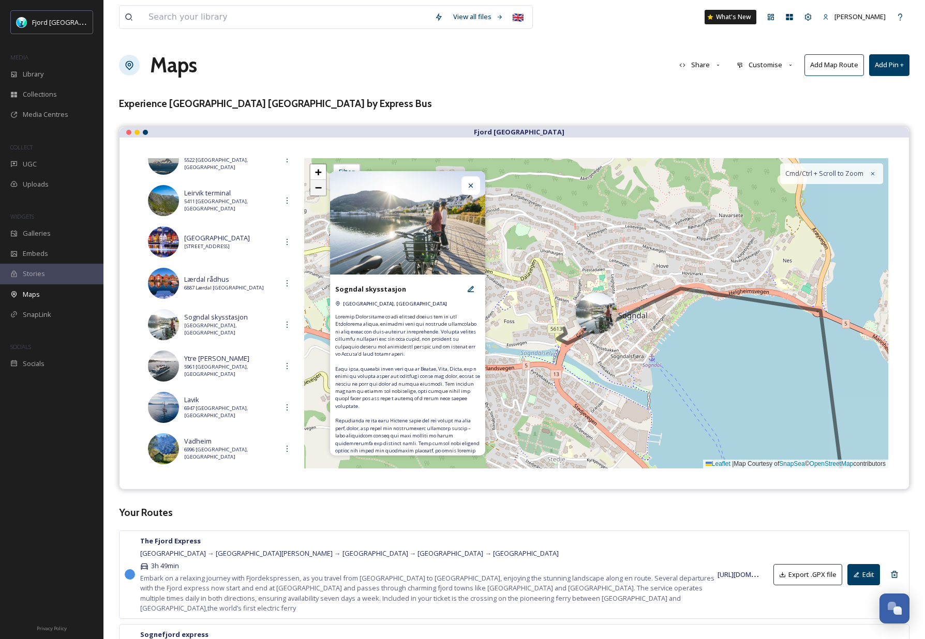
click at [319, 193] on span "−" at bounding box center [318, 187] width 7 height 13
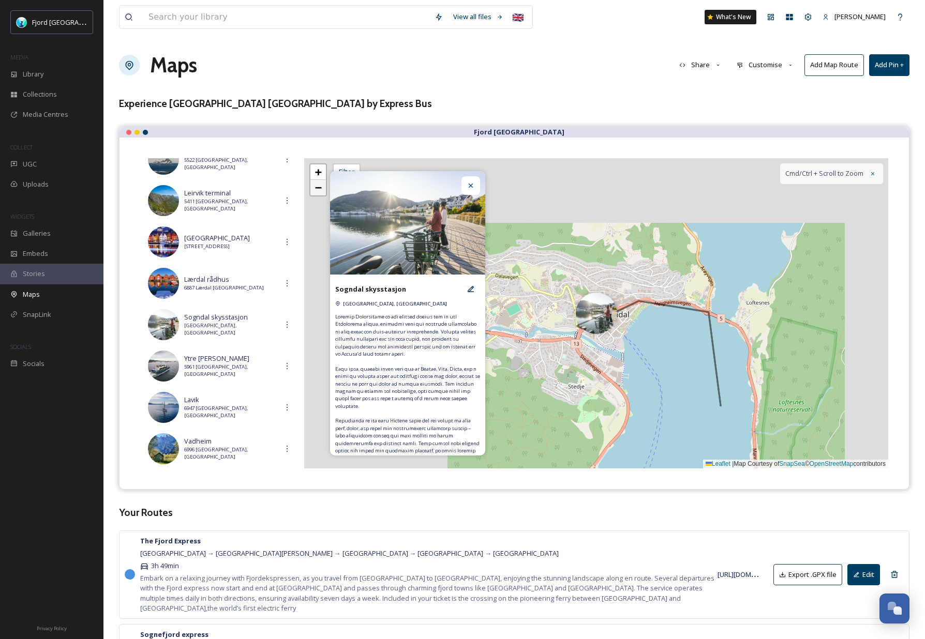
click at [319, 193] on span "−" at bounding box center [318, 187] width 7 height 13
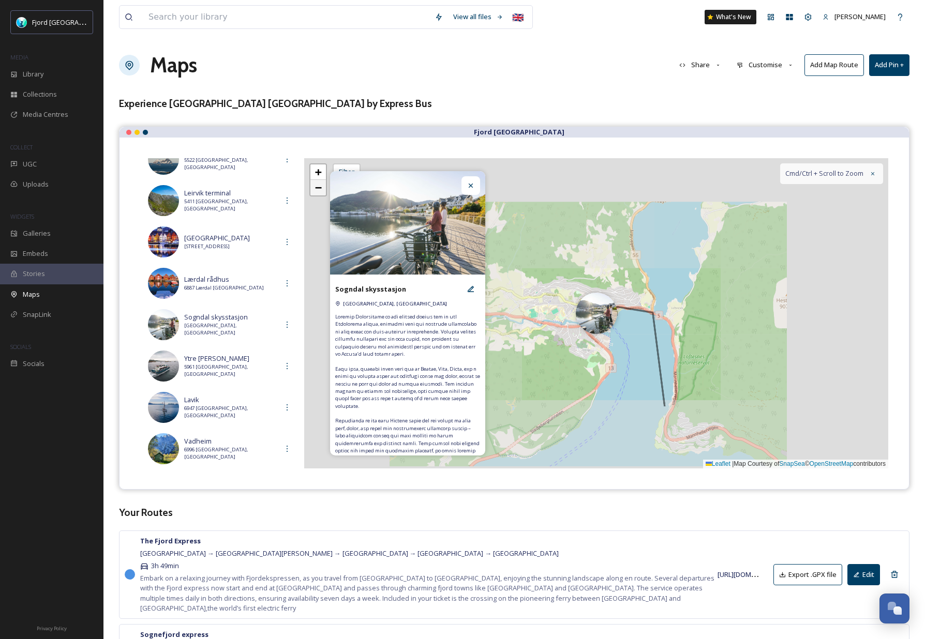
click at [319, 193] on span "−" at bounding box center [318, 187] width 7 height 13
click at [319, 192] on span "−" at bounding box center [318, 187] width 7 height 13
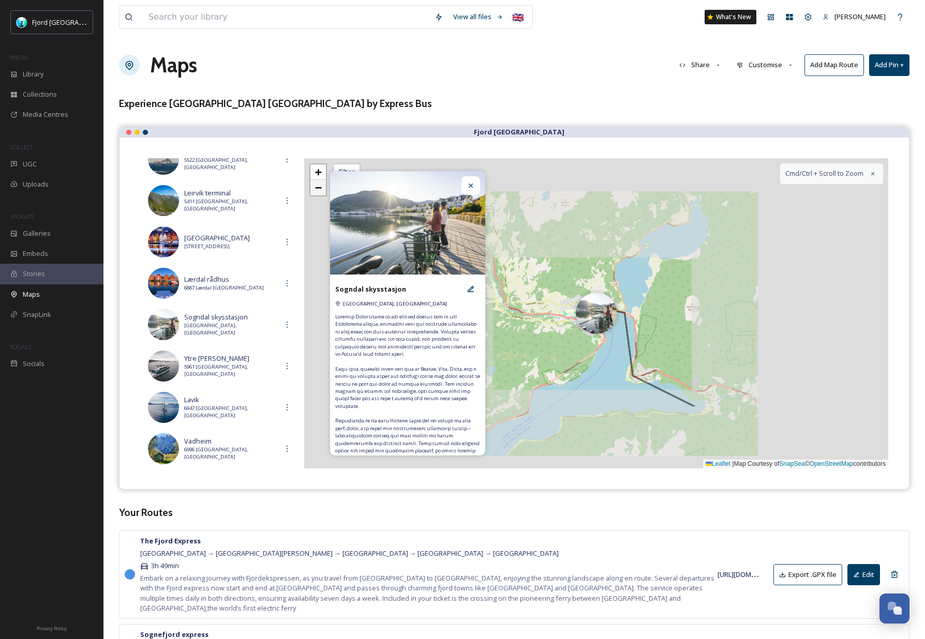
click at [319, 192] on span "−" at bounding box center [318, 187] width 7 height 13
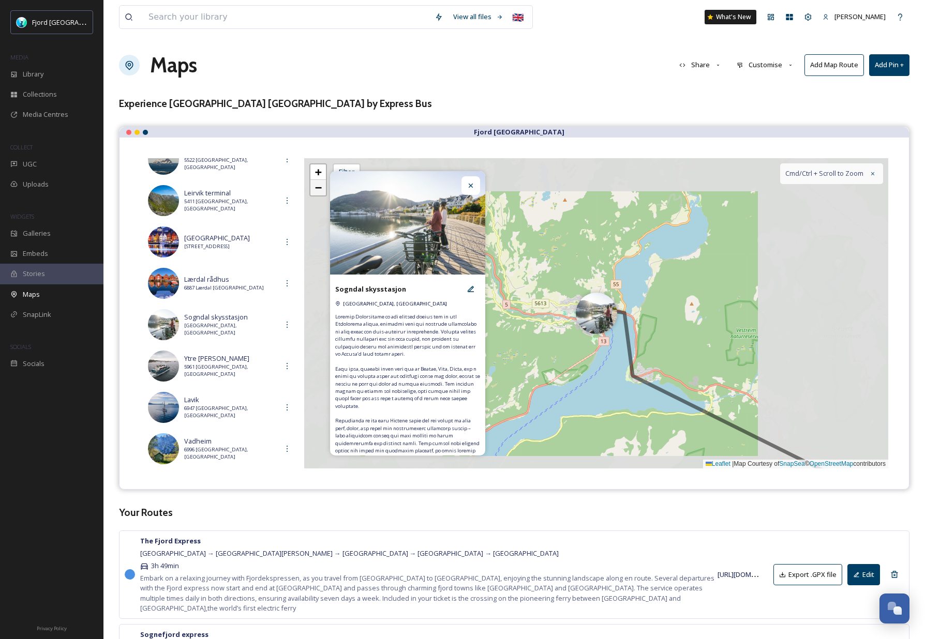
drag, startPoint x: 319, startPoint y: 192, endPoint x: 432, endPoint y: 189, distance: 112.8
click at [321, 192] on span "−" at bounding box center [318, 187] width 7 height 13
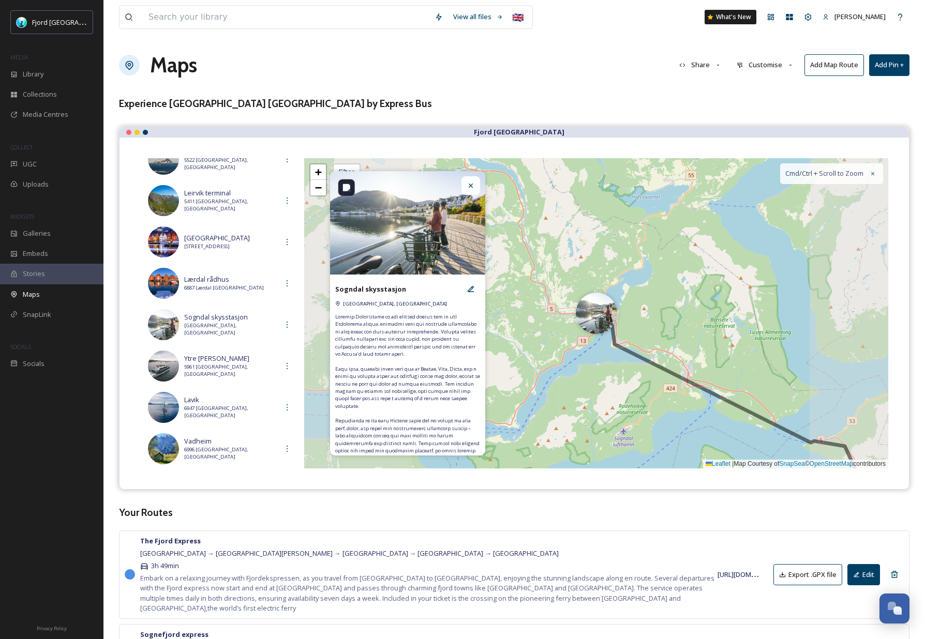
click at [468, 187] on icon at bounding box center [471, 186] width 8 height 8
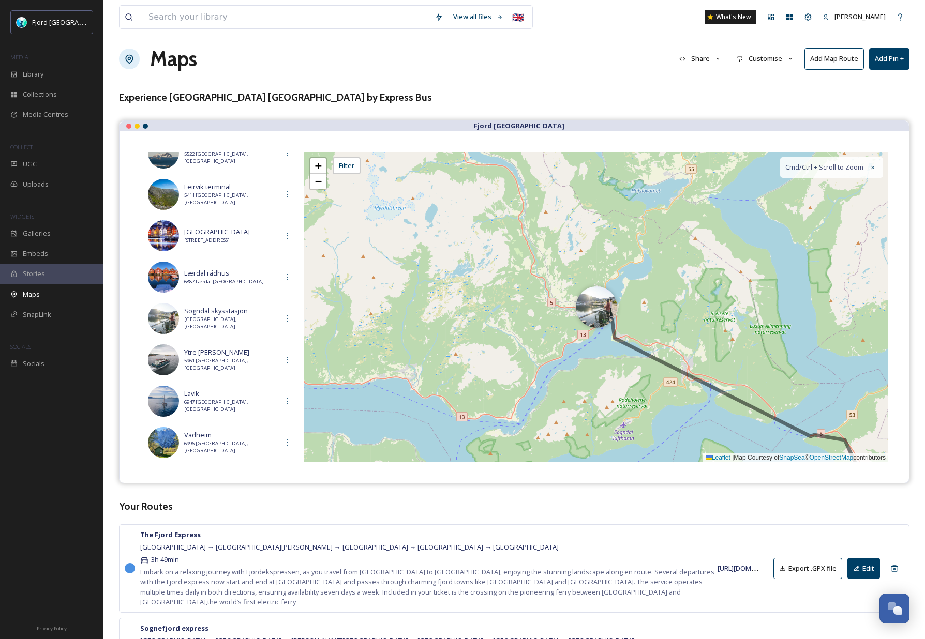
scroll to position [7, 0]
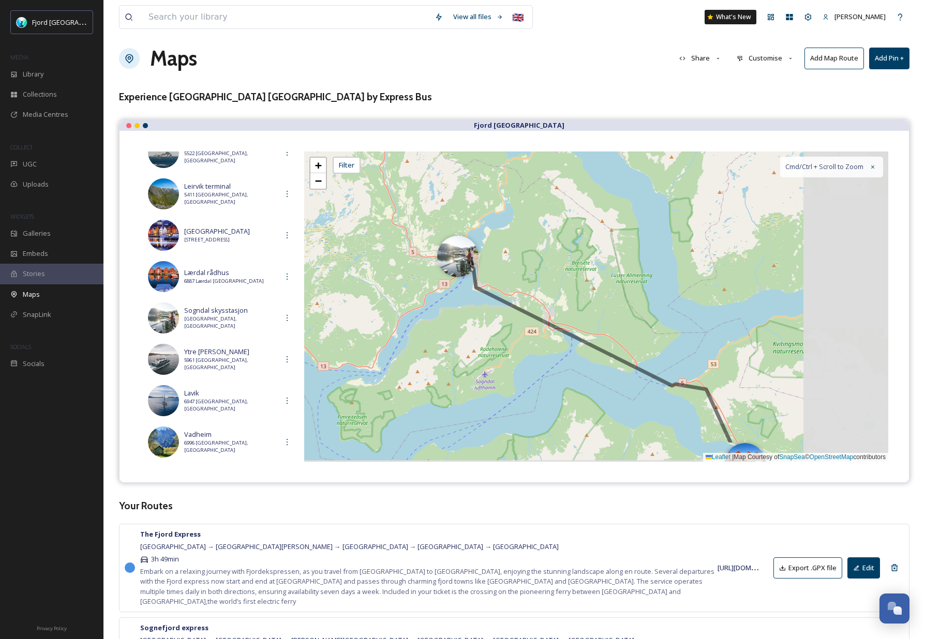
drag, startPoint x: 591, startPoint y: 268, endPoint x: 456, endPoint y: 221, distance: 143.1
click at [457, 220] on div "+ − Leaflet | Map Courtesy of SnapSea © OpenStreetMap contributors Cmd/Ctrl + S…" at bounding box center [596, 307] width 584 height 310
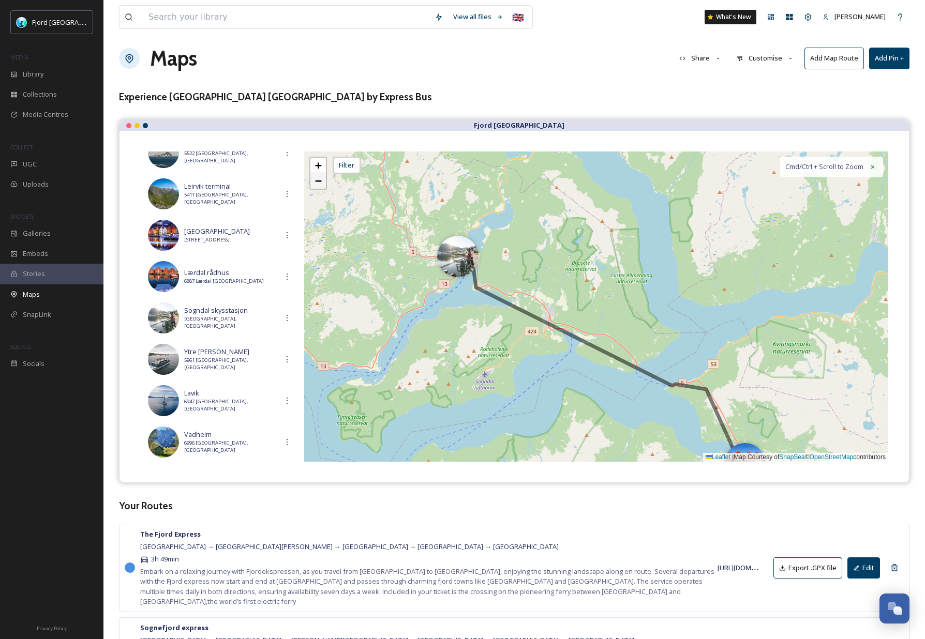
click at [318, 184] on span "−" at bounding box center [318, 180] width 7 height 13
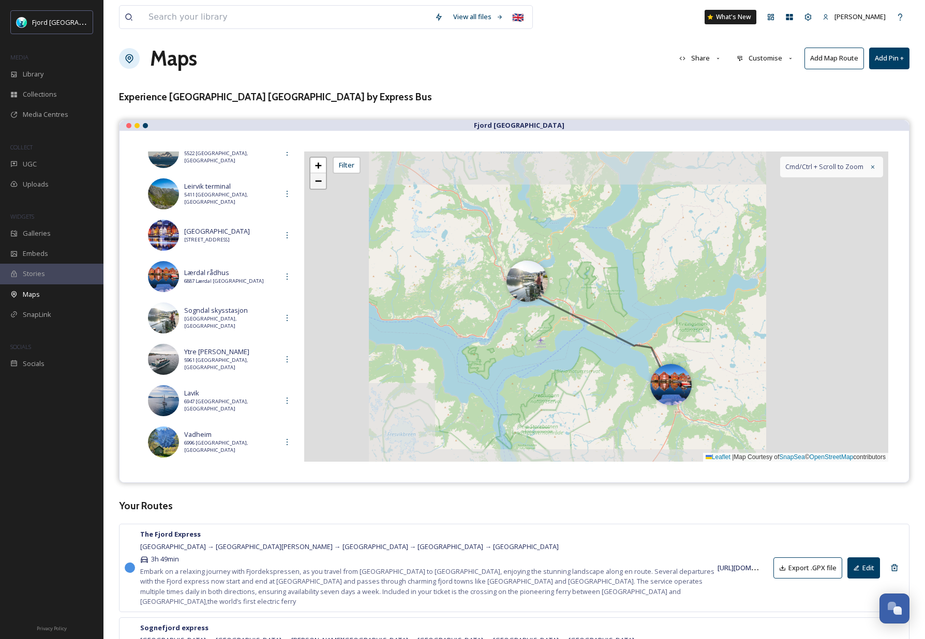
click at [318, 184] on span "−" at bounding box center [318, 180] width 7 height 13
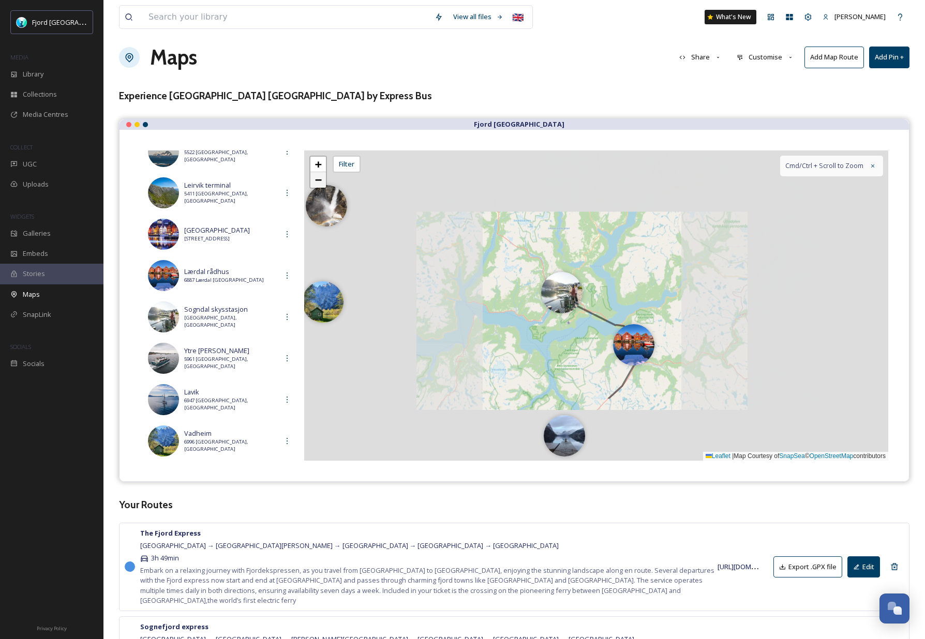
click at [318, 184] on span "−" at bounding box center [318, 179] width 7 height 13
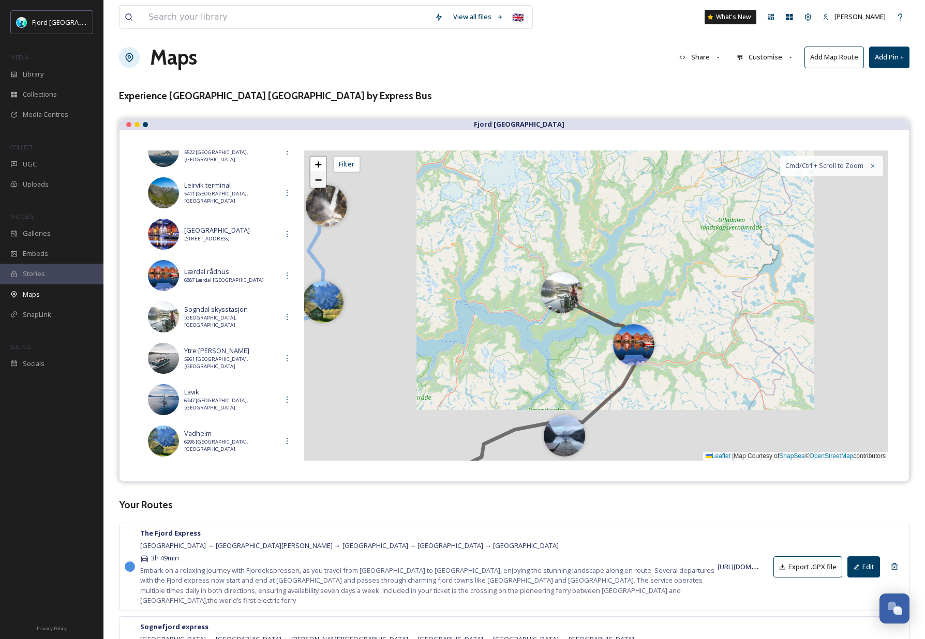
click at [318, 184] on span "−" at bounding box center [318, 179] width 7 height 13
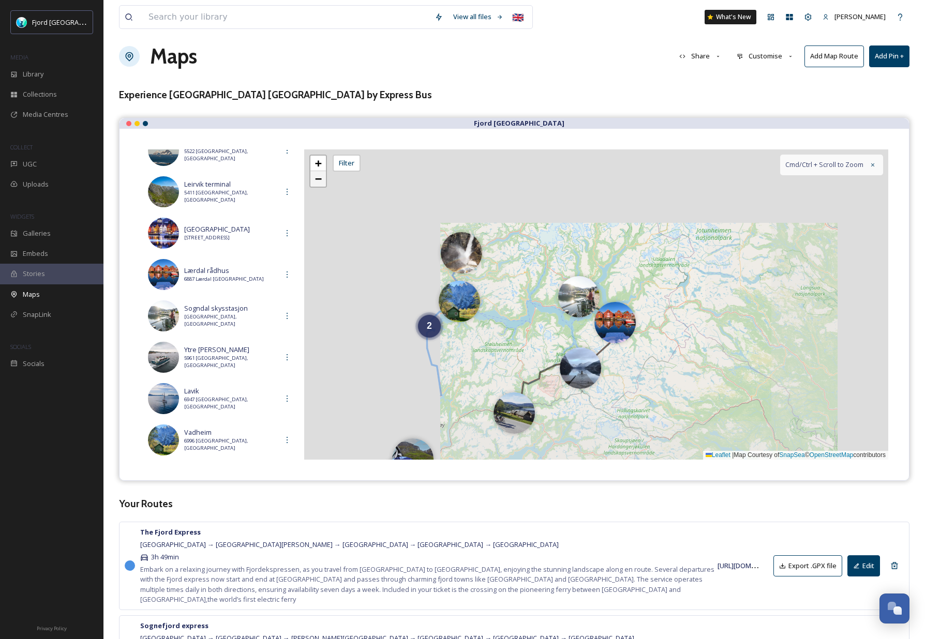
click at [318, 184] on span "−" at bounding box center [318, 178] width 7 height 13
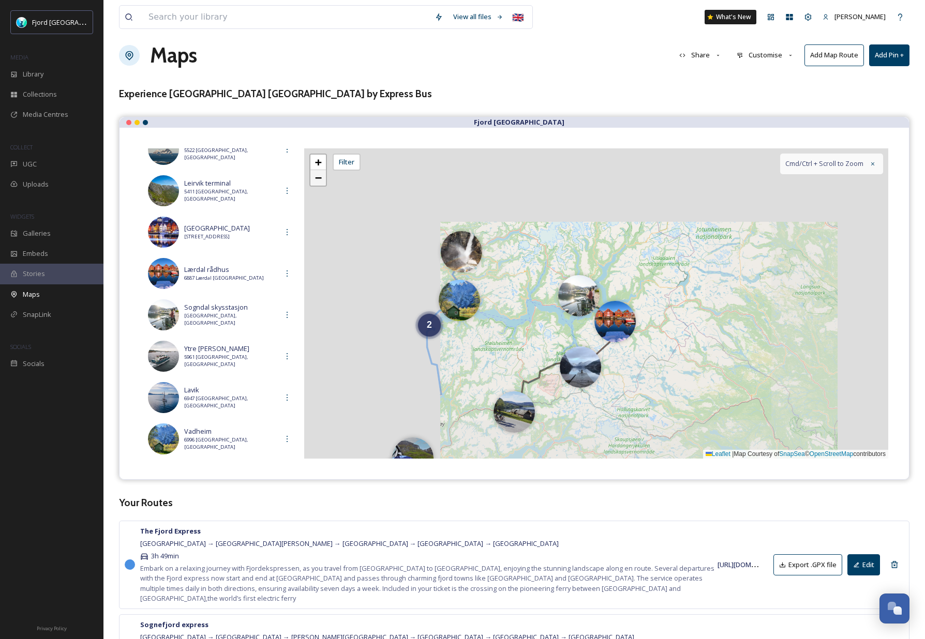
click at [318, 184] on span "−" at bounding box center [318, 177] width 7 height 13
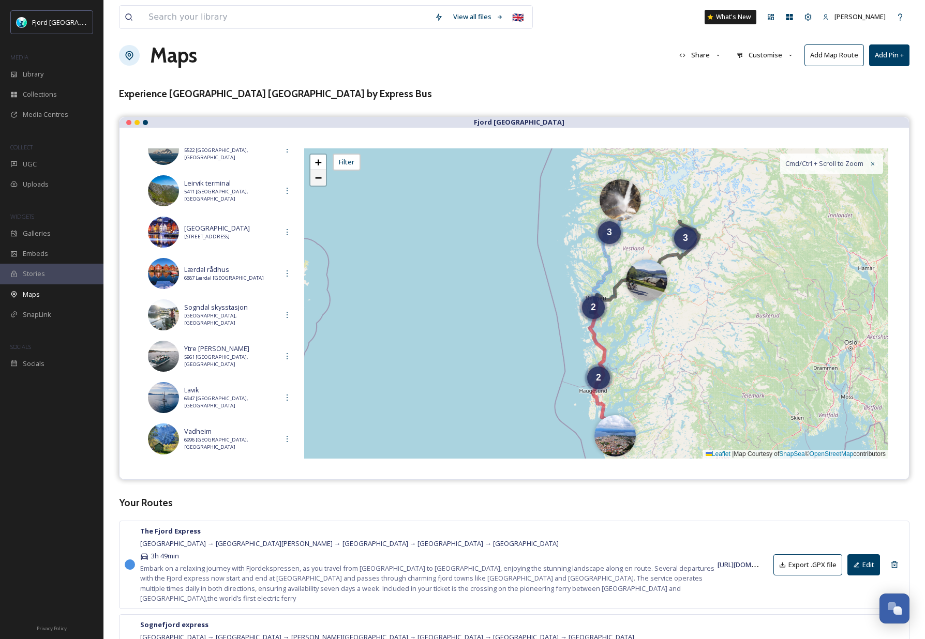
scroll to position [0, 0]
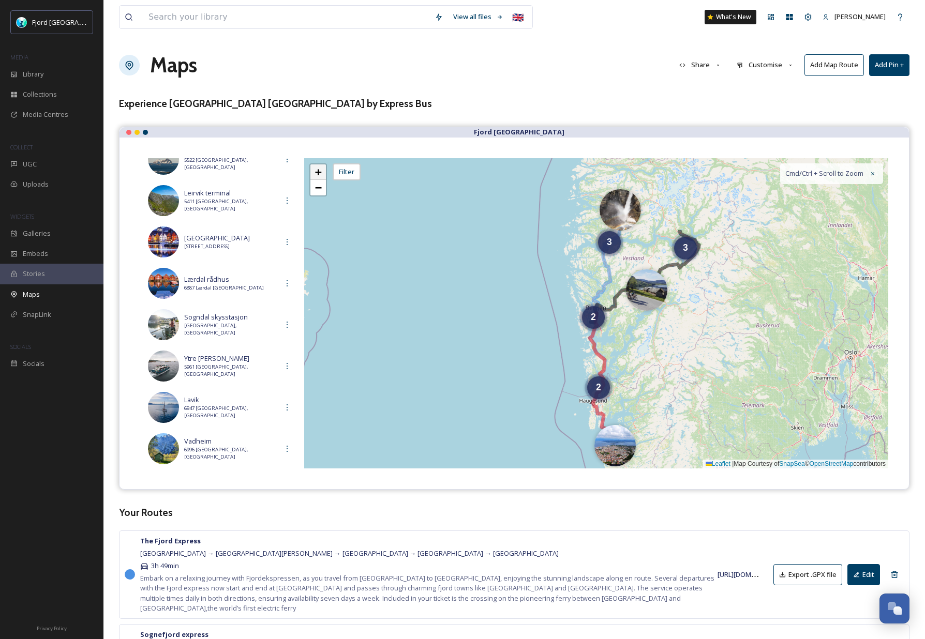
click at [315, 173] on span "+" at bounding box center [318, 172] width 7 height 13
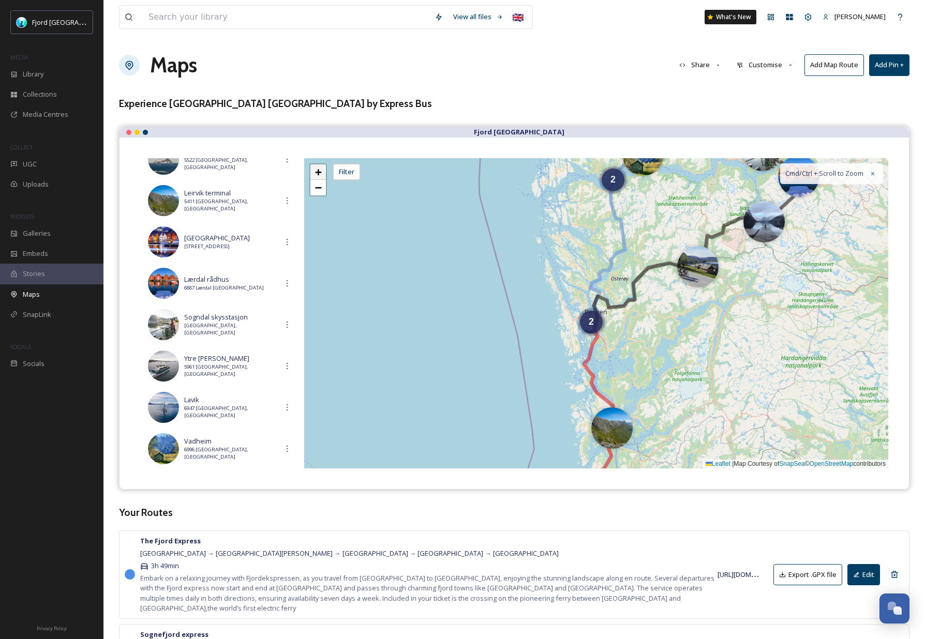
click at [318, 174] on span "+" at bounding box center [318, 172] width 7 height 13
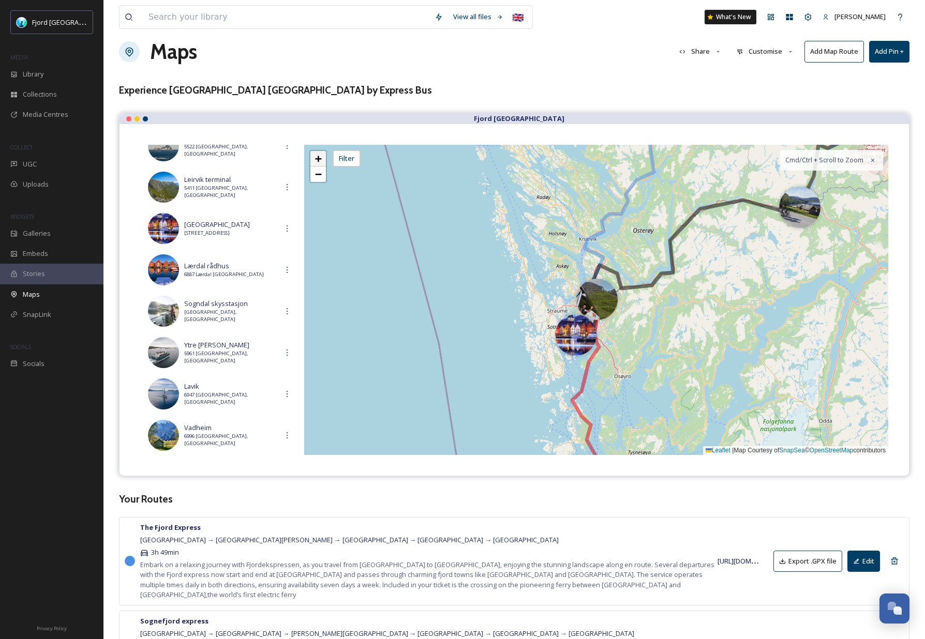
scroll to position [6, 0]
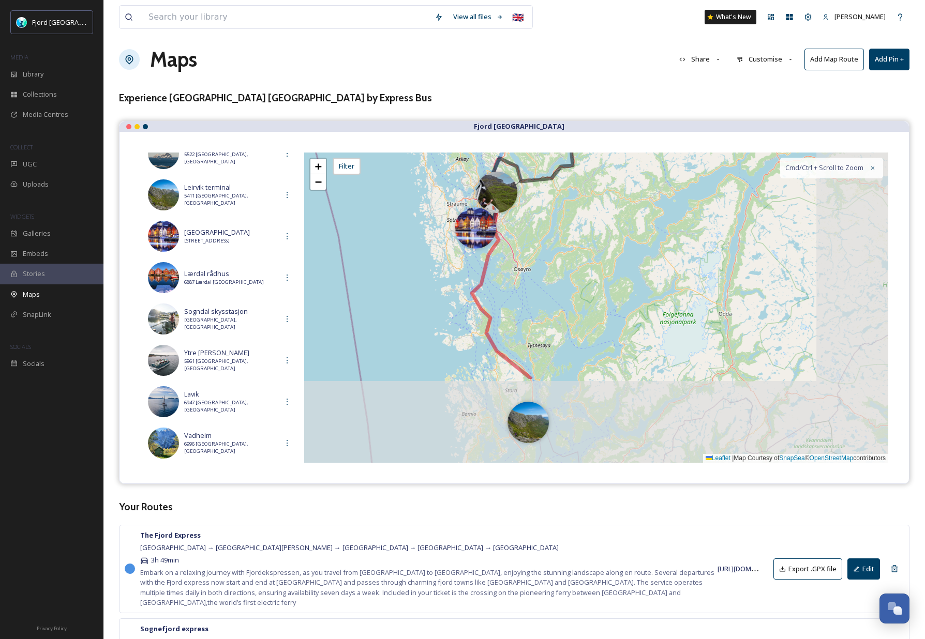
drag, startPoint x: 689, startPoint y: 290, endPoint x: 592, endPoint y: 183, distance: 145.0
click at [593, 179] on div "2 + − Leaflet | Map Courtesy of SnapSea © OpenStreetMap contributors Cmd/Ctrl +…" at bounding box center [596, 308] width 584 height 310
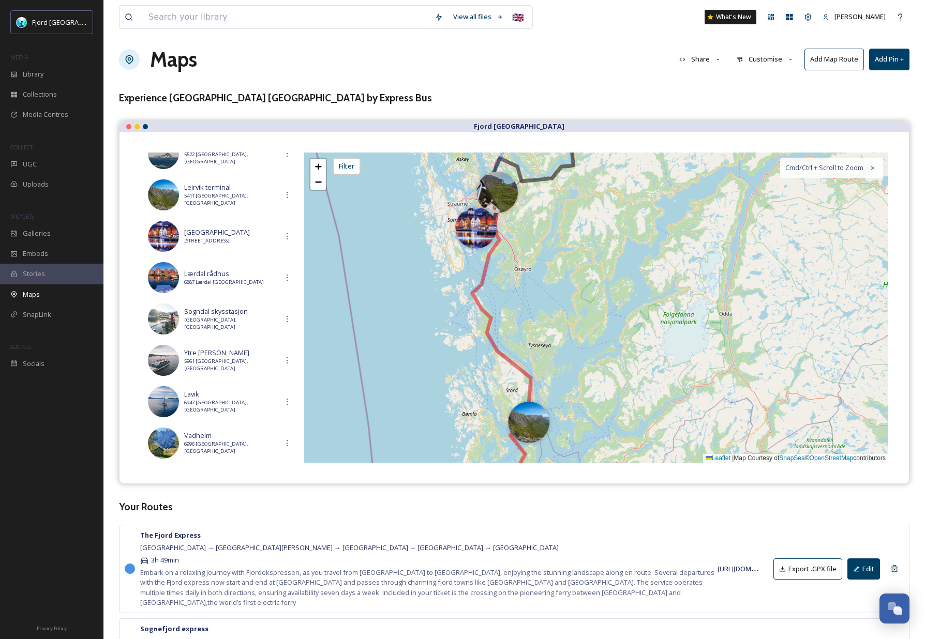
click at [529, 418] on div at bounding box center [528, 422] width 41 height 41
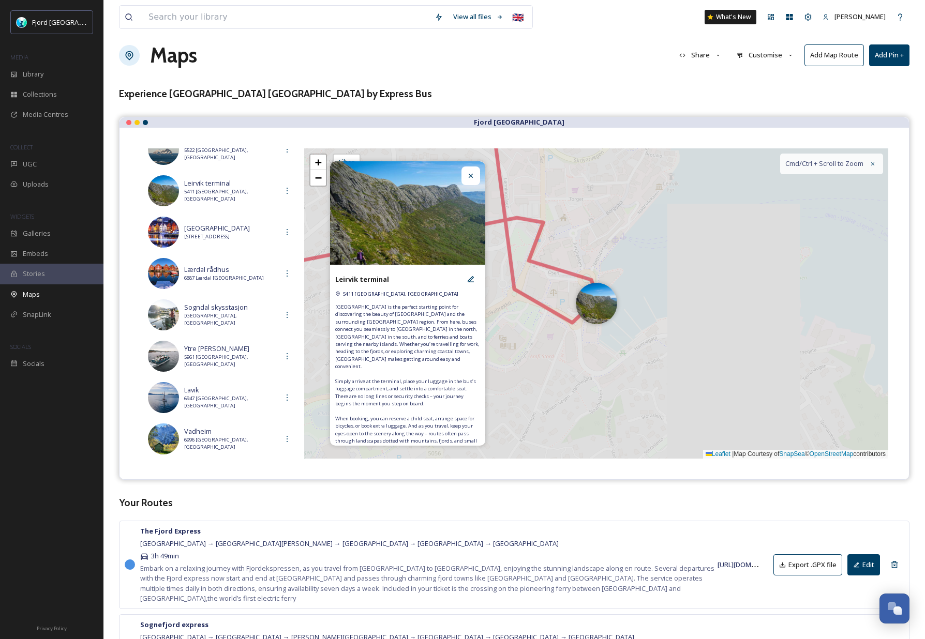
scroll to position [13, 0]
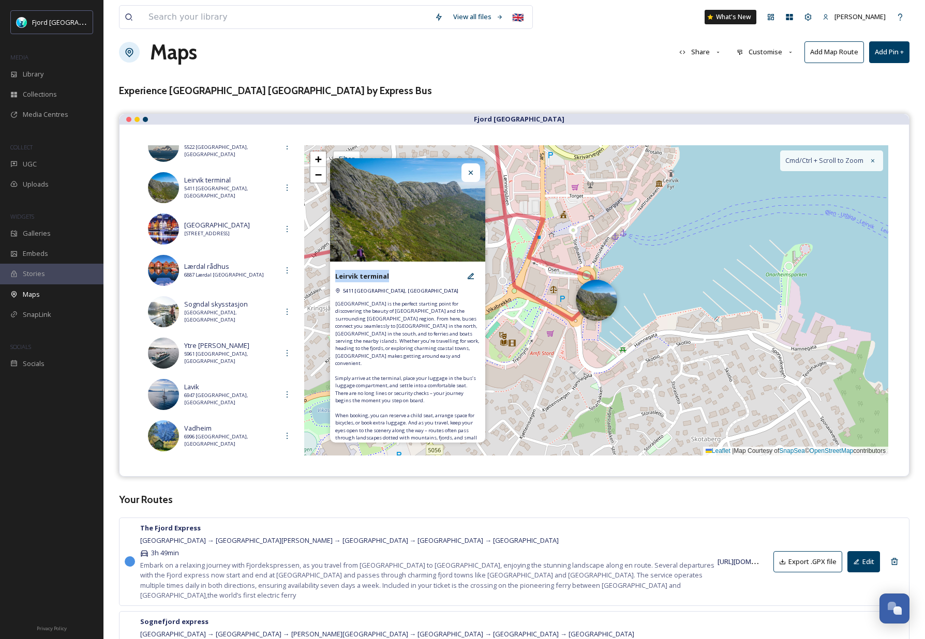
drag, startPoint x: 399, startPoint y: 276, endPoint x: 354, endPoint y: 276, distance: 45.0
click at [335, 277] on div "Leirvik terminal" at bounding box center [407, 276] width 145 height 19
copy strong "Leirvik terminal"
click at [458, 336] on span "Leirvik Terminal is the perfect starting point for discovering the beauty of St…" at bounding box center [407, 378] width 145 height 156
